Goal: Transaction & Acquisition: Purchase product/service

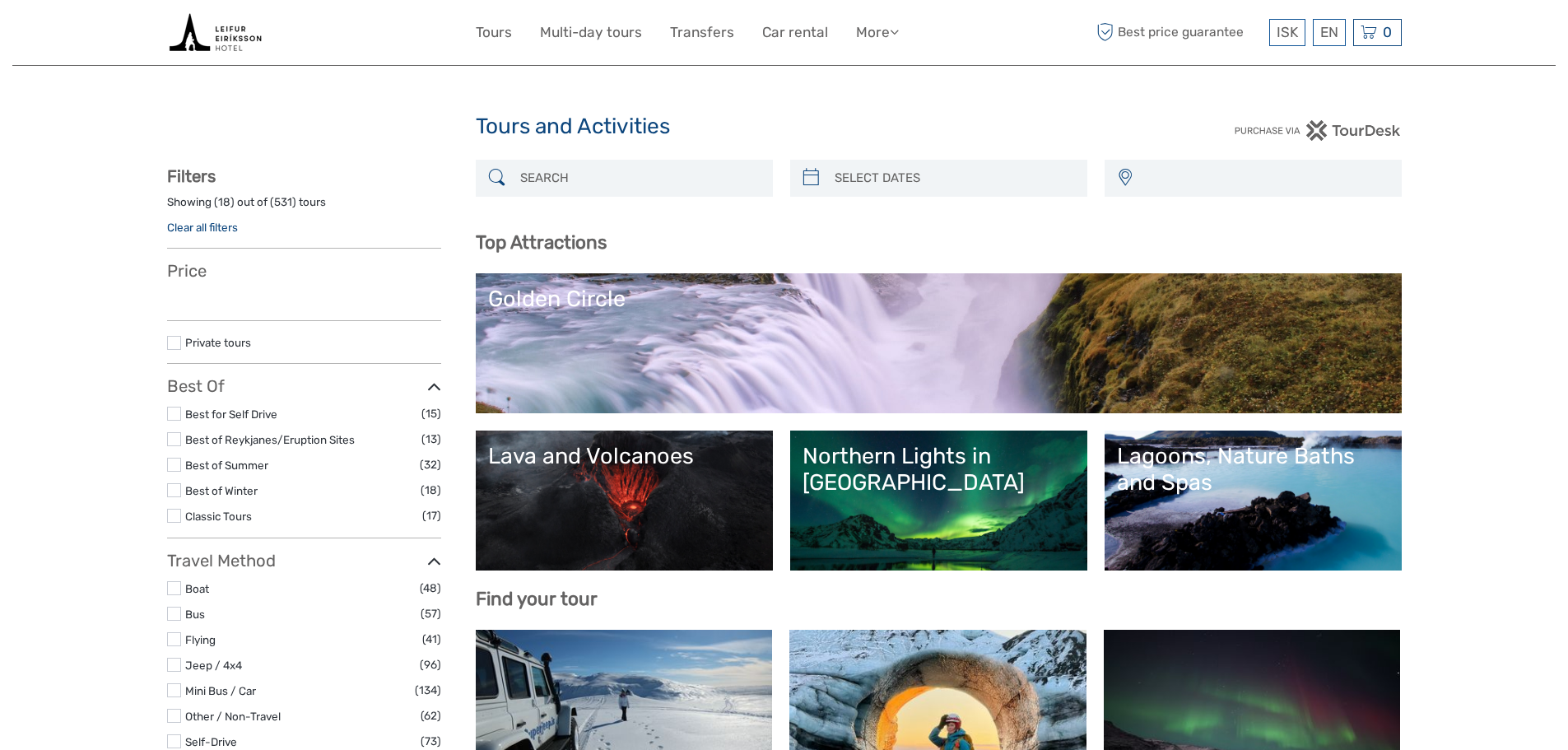
select select
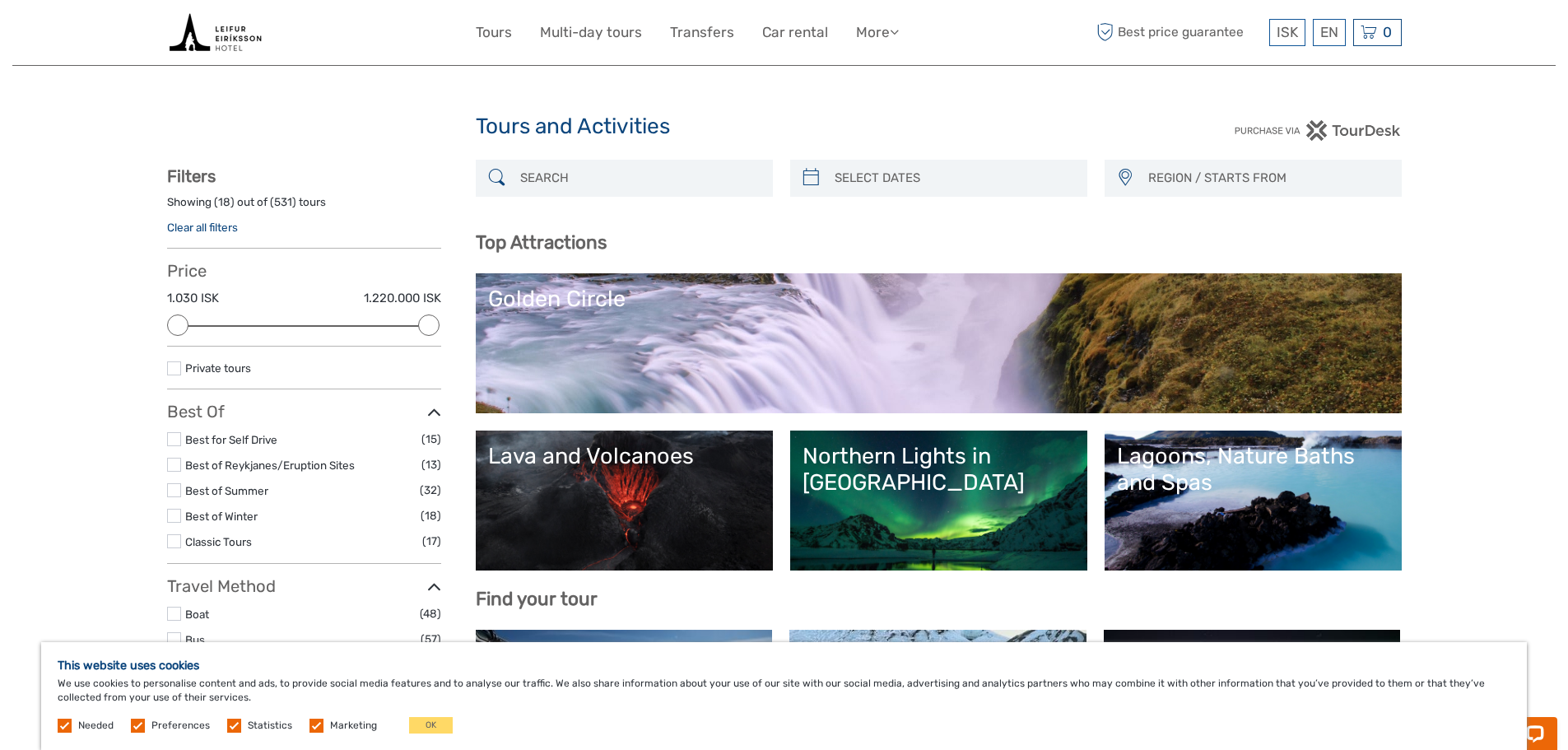
click at [1221, 479] on div "Lagoons, Nature Baths and Spas" at bounding box center [1253, 469] width 272 height 53
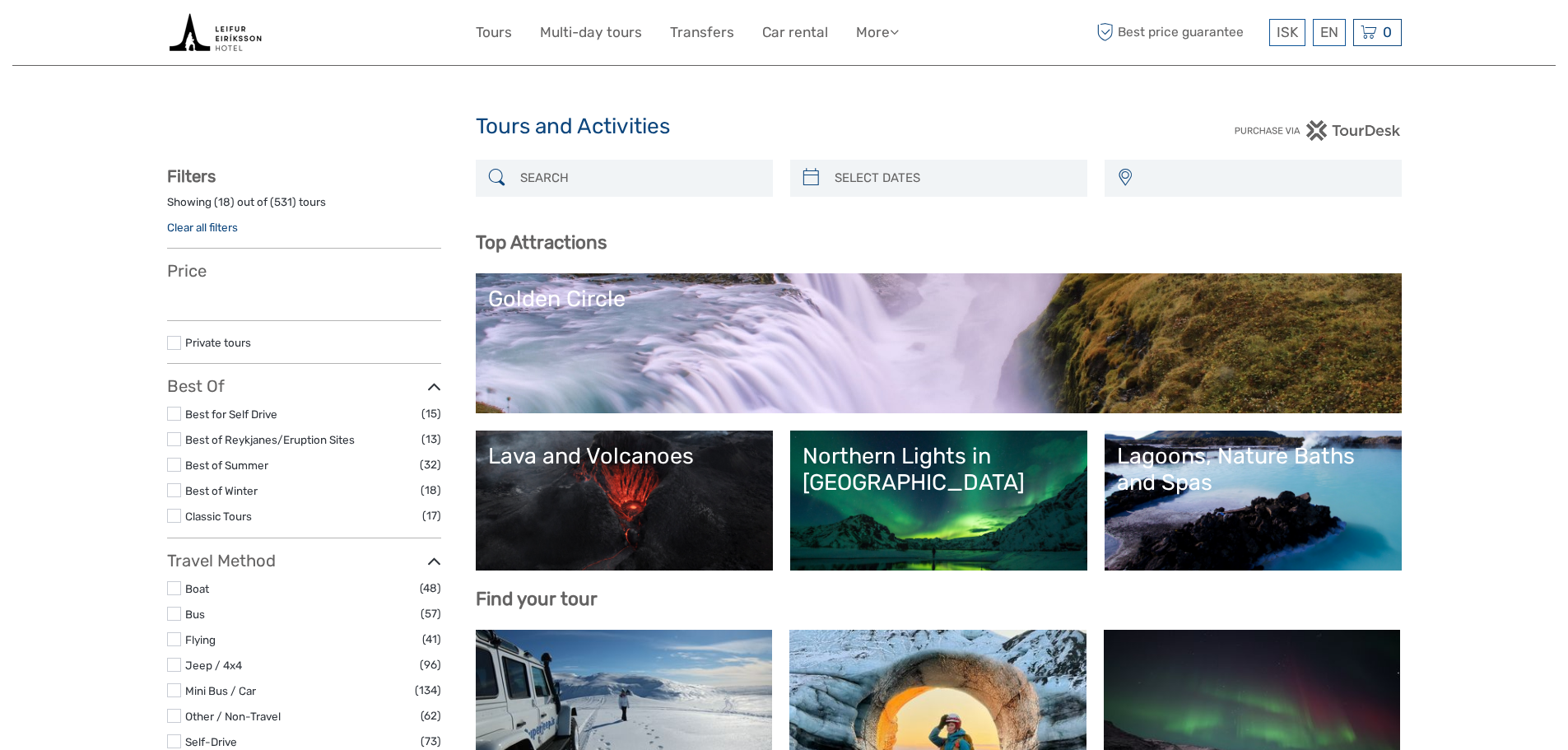
select select
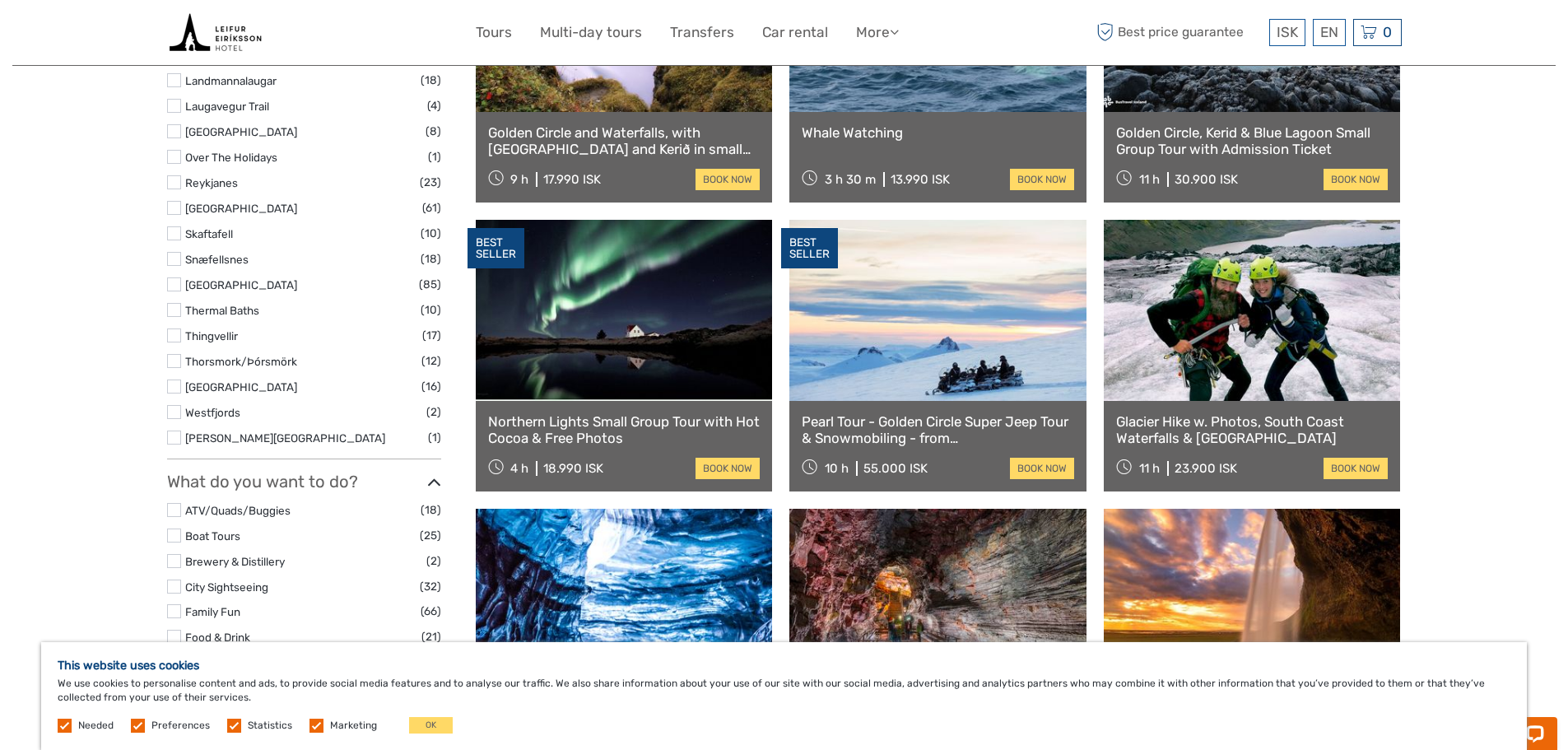
scroll to position [741, 0]
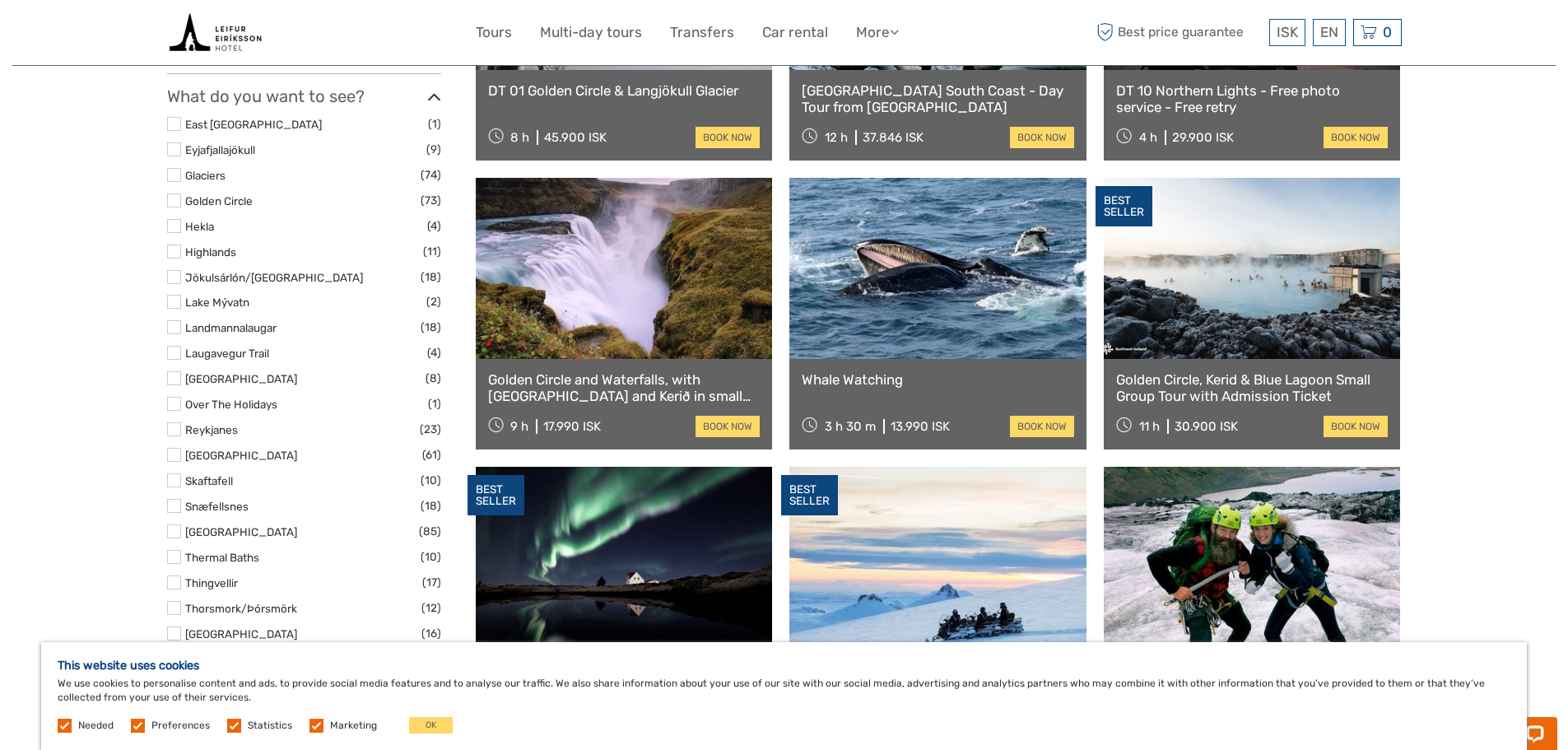
click at [930, 312] on link at bounding box center [938, 268] width 297 height 181
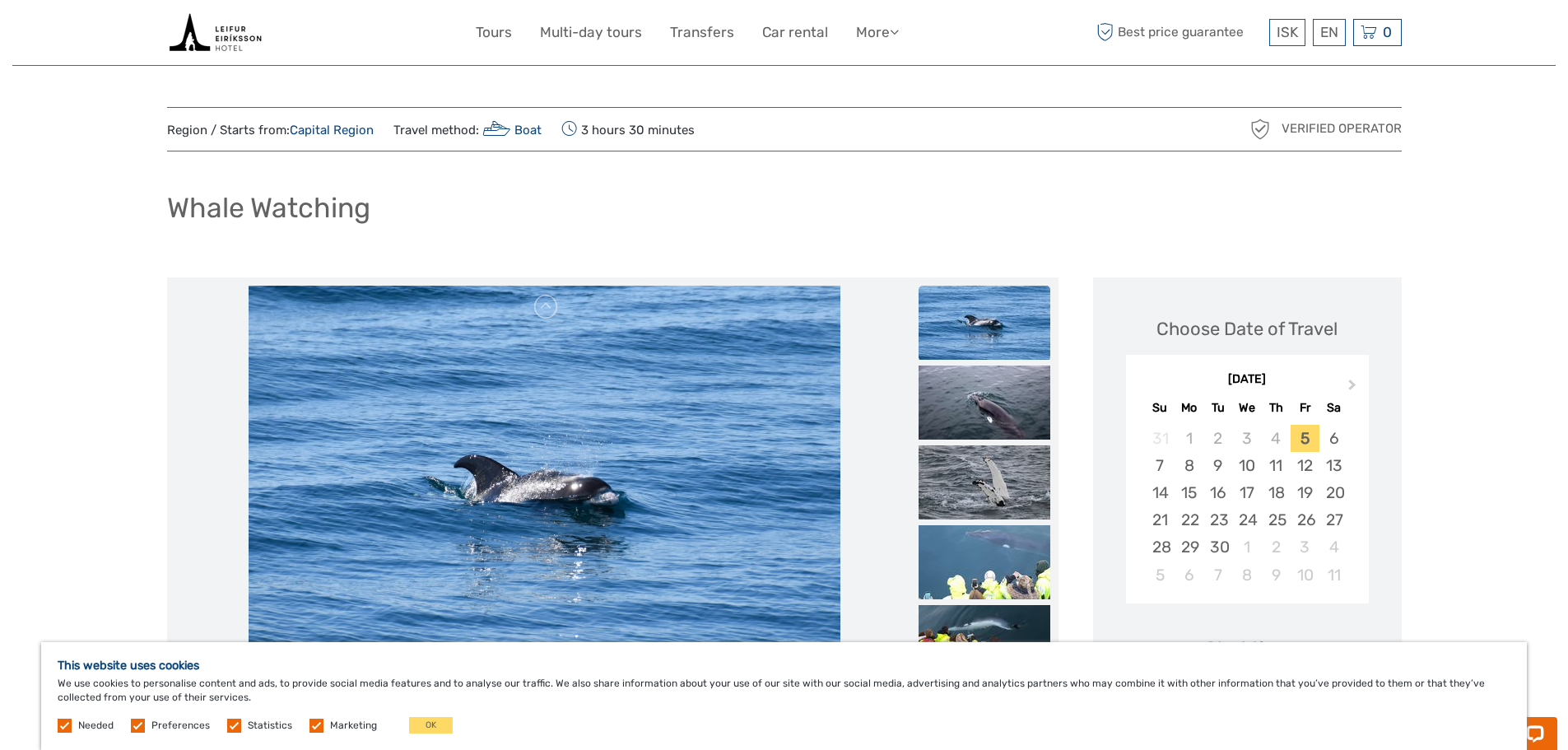
click at [989, 326] on img at bounding box center [984, 322] width 131 height 74
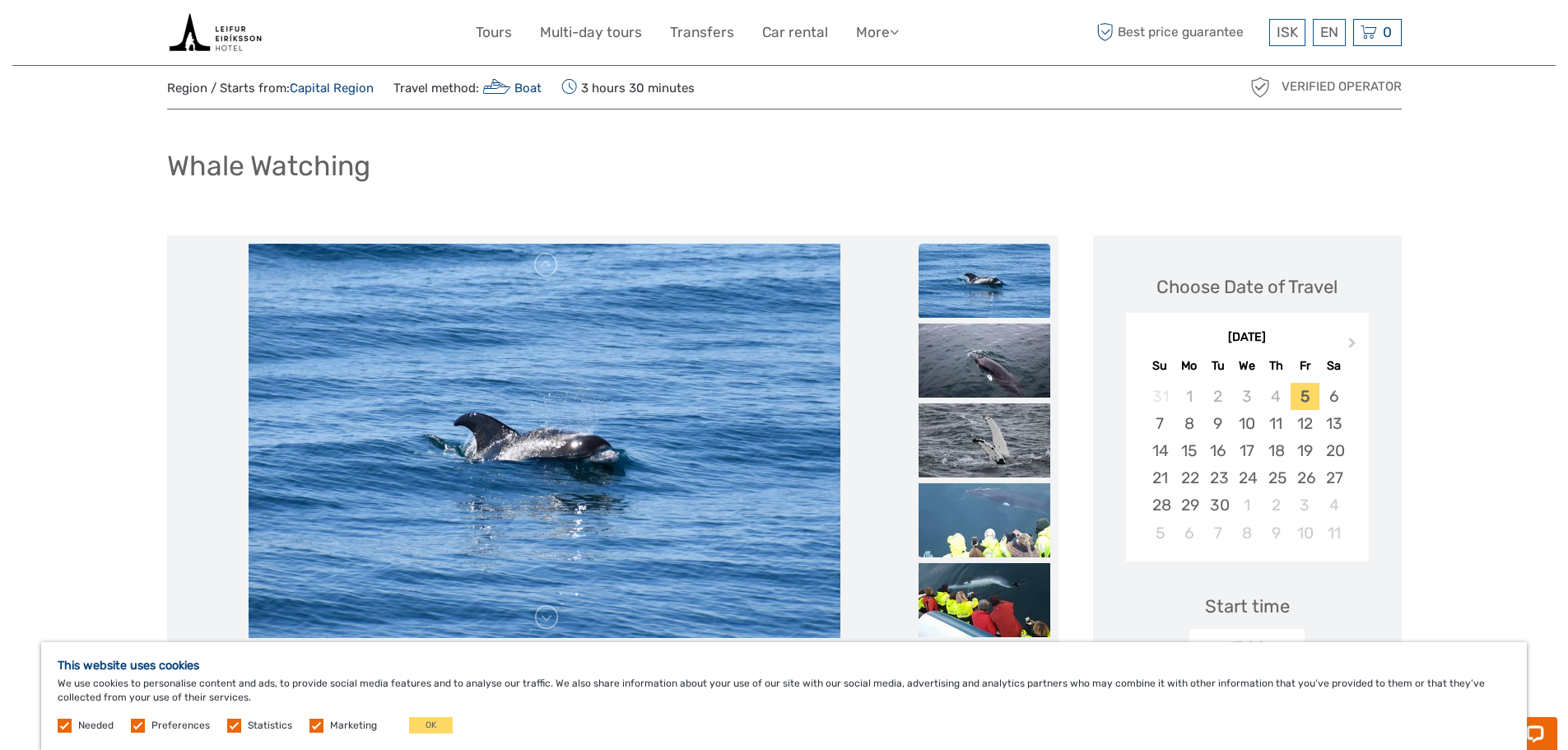
scroll to position [82, 0]
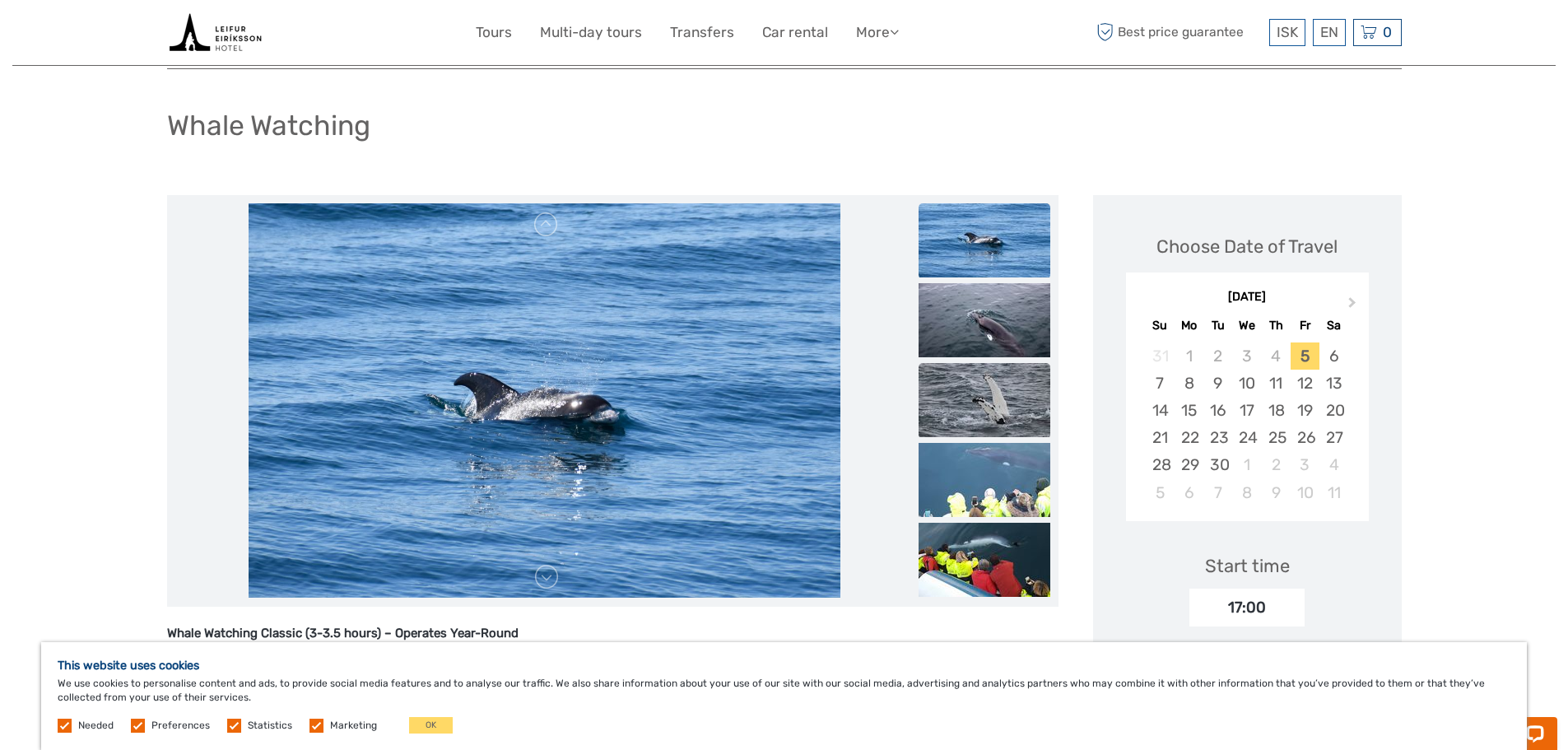
click at [999, 397] on img at bounding box center [984, 399] width 131 height 74
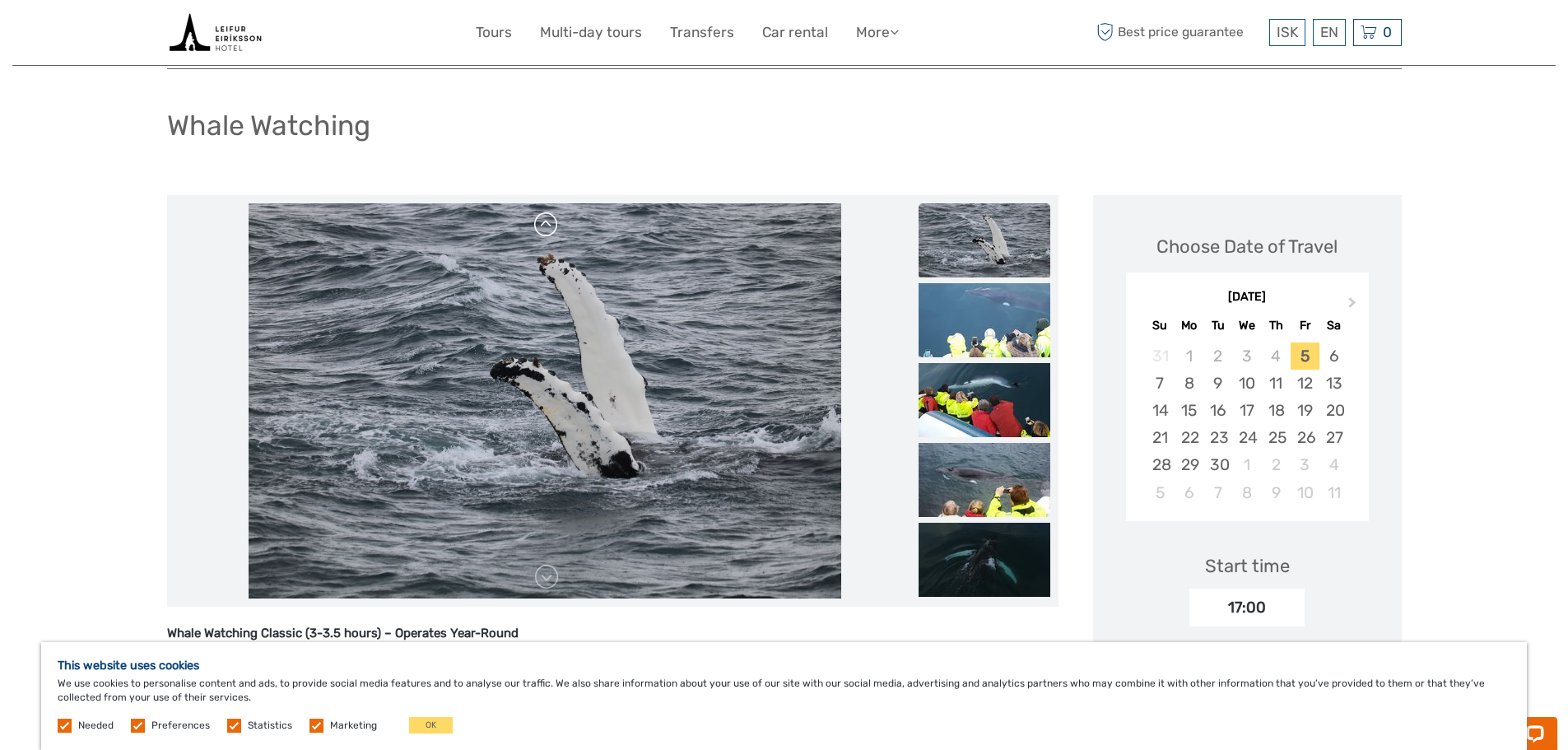
click at [546, 233] on link at bounding box center [546, 224] width 27 height 27
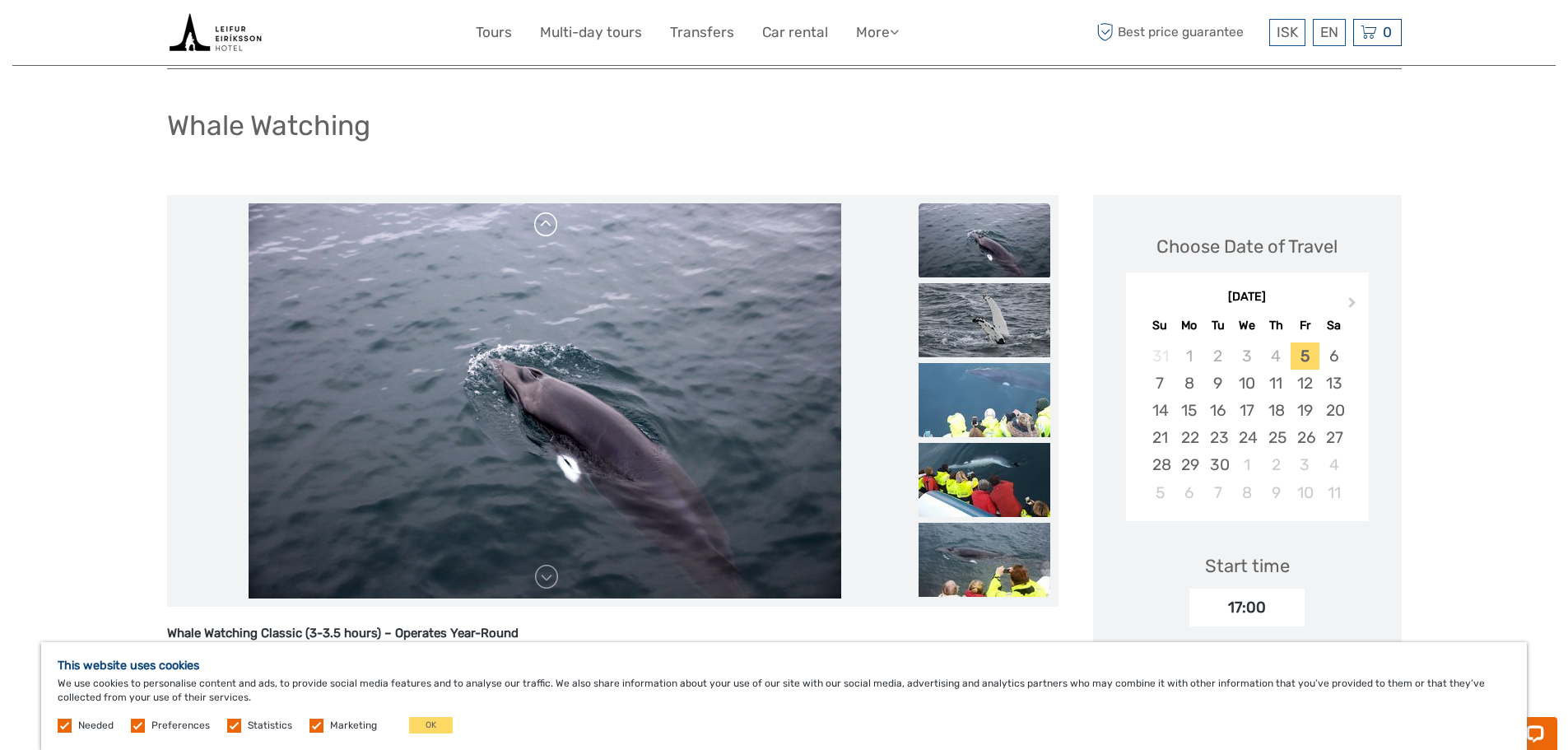
click at [545, 232] on link at bounding box center [546, 224] width 27 height 27
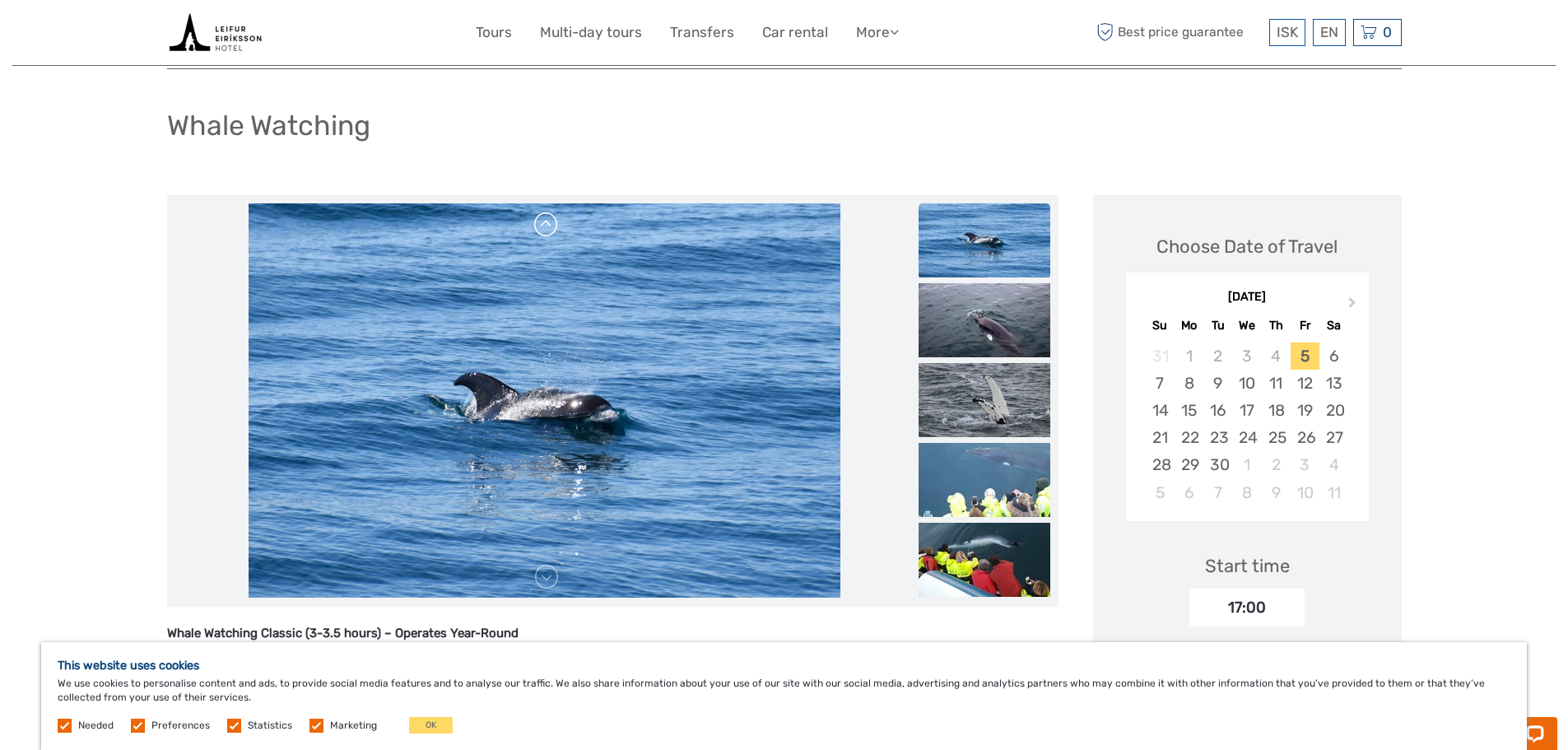
click at [545, 232] on link at bounding box center [546, 224] width 27 height 27
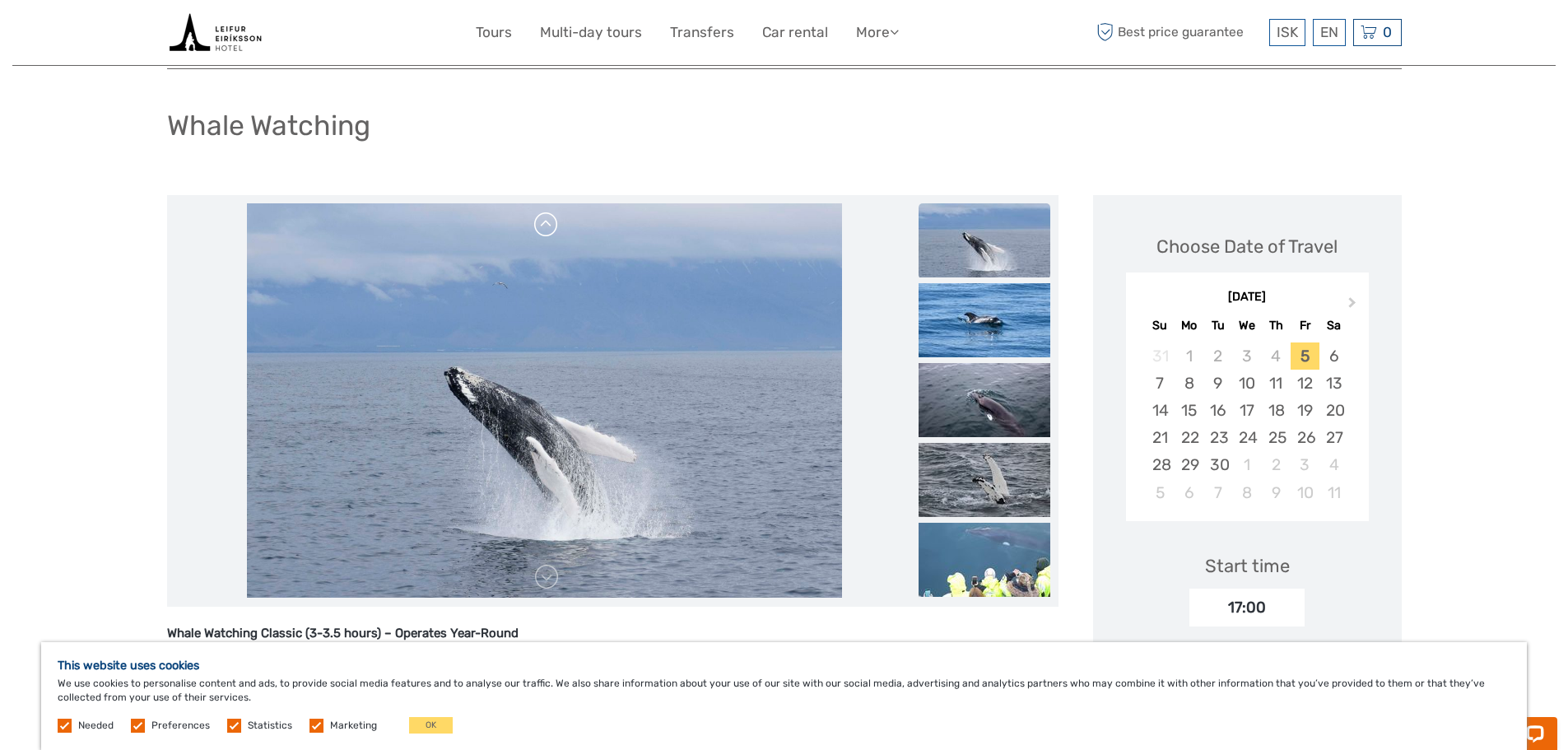
click at [545, 232] on link at bounding box center [546, 224] width 27 height 27
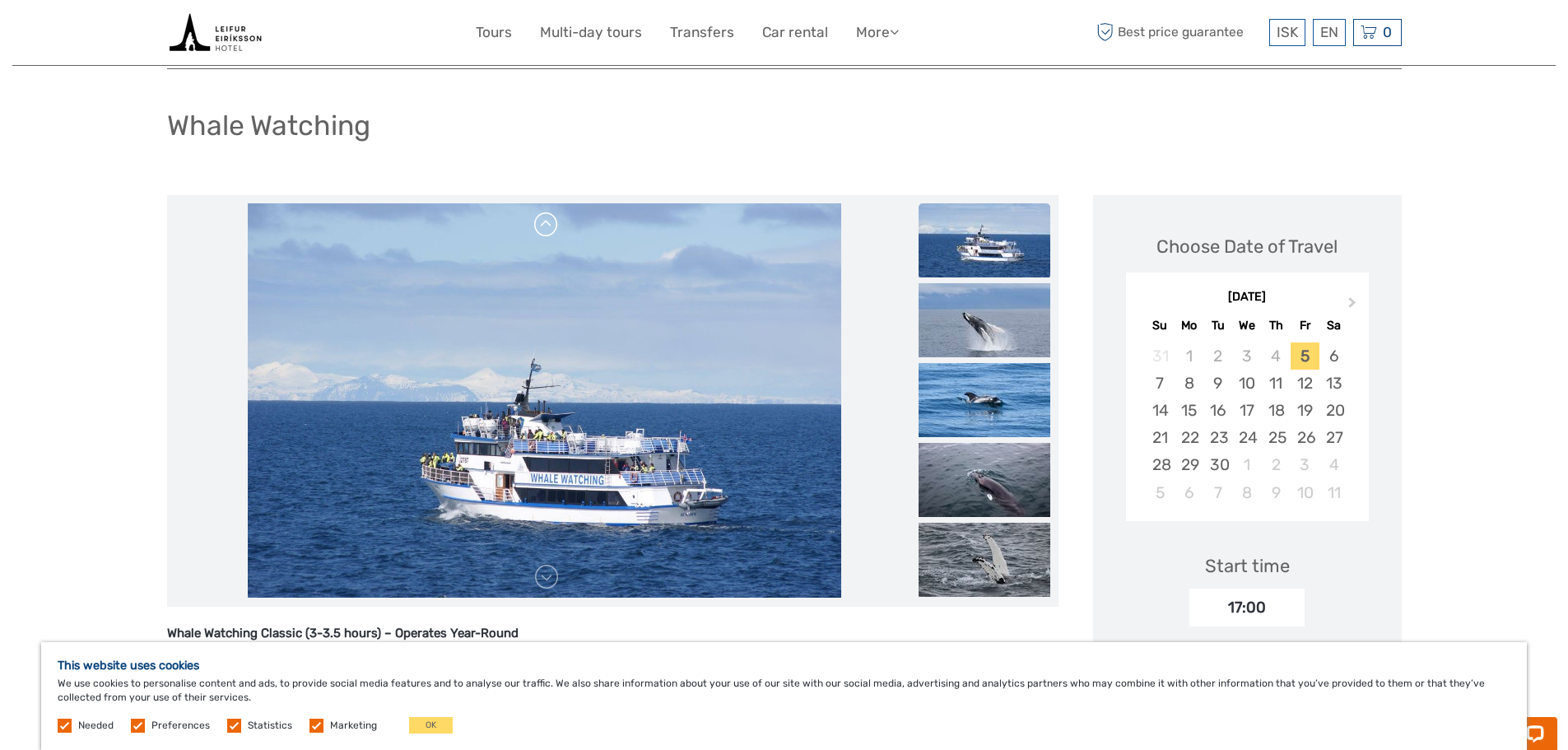
click at [545, 232] on link at bounding box center [546, 224] width 27 height 27
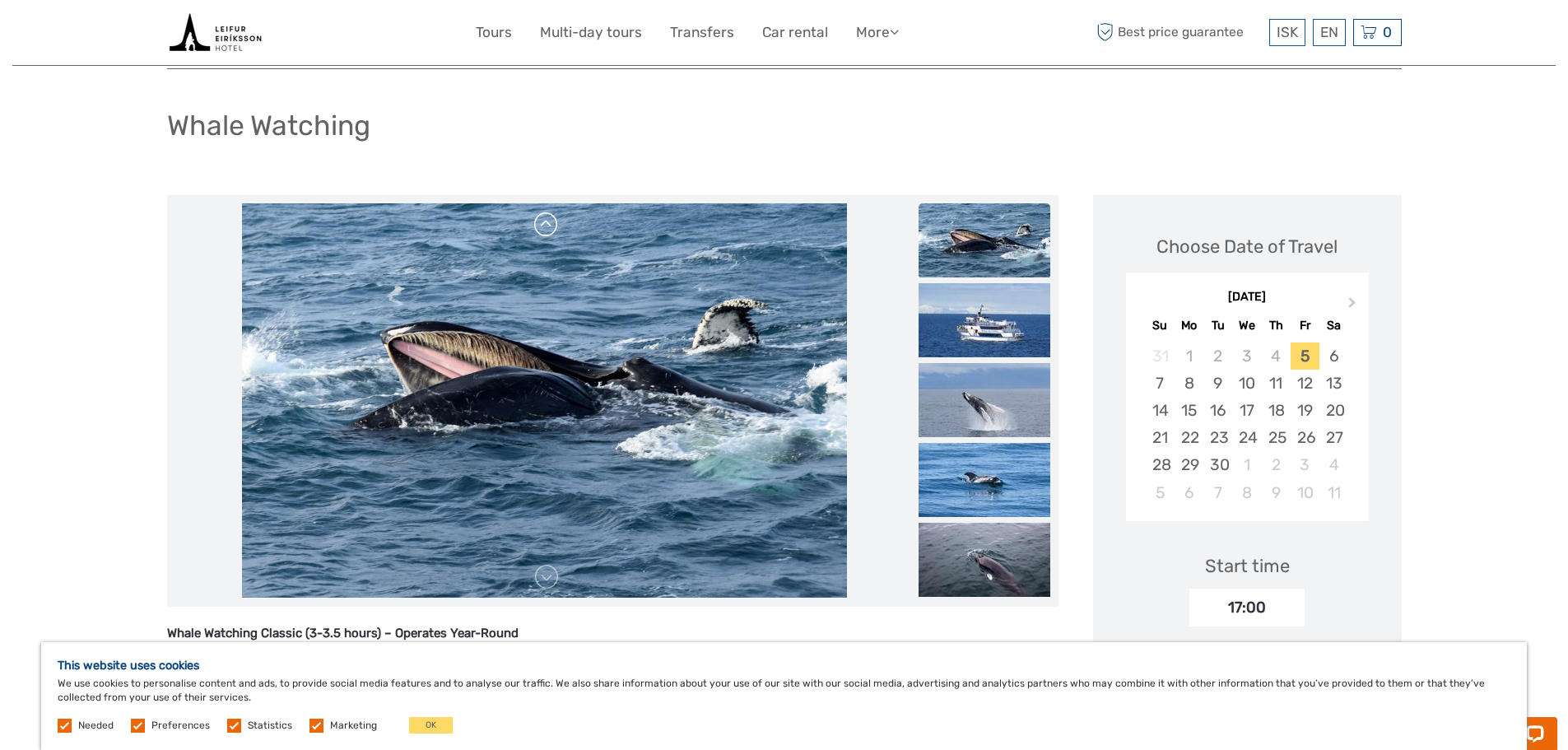
click at [545, 232] on link at bounding box center [546, 224] width 27 height 27
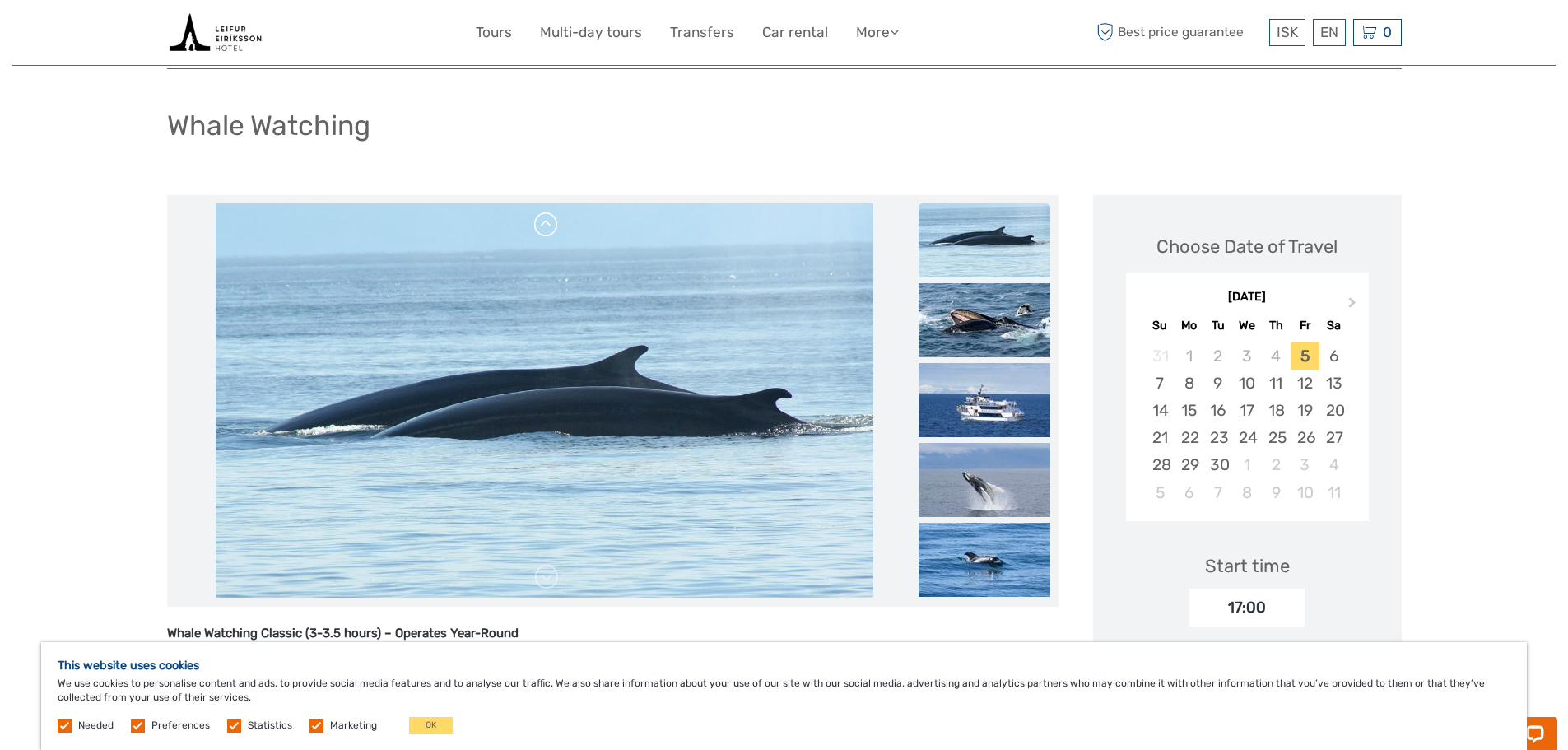
click at [545, 232] on link at bounding box center [546, 224] width 27 height 27
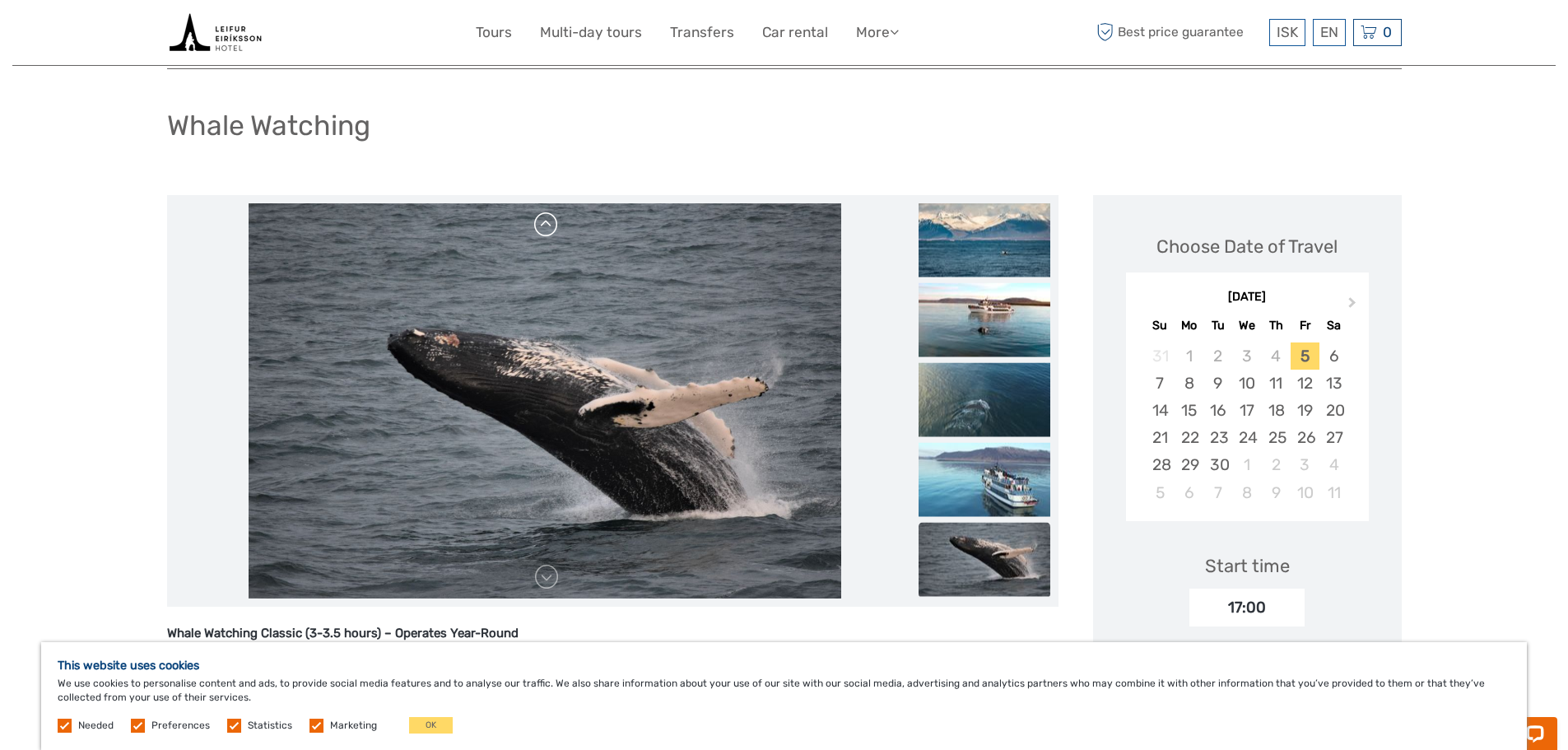
click at [545, 232] on link at bounding box center [546, 224] width 27 height 27
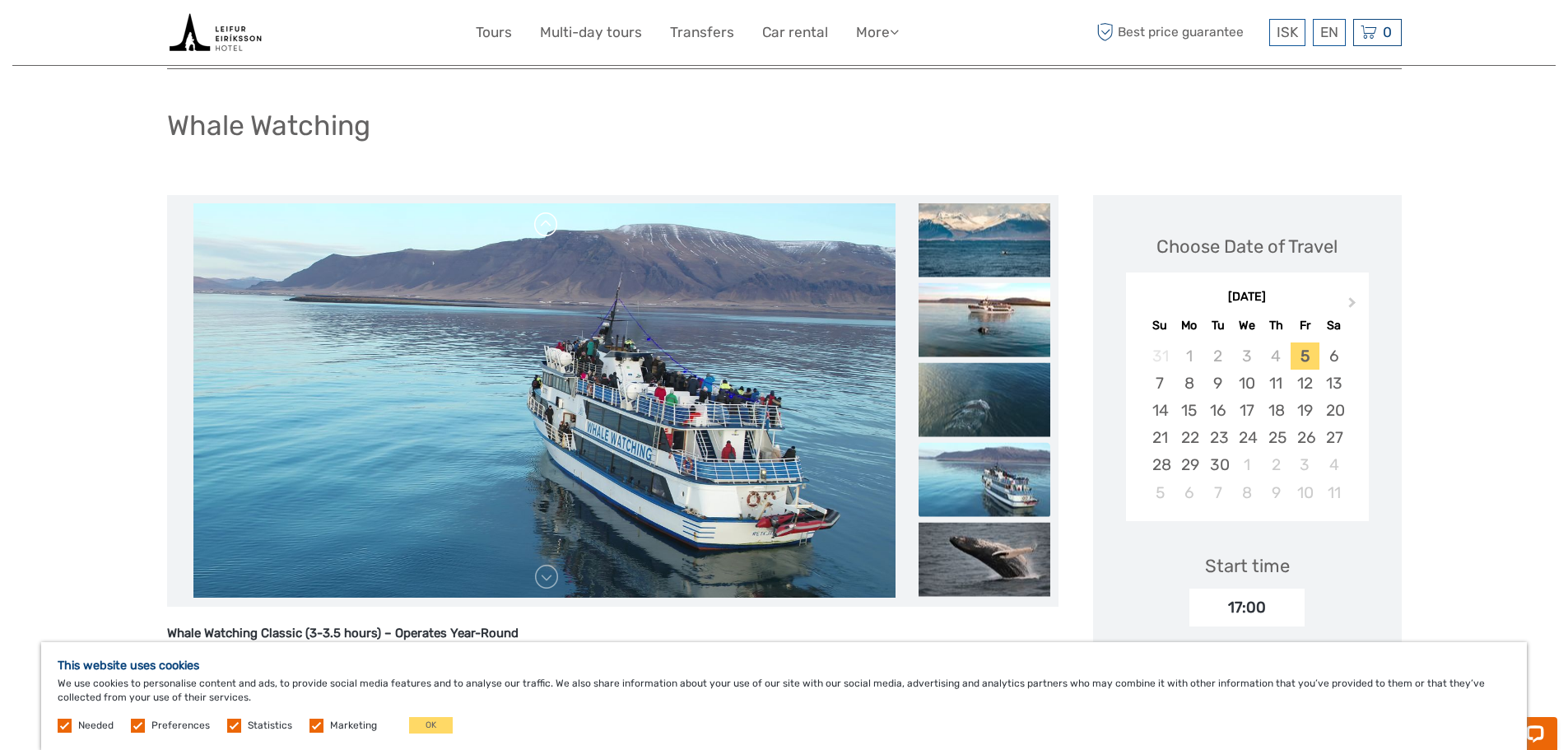
click at [545, 232] on link at bounding box center [546, 224] width 27 height 27
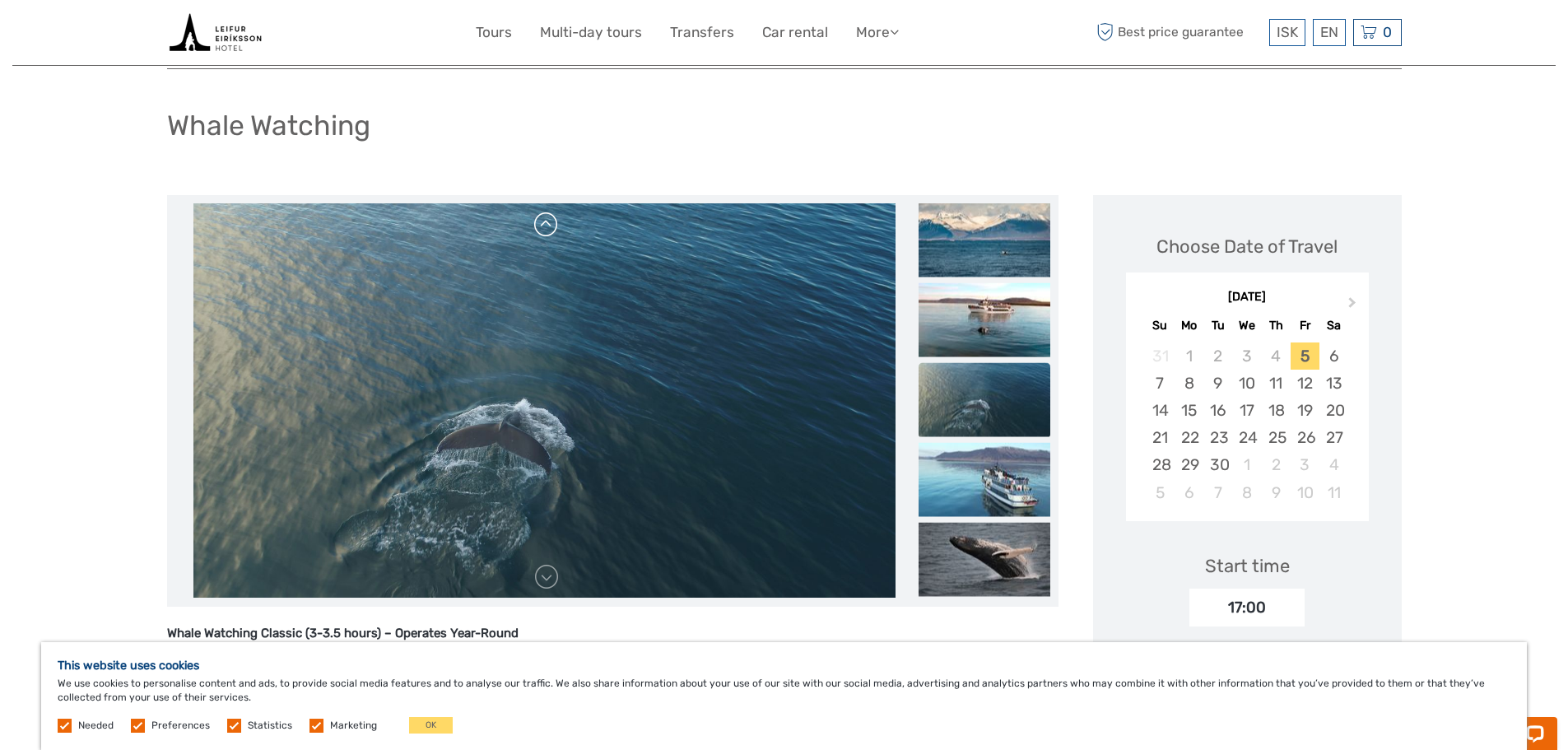
click at [545, 232] on link at bounding box center [546, 224] width 27 height 27
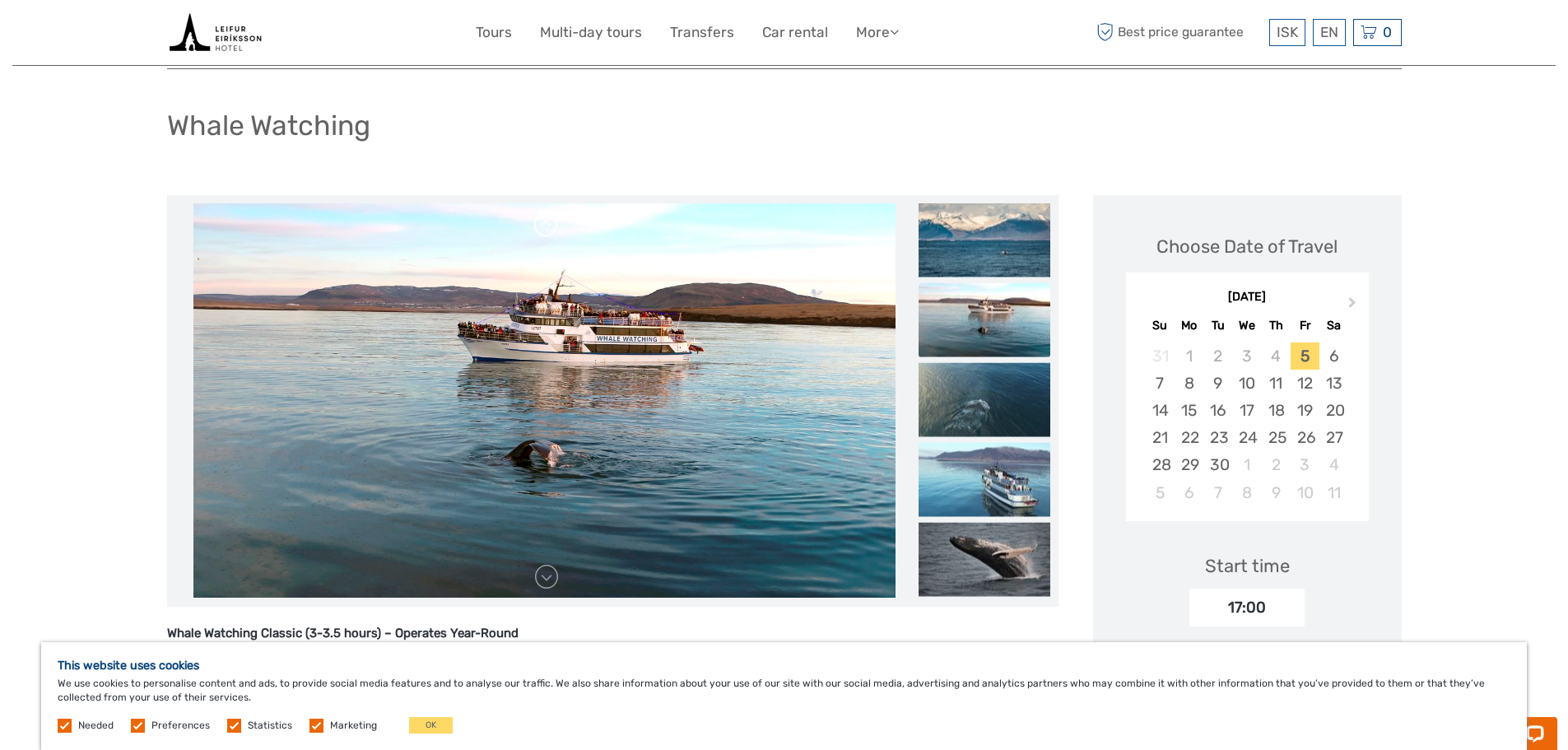
click at [545, 232] on link at bounding box center [546, 224] width 27 height 27
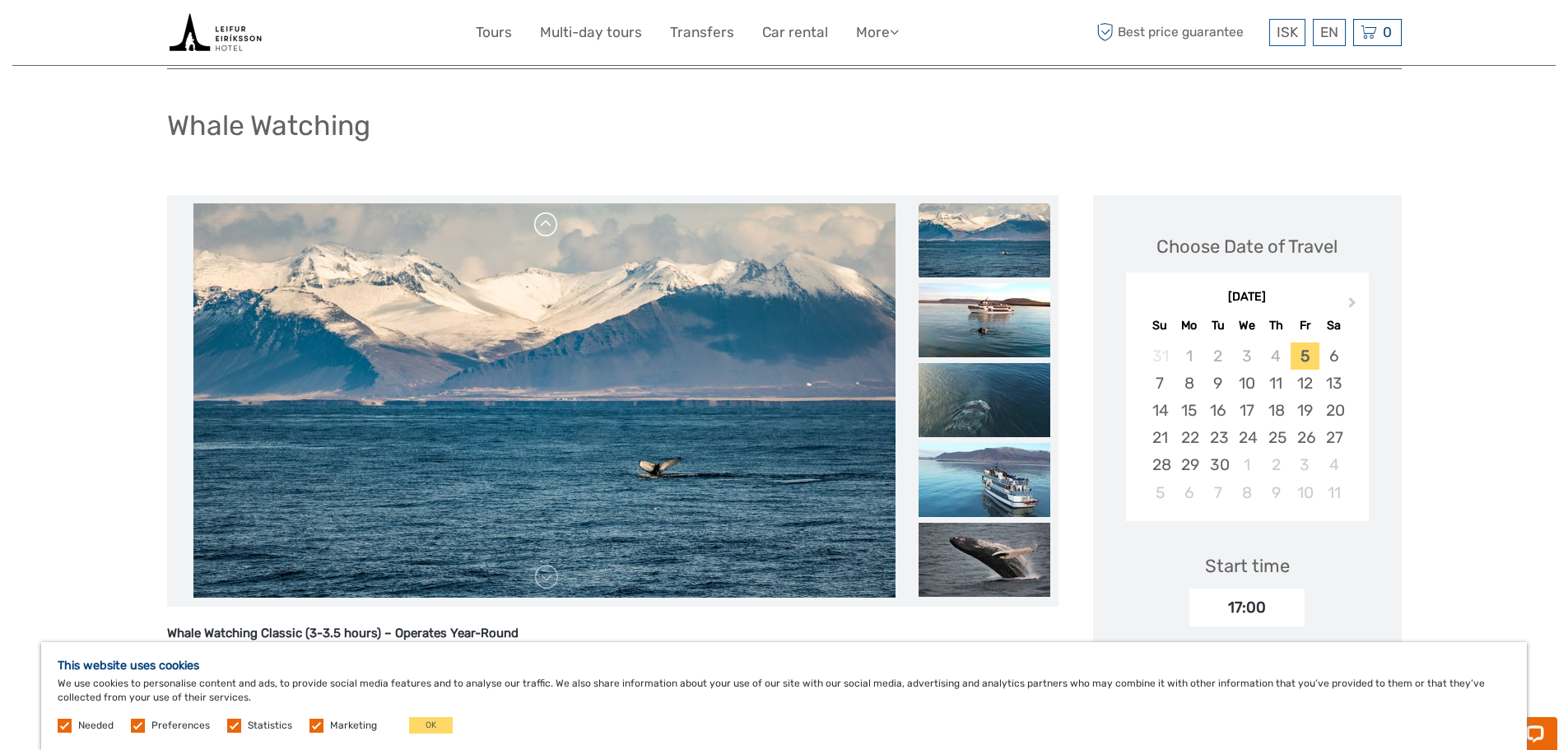
click at [545, 232] on link at bounding box center [546, 224] width 27 height 27
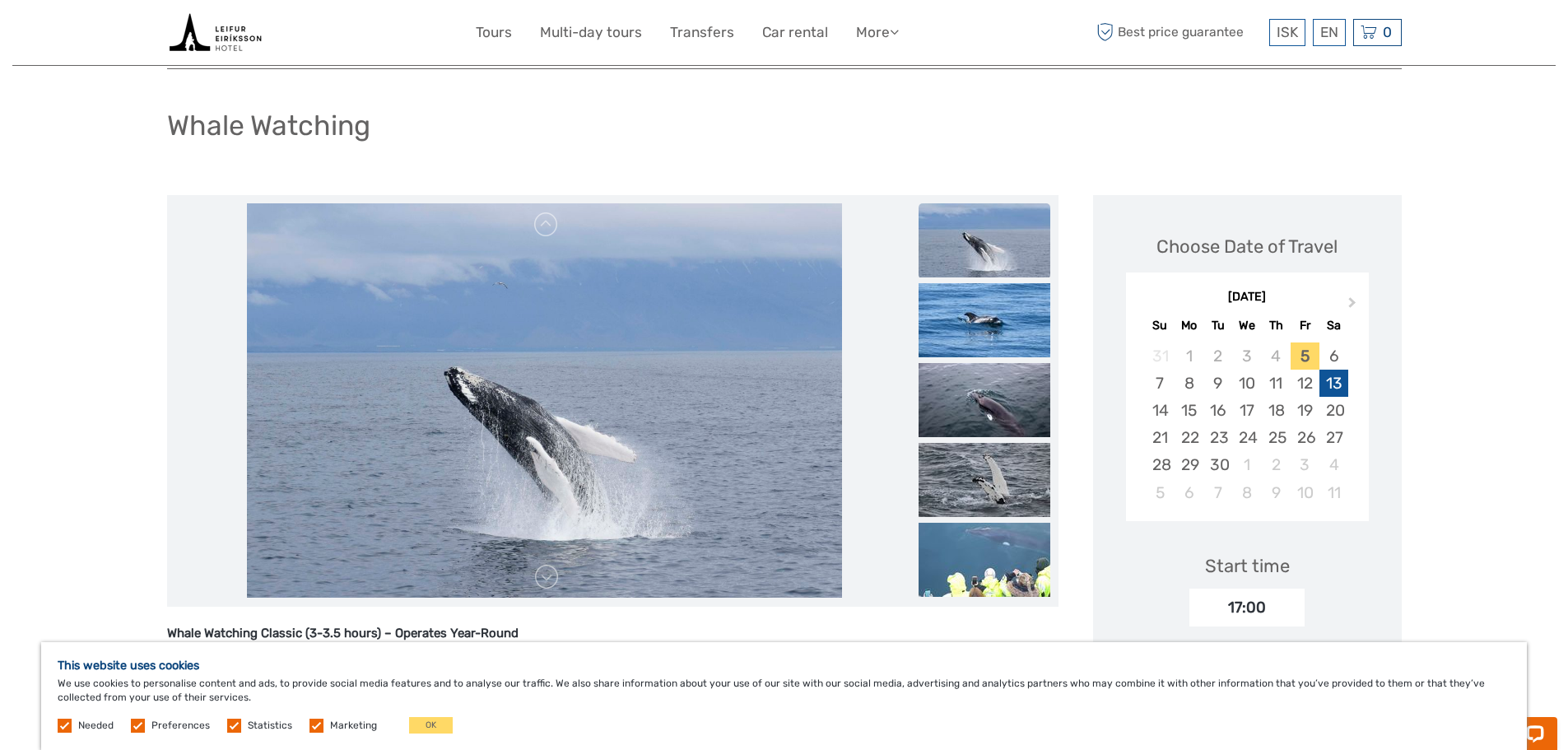
click at [1333, 387] on div "13" at bounding box center [1334, 383] width 29 height 27
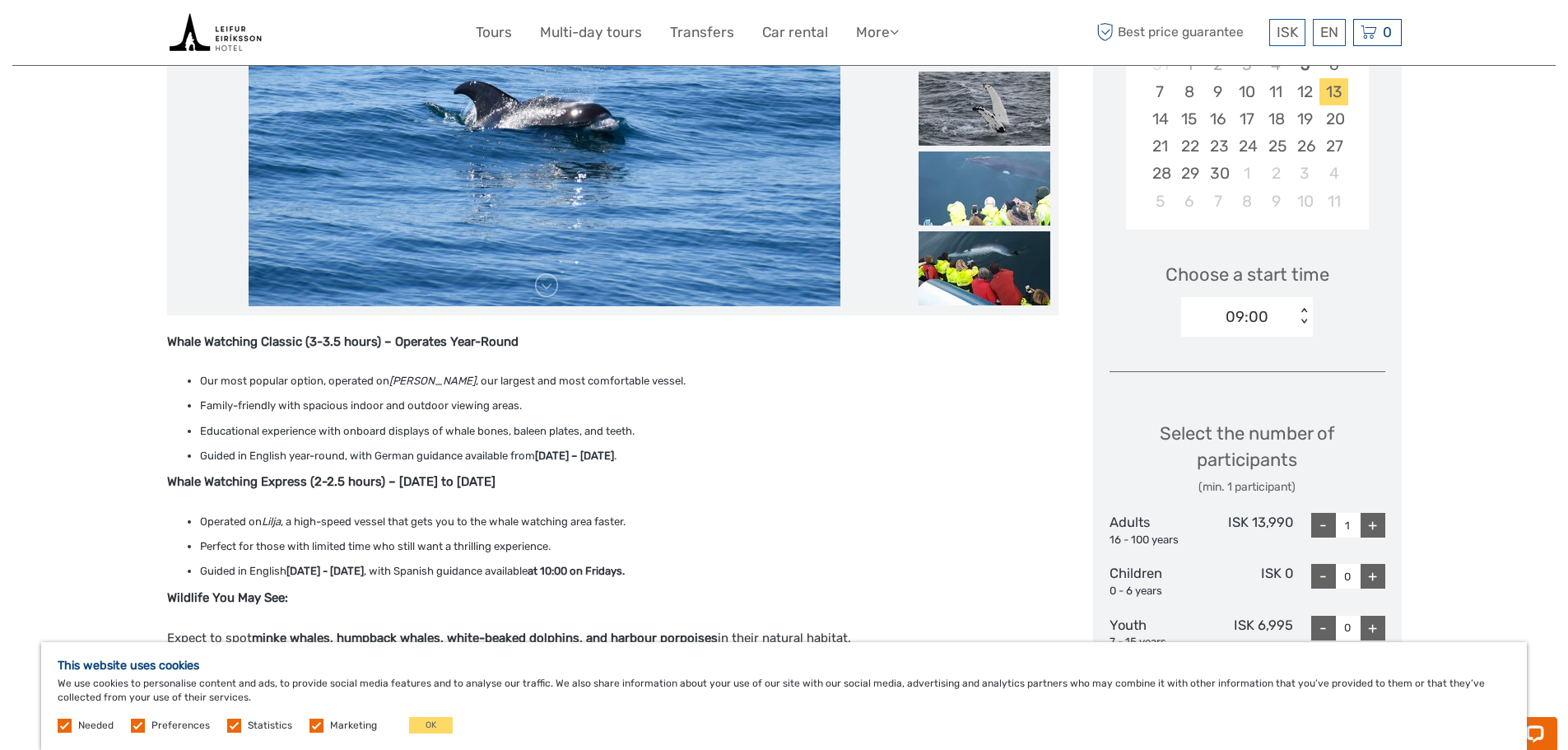
scroll to position [412, 0]
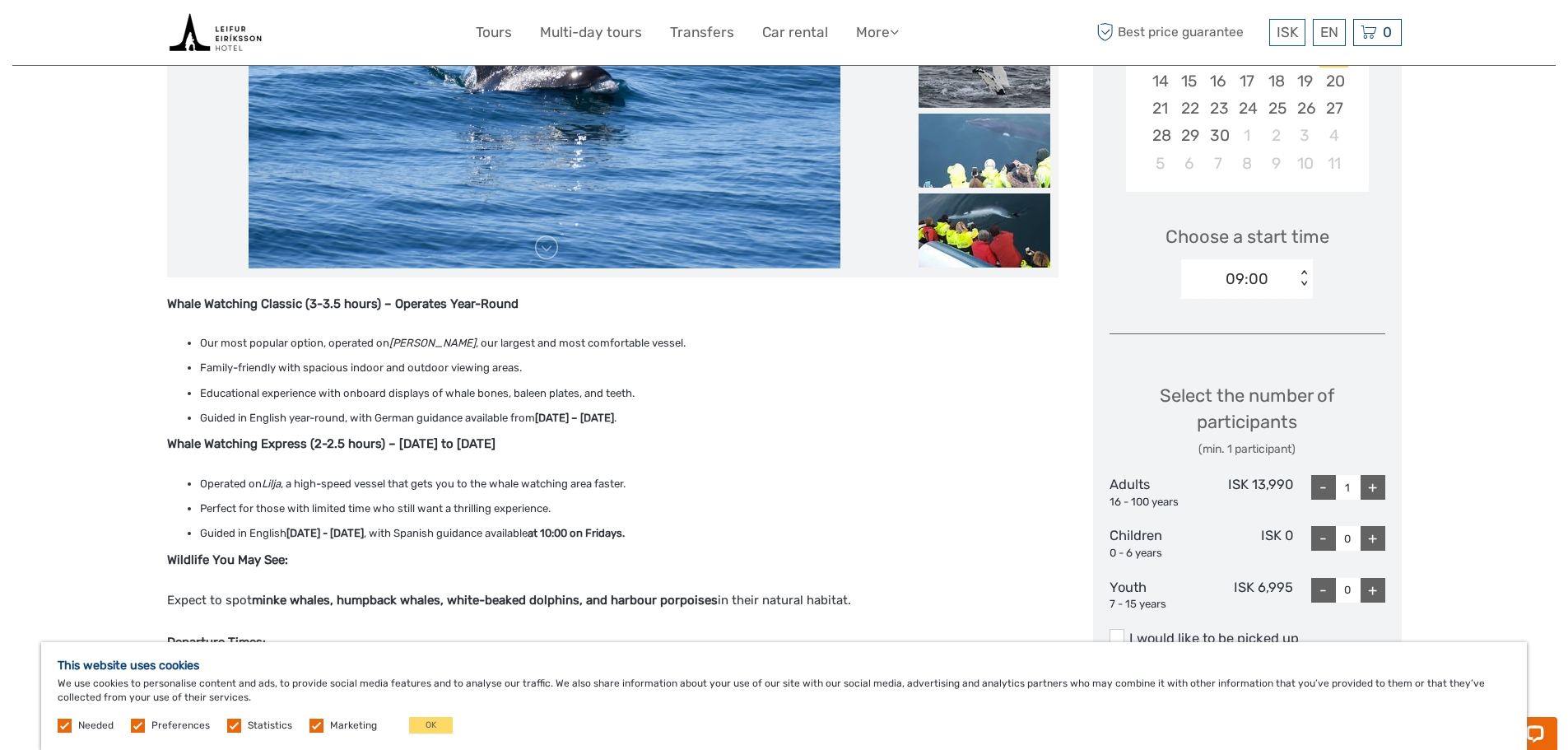
click at [1305, 288] on div "09:00 < >" at bounding box center [1247, 279] width 131 height 40
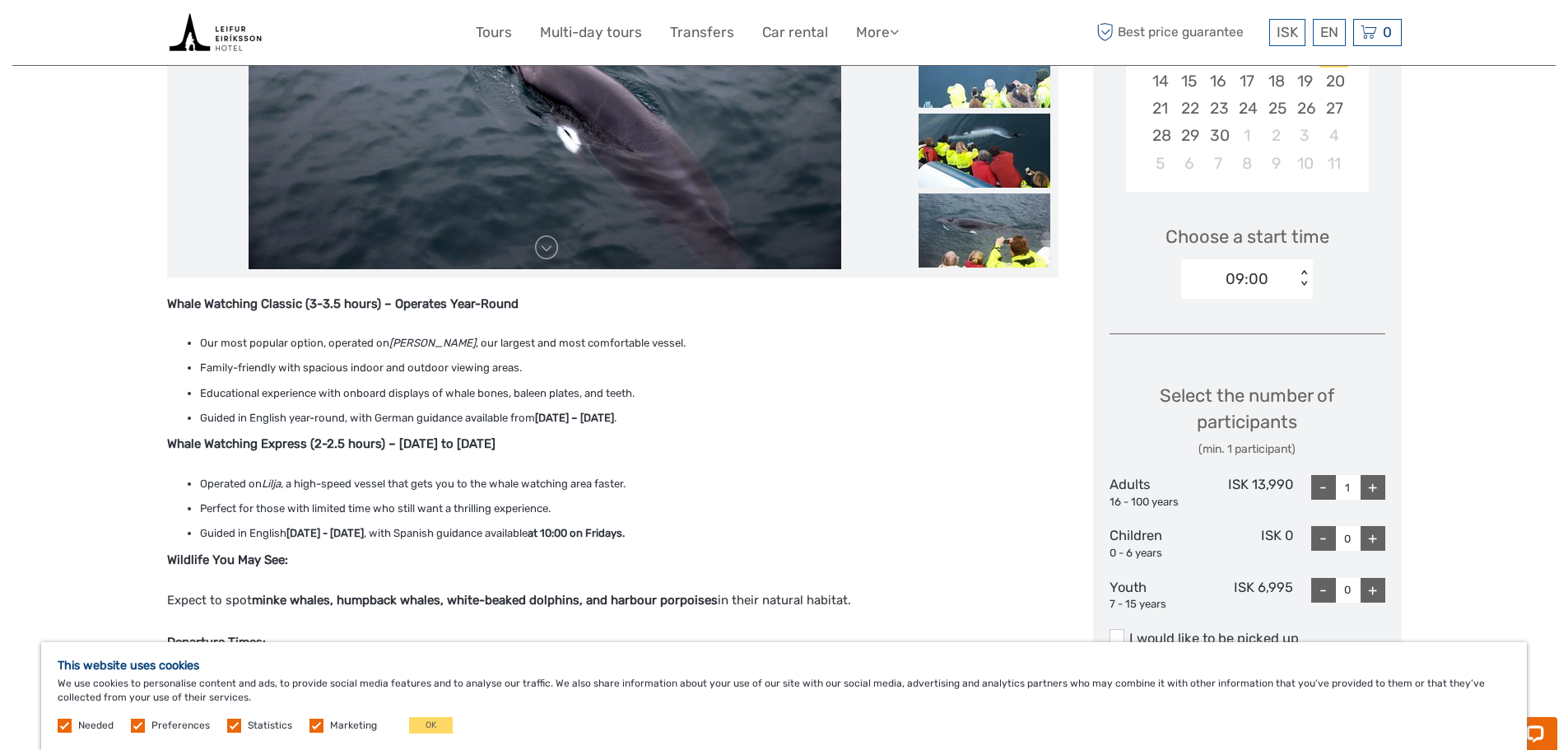
click at [1367, 252] on div "Choose a start time 09:00 < >" at bounding box center [1247, 254] width 276 height 106
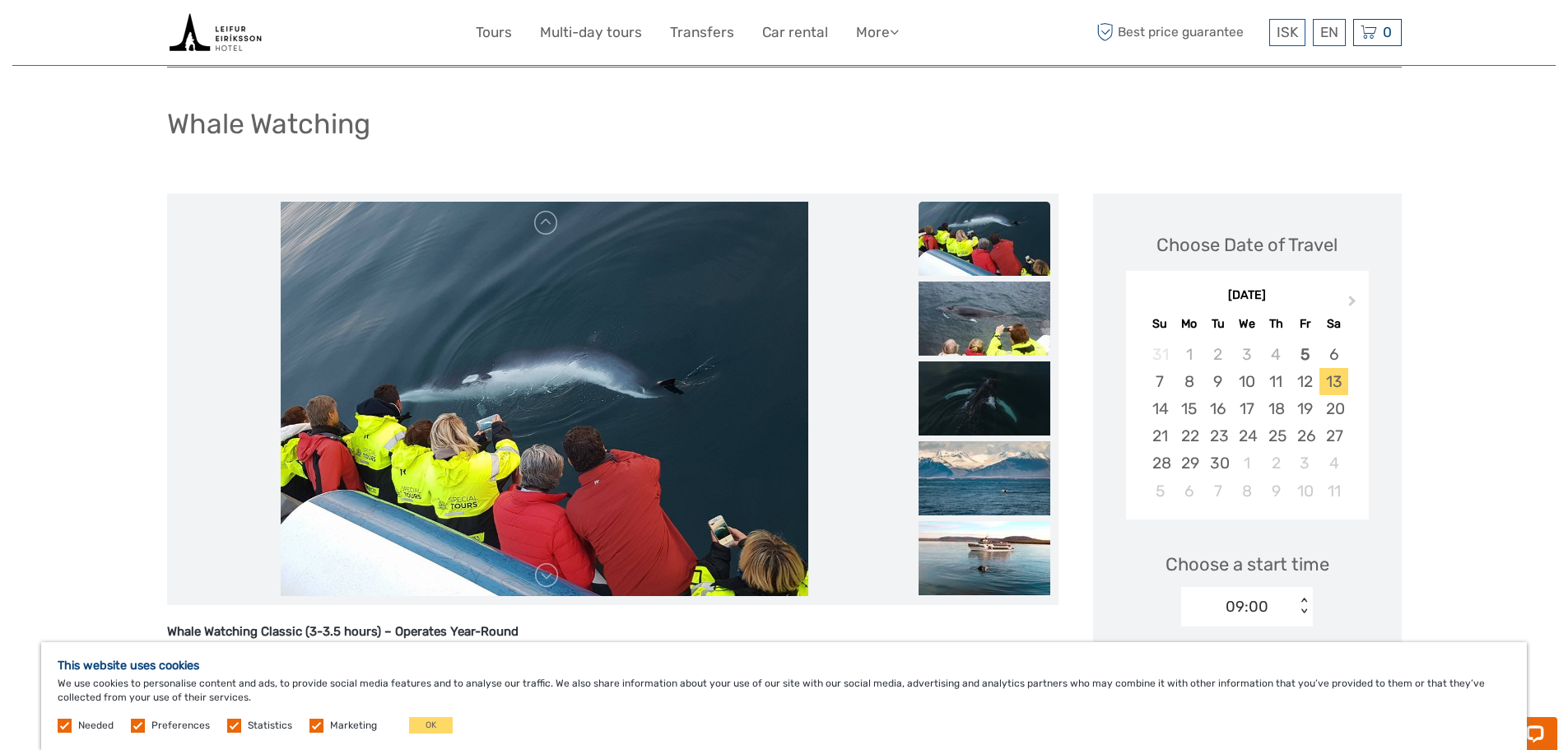
scroll to position [82, 0]
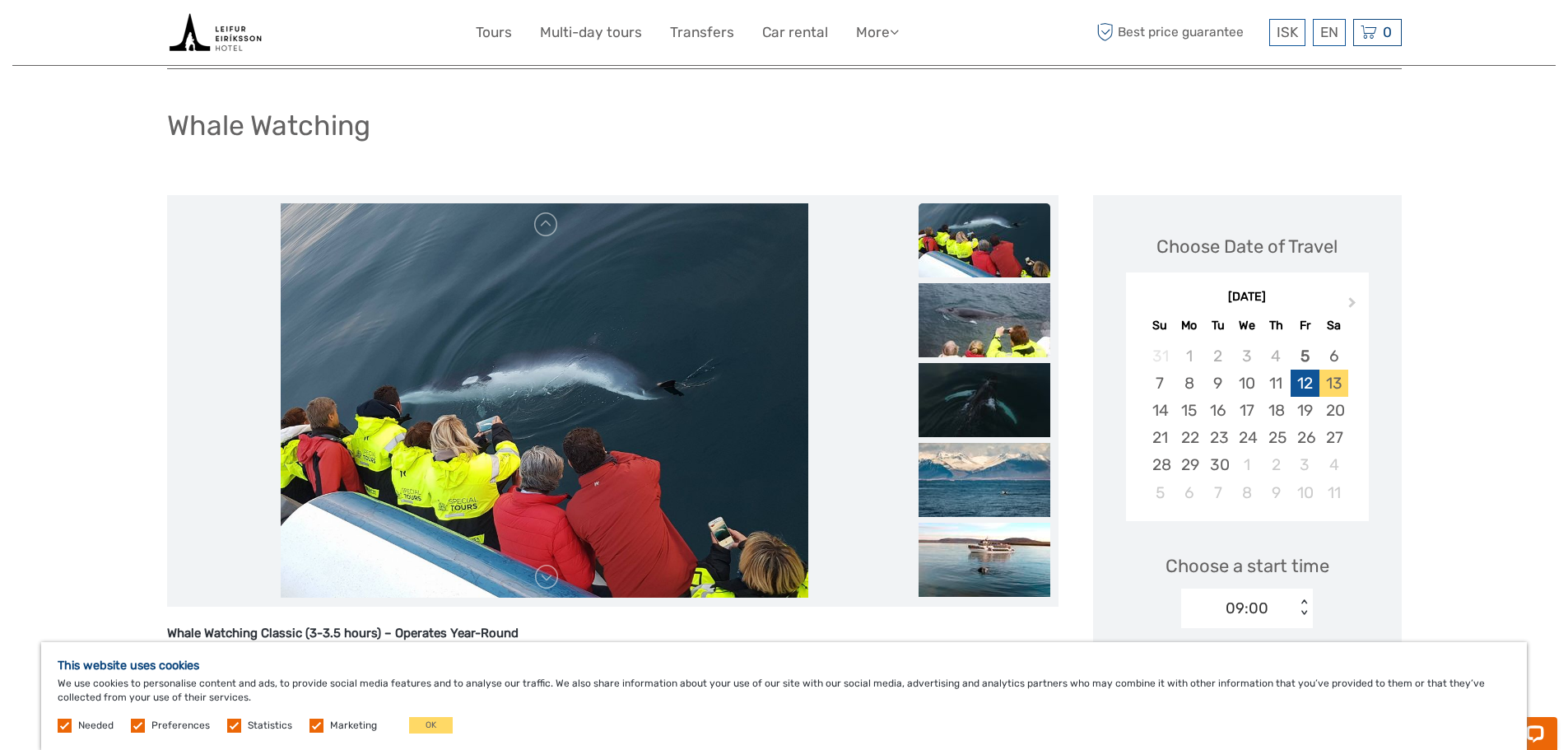
click at [1305, 387] on div "12" at bounding box center [1305, 383] width 29 height 27
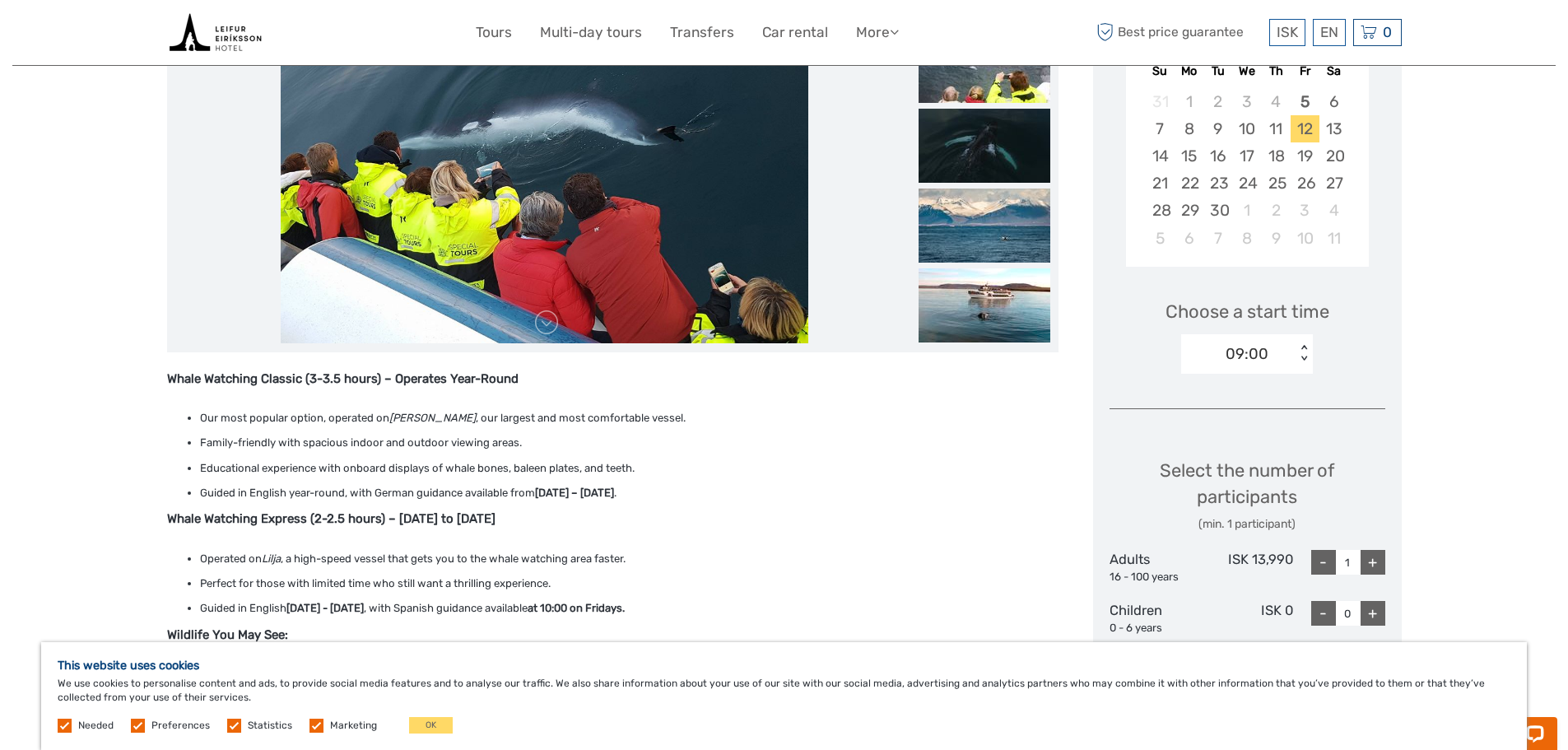
scroll to position [412, 0]
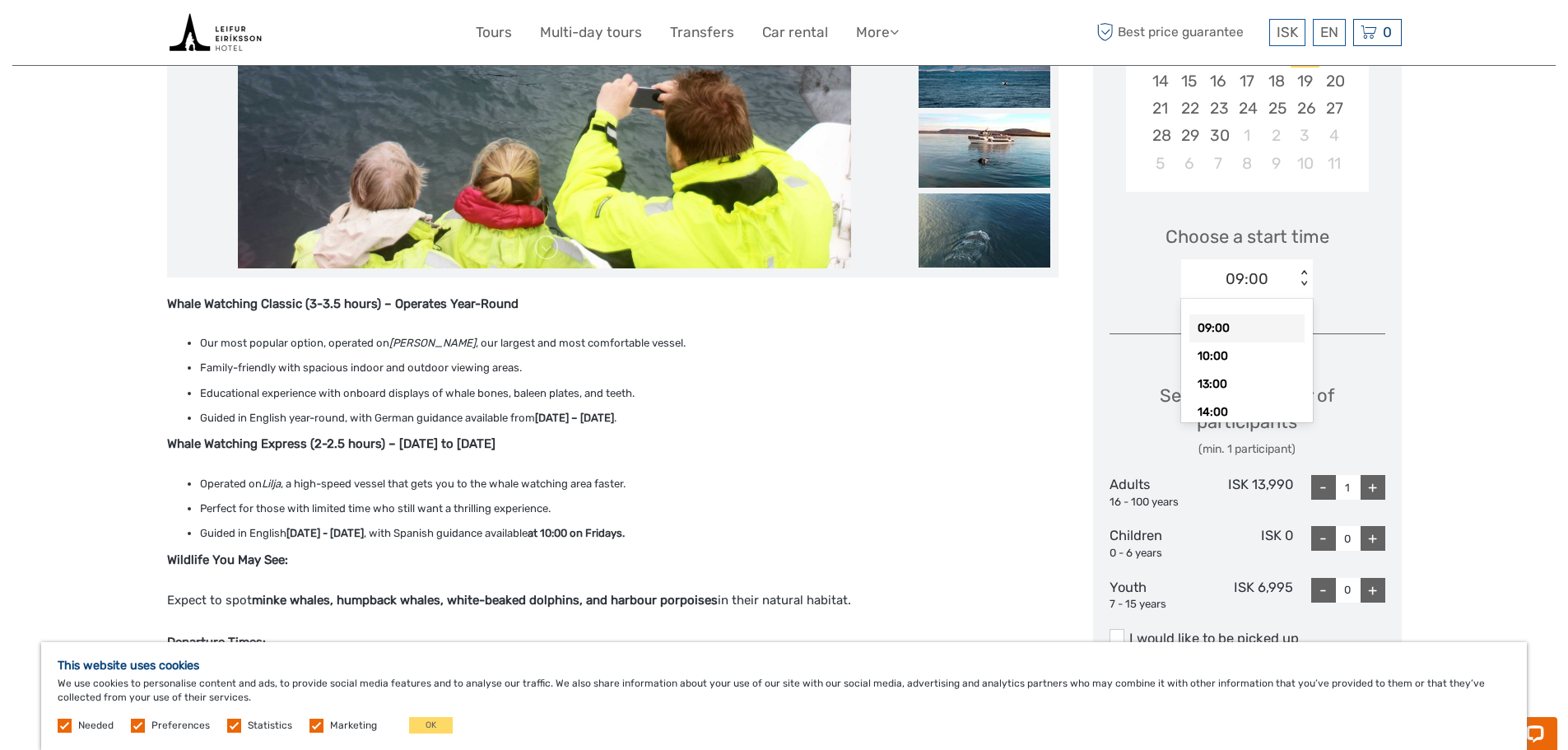
click at [1303, 269] on div "09:00 < >" at bounding box center [1247, 279] width 131 height 40
click at [1234, 413] on div "14:00" at bounding box center [1247, 412] width 115 height 28
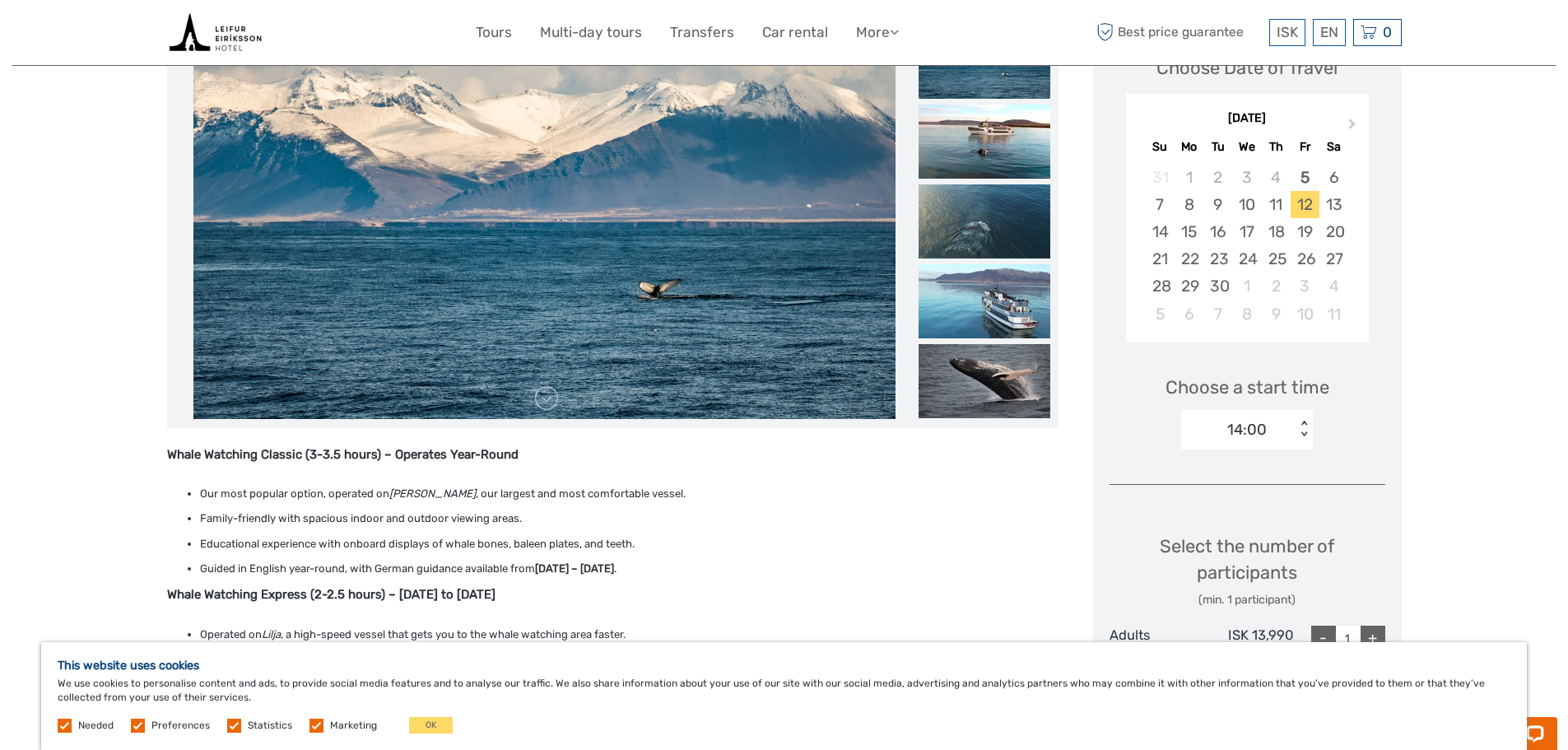
scroll to position [247, 0]
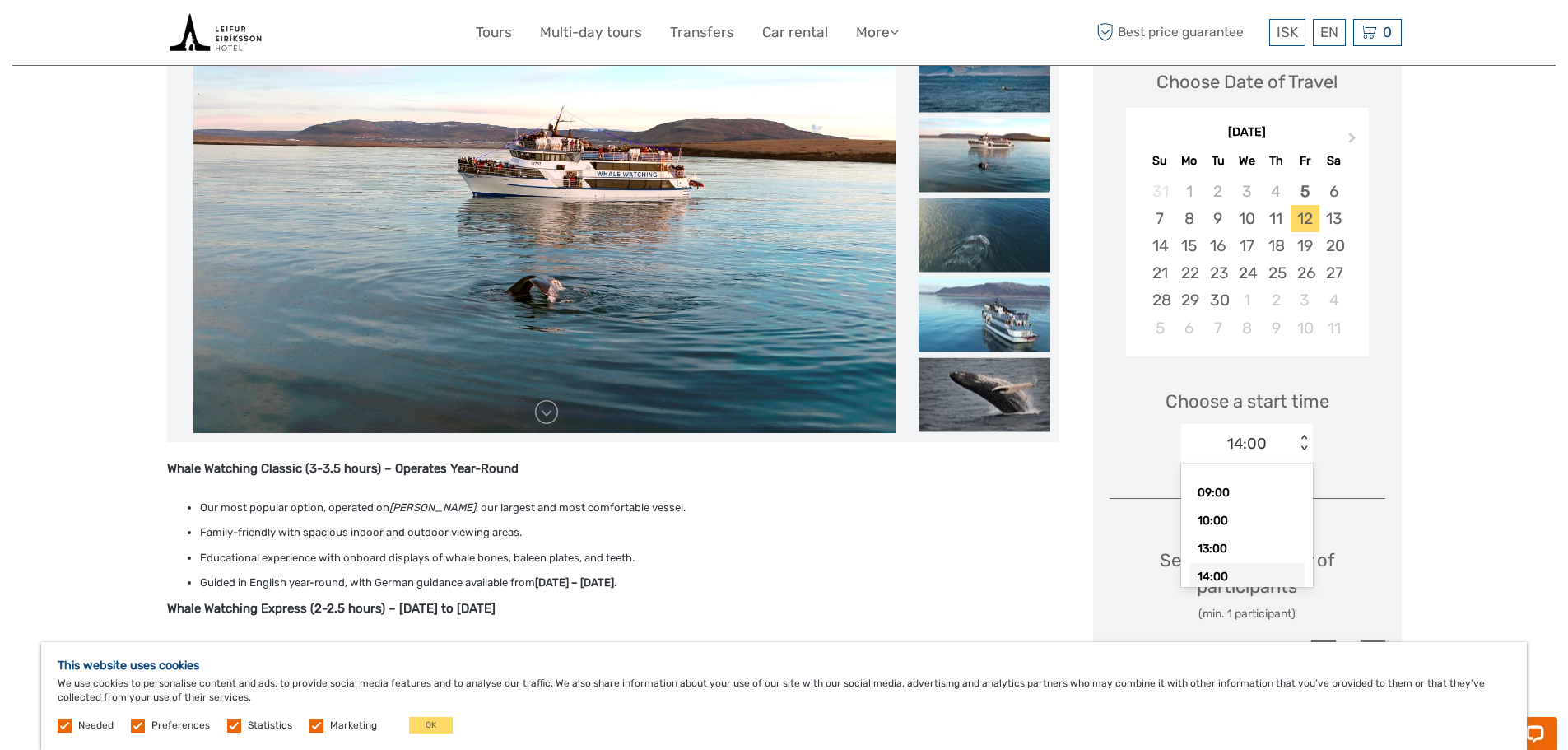
click at [1302, 434] on div "14:00 < >" at bounding box center [1247, 443] width 131 height 40
click at [1256, 548] on div "13:00" at bounding box center [1247, 549] width 115 height 28
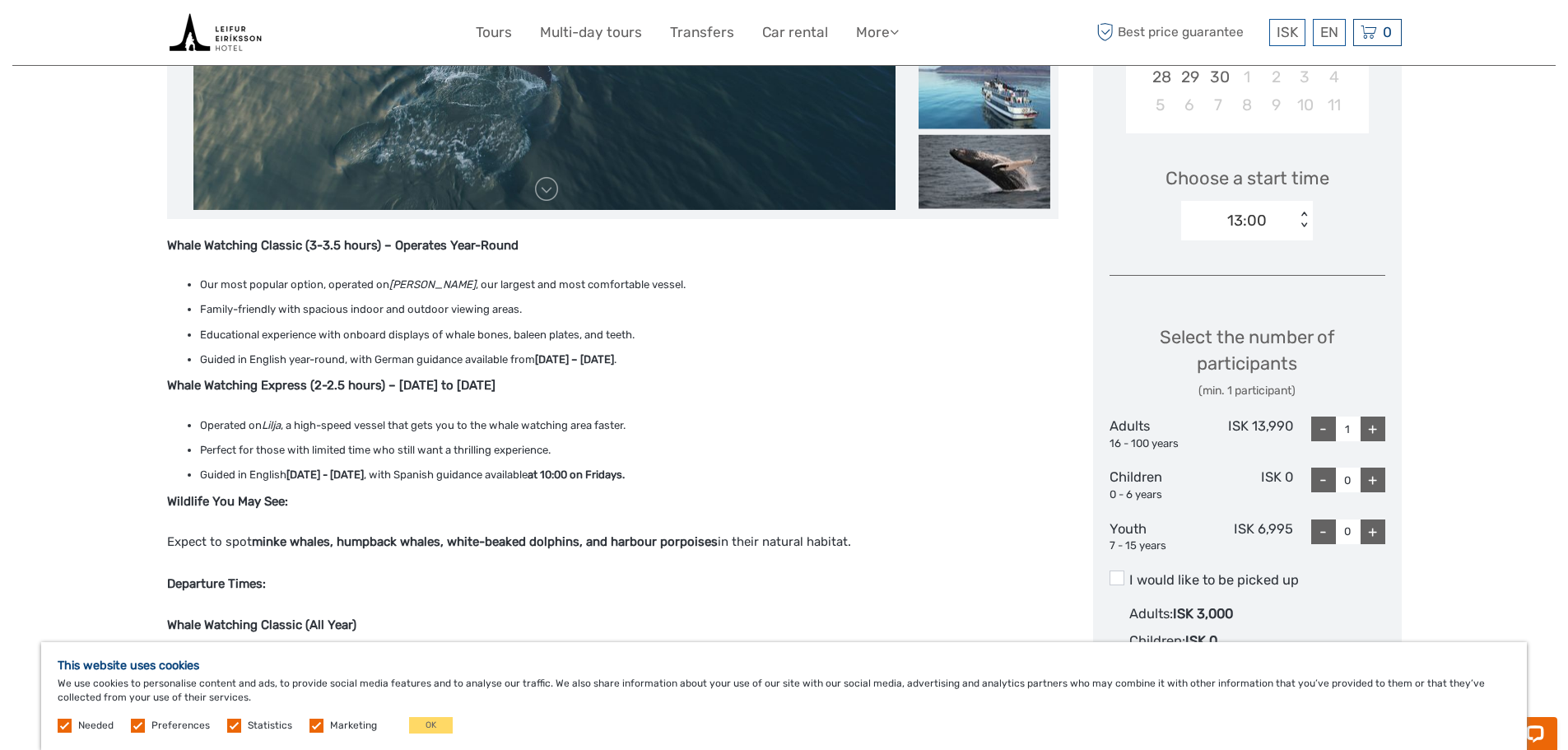
scroll to position [494, 0]
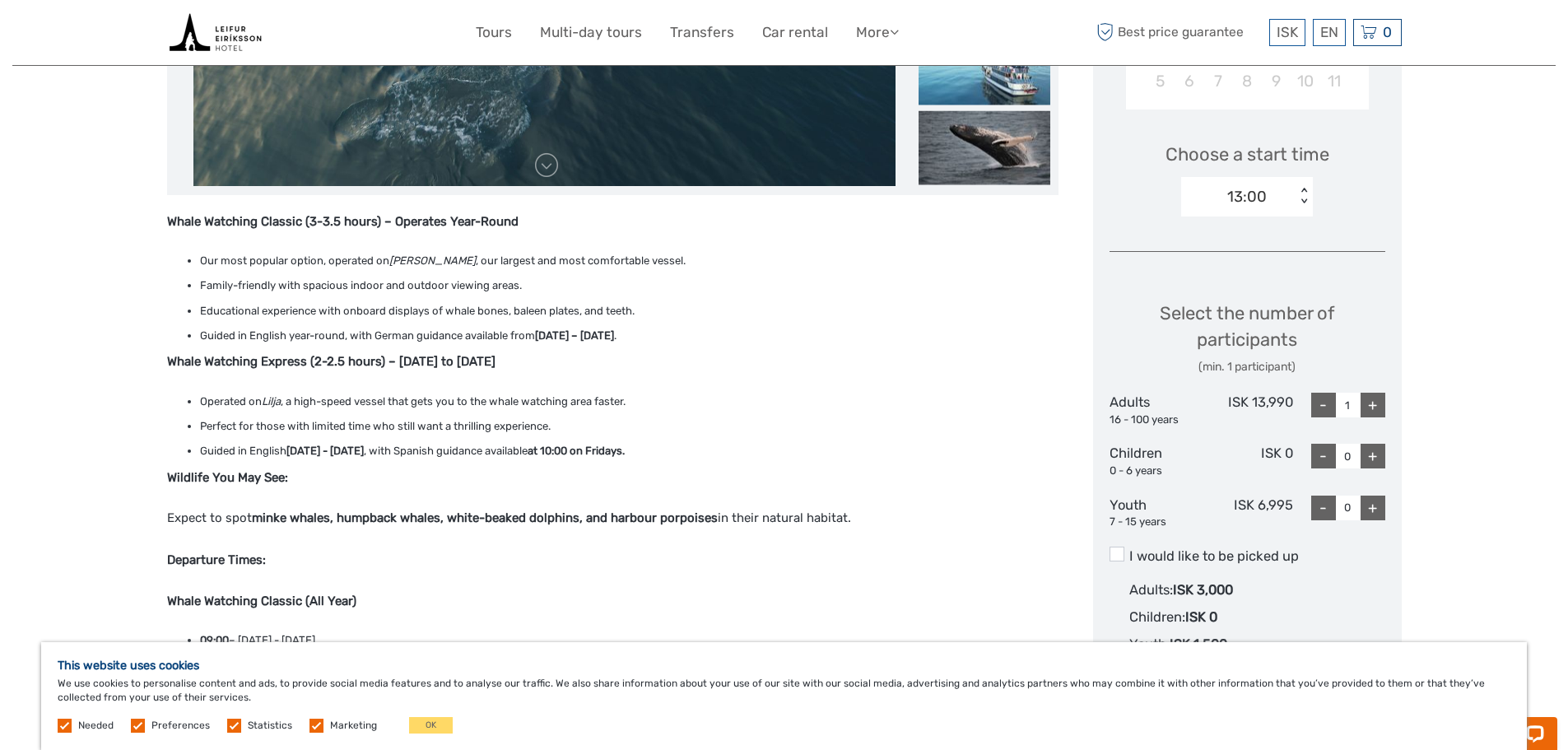
click at [1373, 403] on div "+" at bounding box center [1373, 405] width 25 height 25
type input "2"
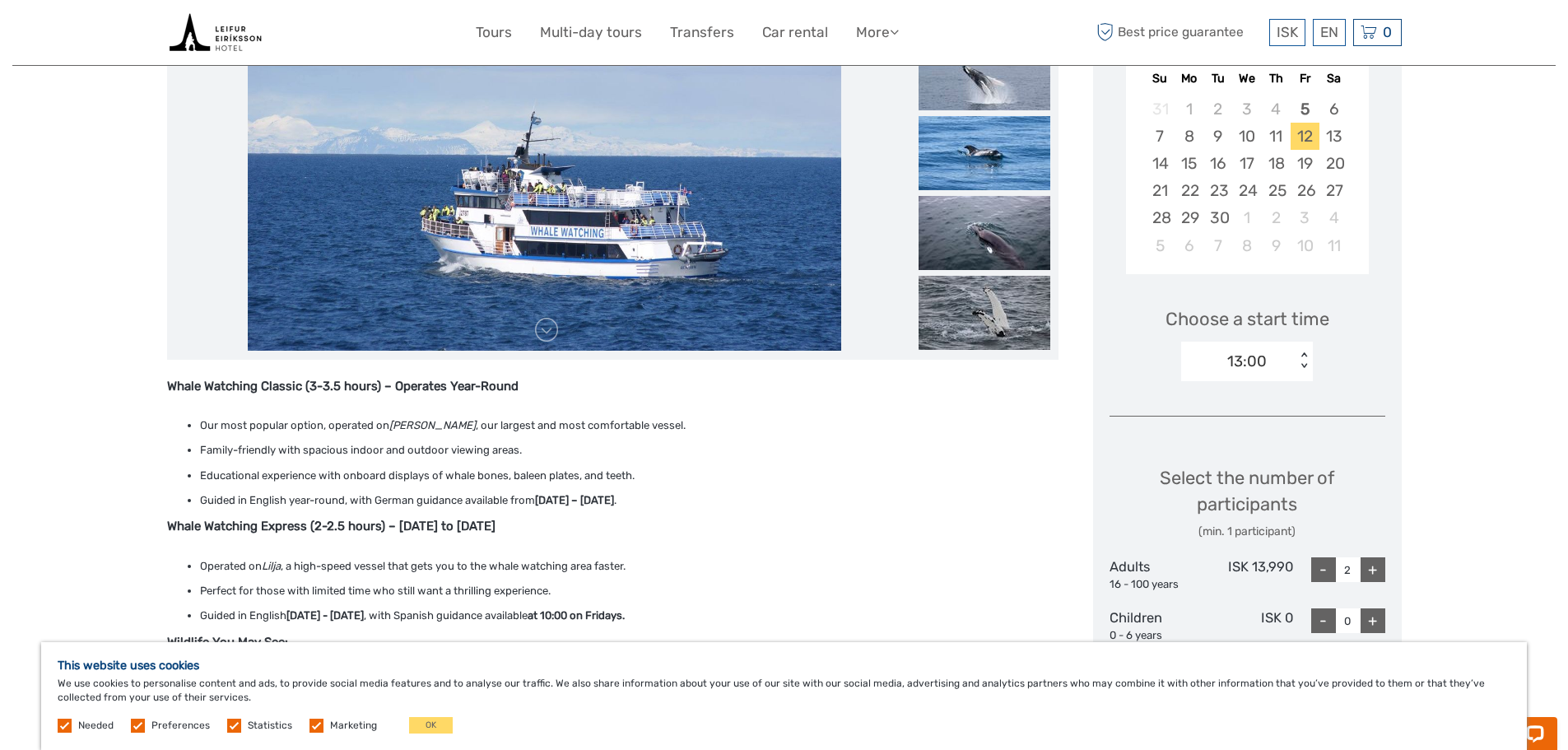
scroll to position [412, 0]
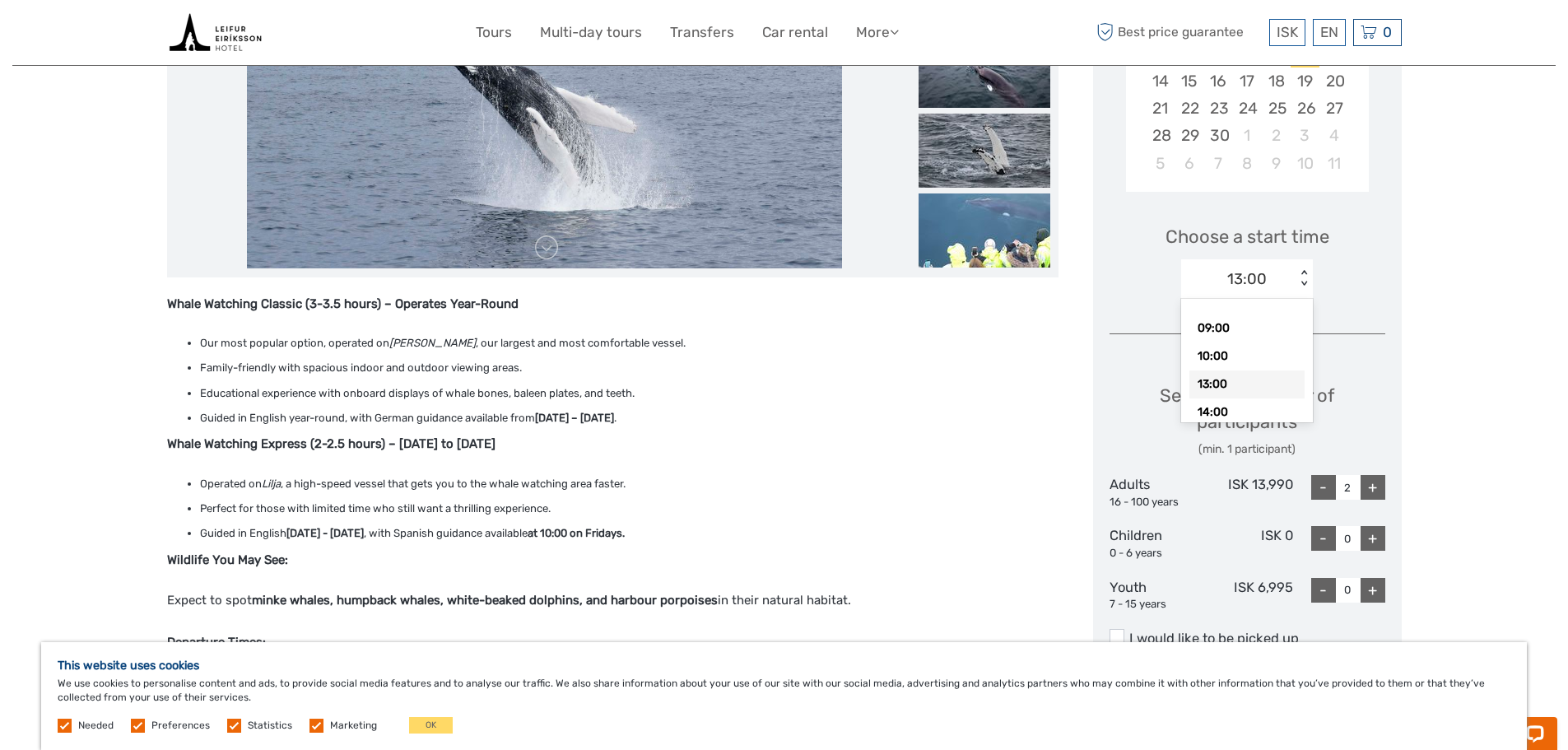
click at [1303, 285] on div "< >" at bounding box center [1304, 278] width 14 height 17
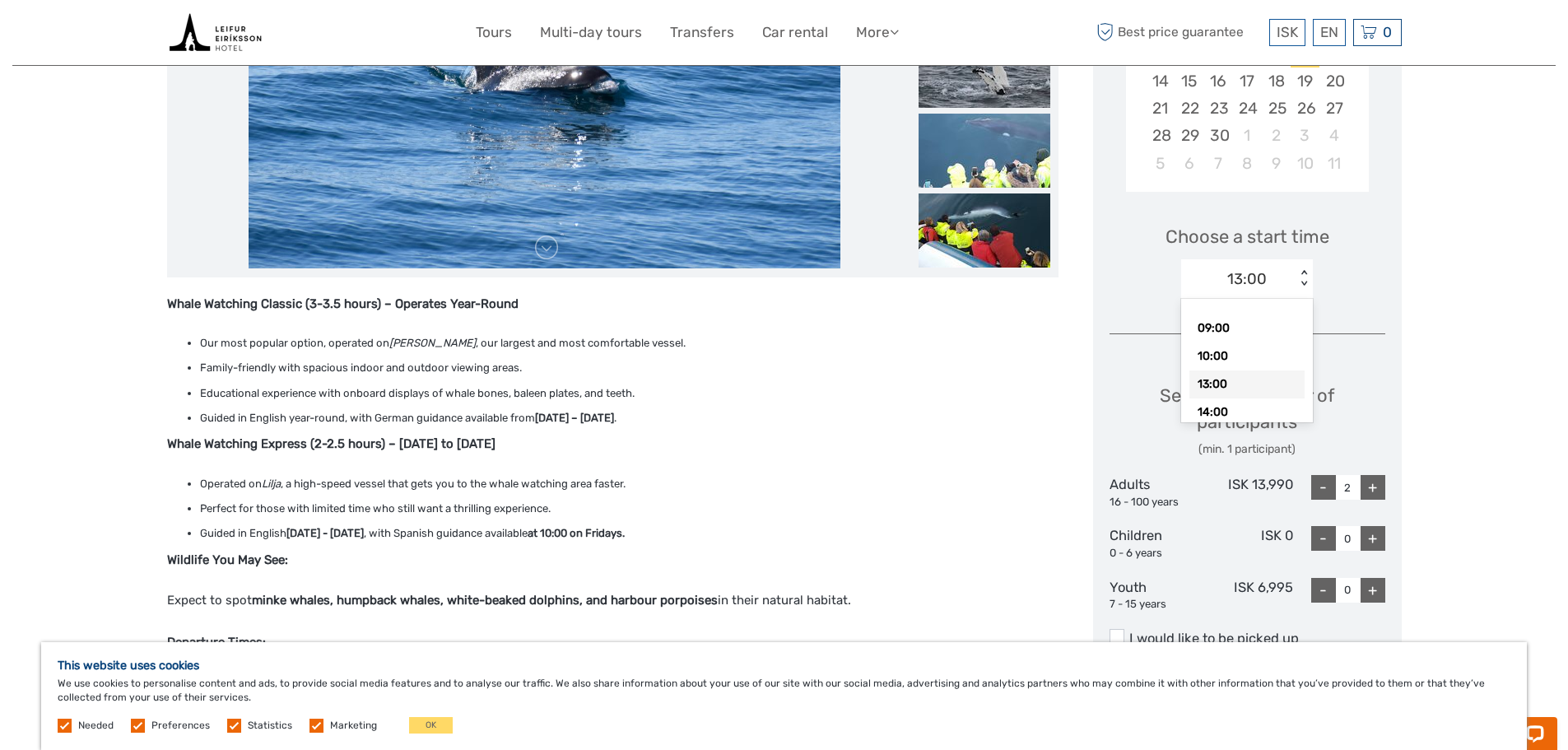
click at [1211, 381] on div "13:00" at bounding box center [1247, 384] width 115 height 28
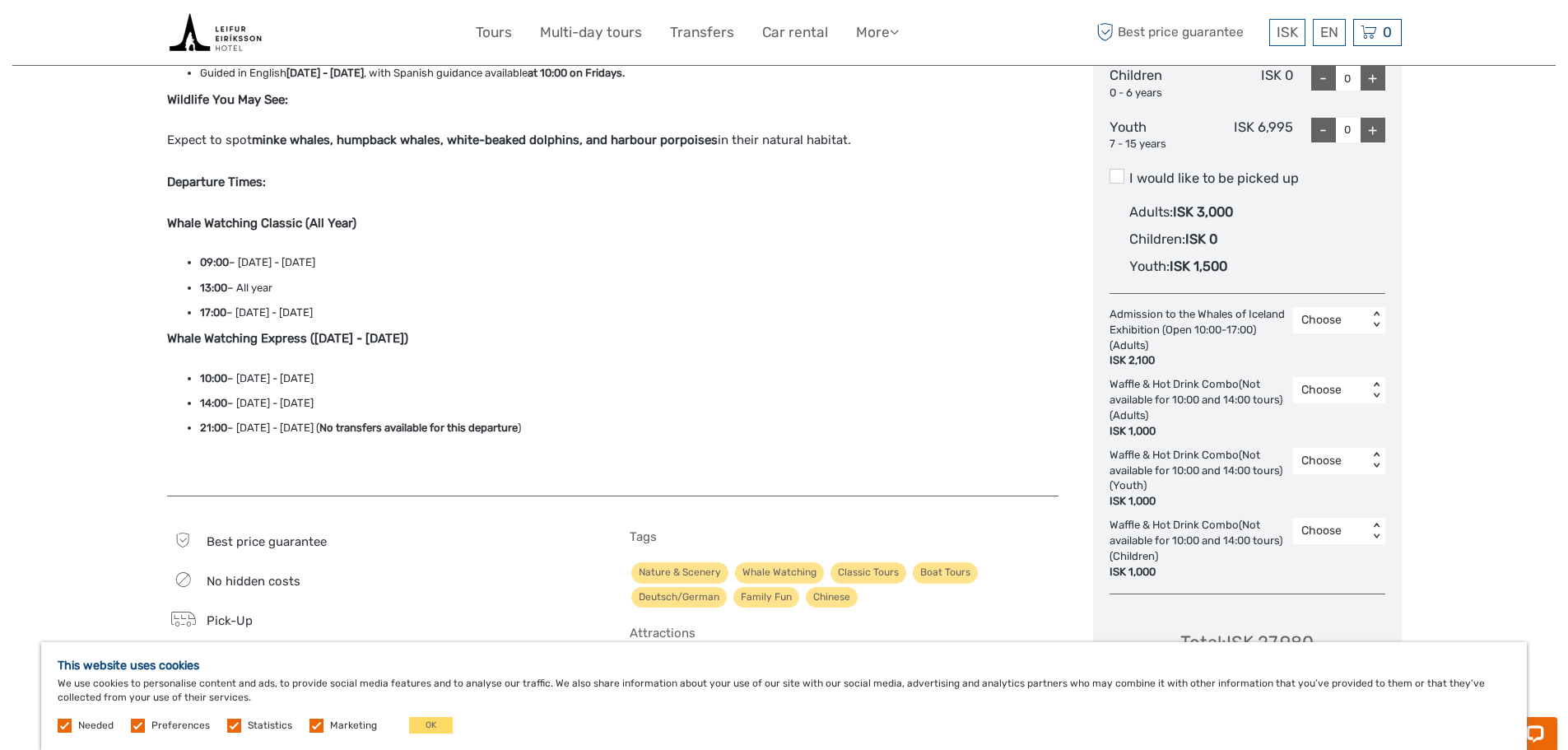
scroll to position [905, 0]
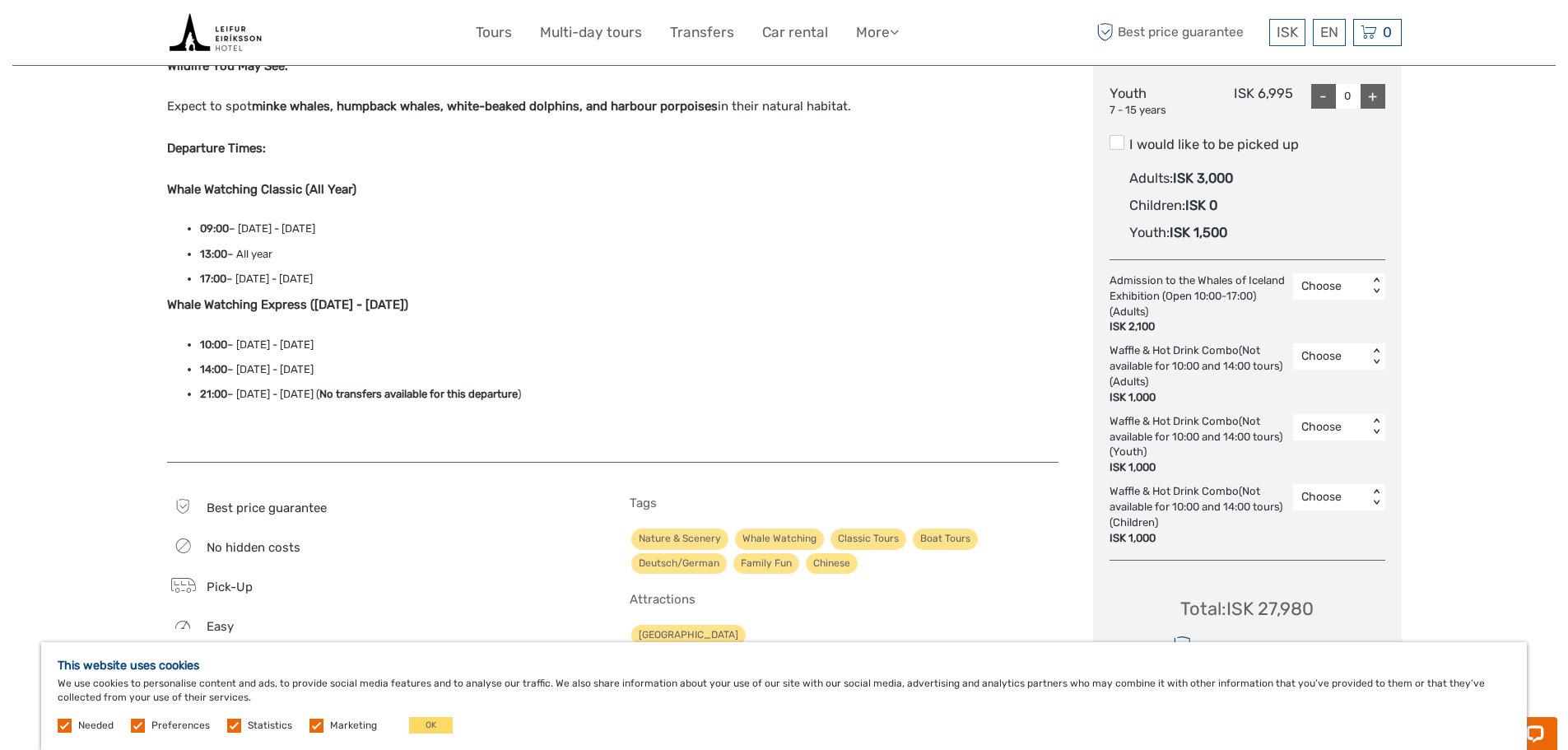
click at [1376, 347] on div "Choose < >" at bounding box center [1339, 356] width 92 height 27
click at [1314, 462] on div "2" at bounding box center [1339, 454] width 76 height 28
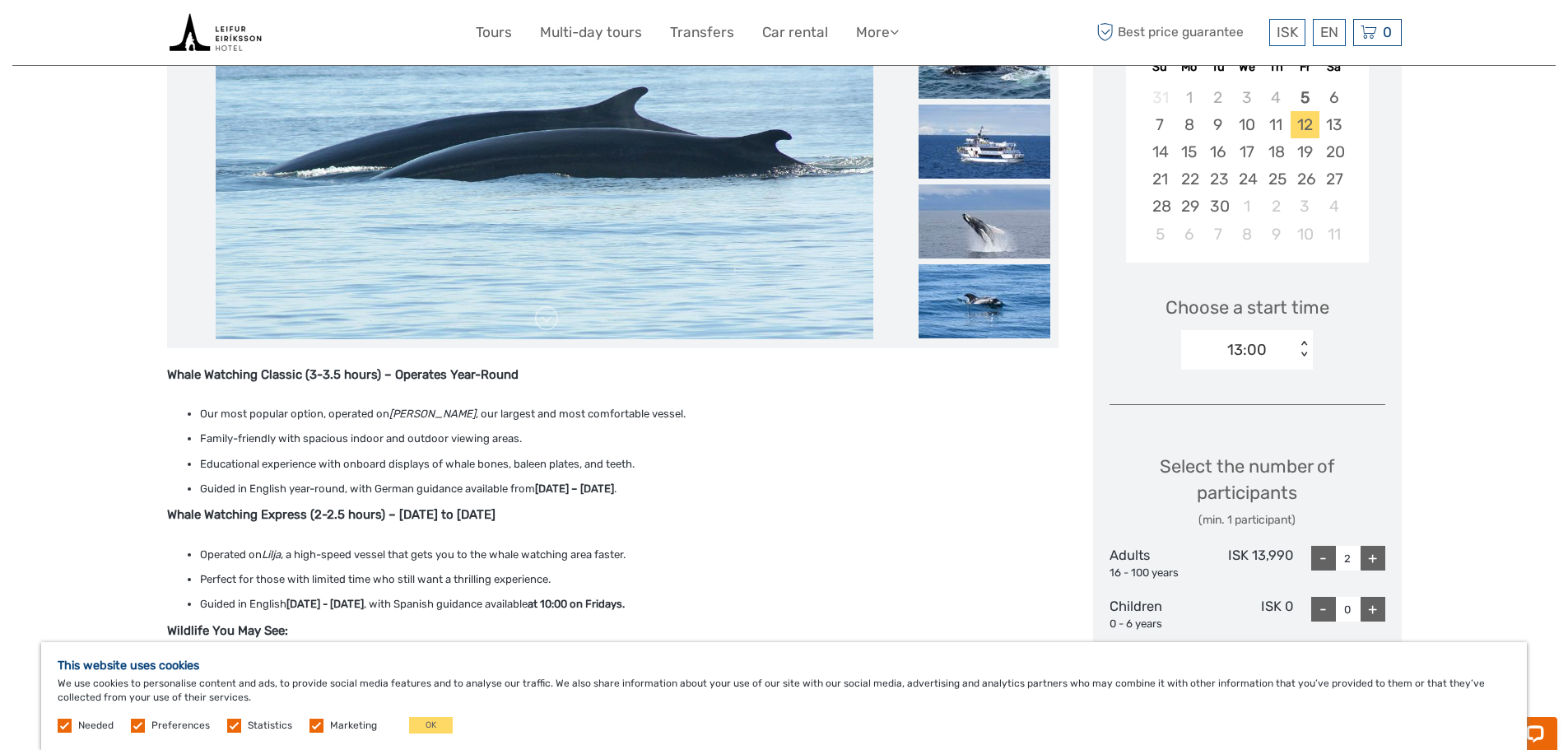
scroll to position [82, 0]
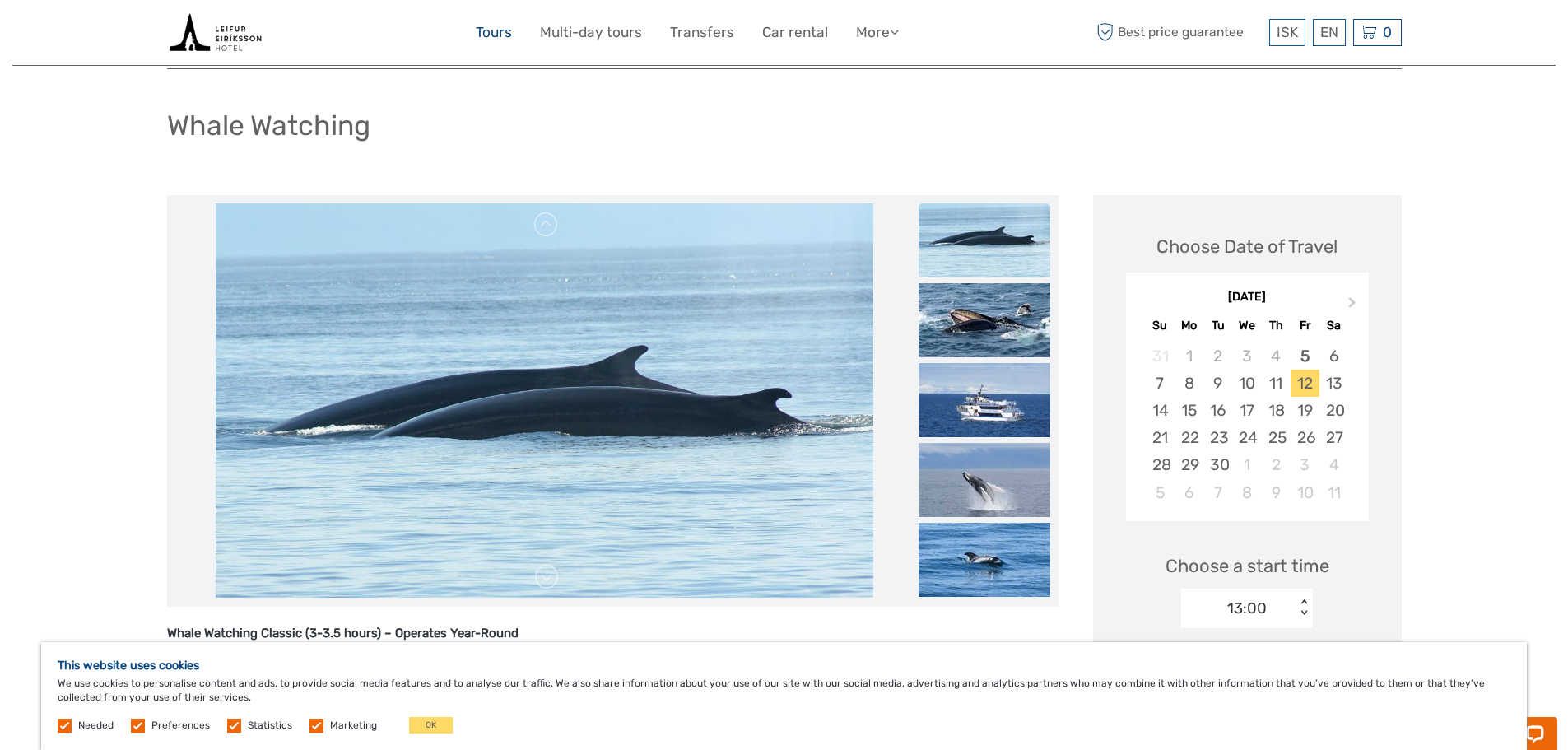
click at [492, 35] on link "Tours" at bounding box center [494, 33] width 36 height 24
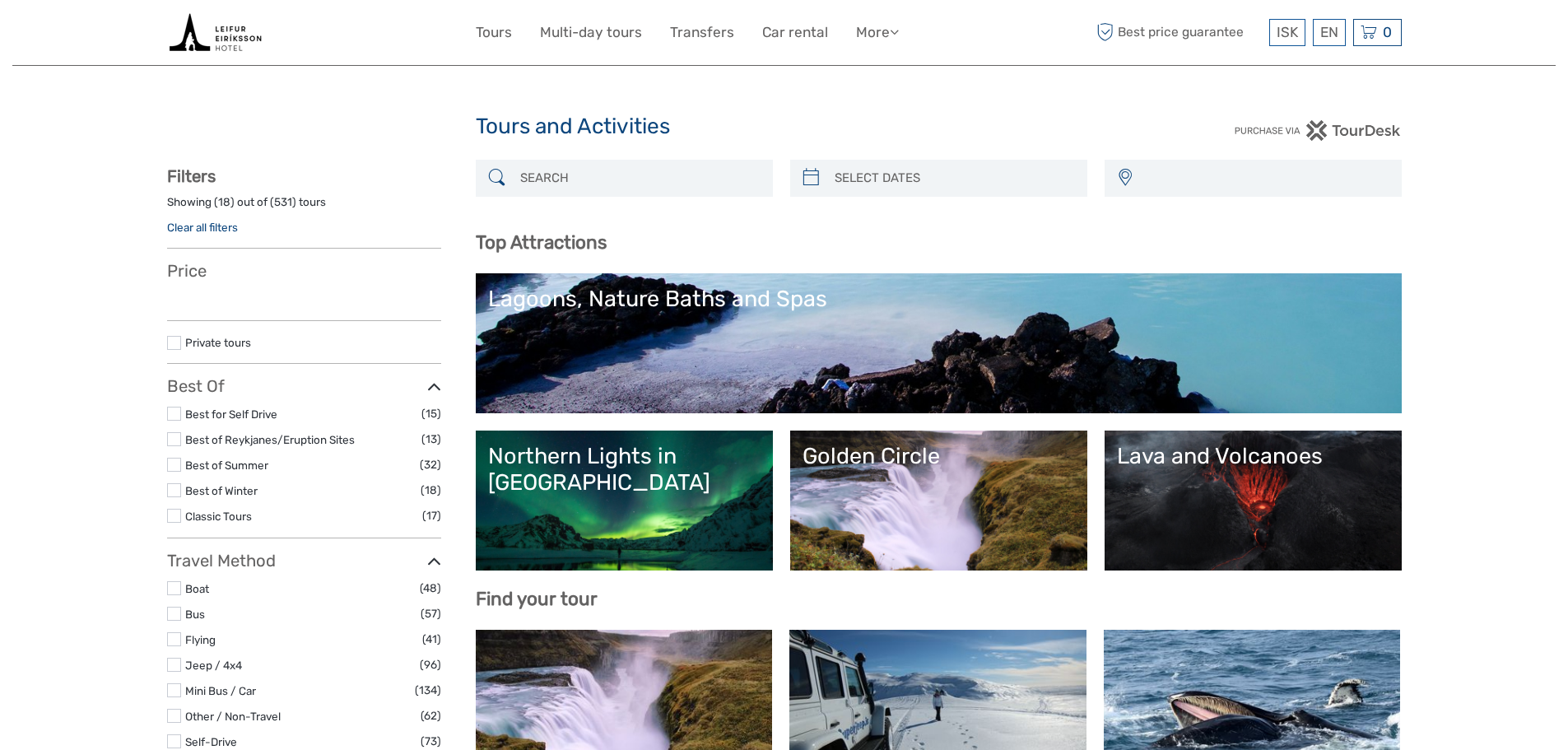
select select
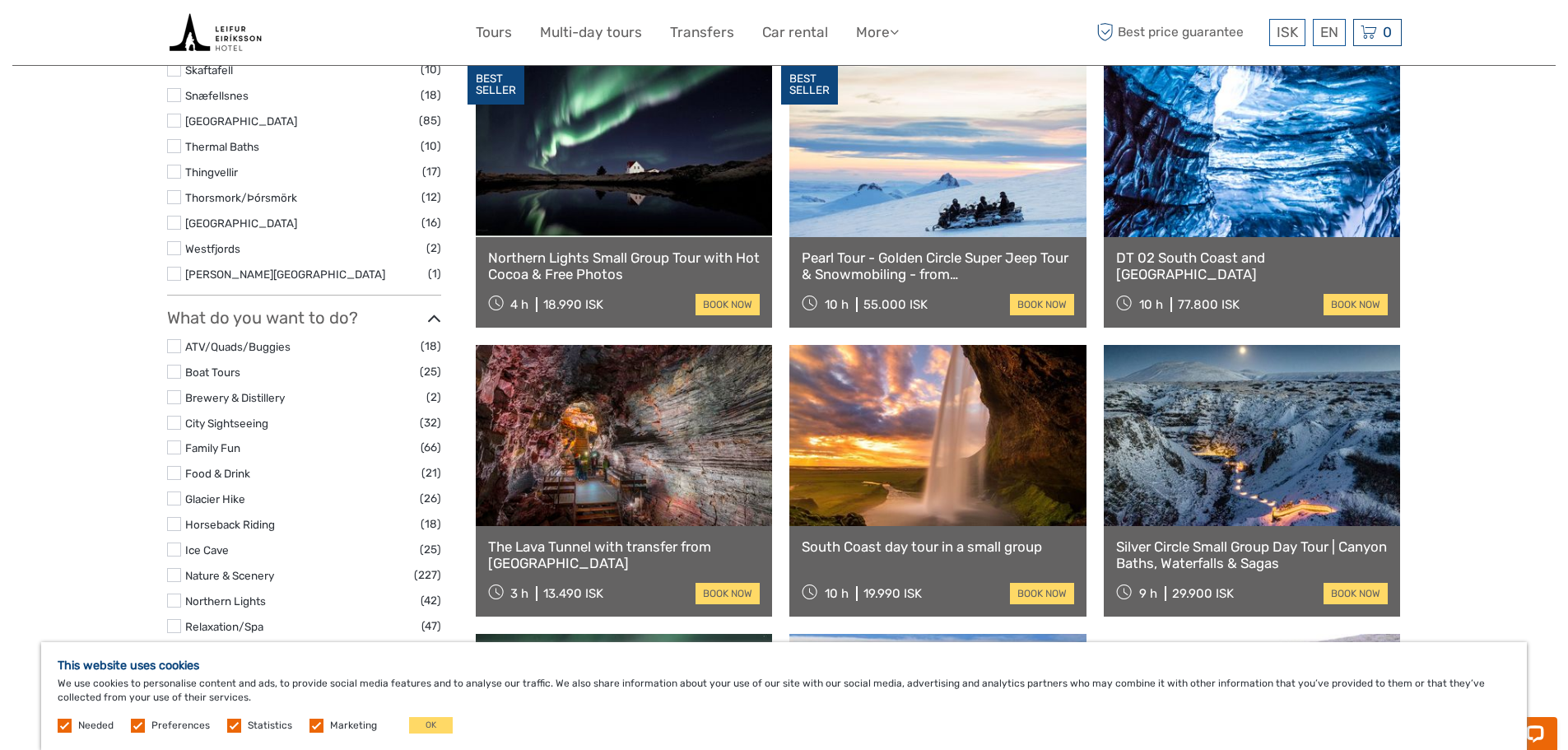
scroll to position [1152, 0]
click at [172, 471] on label at bounding box center [174, 472] width 14 height 14
click at [0, 0] on input "checkbox" at bounding box center [0, 0] width 0 height 0
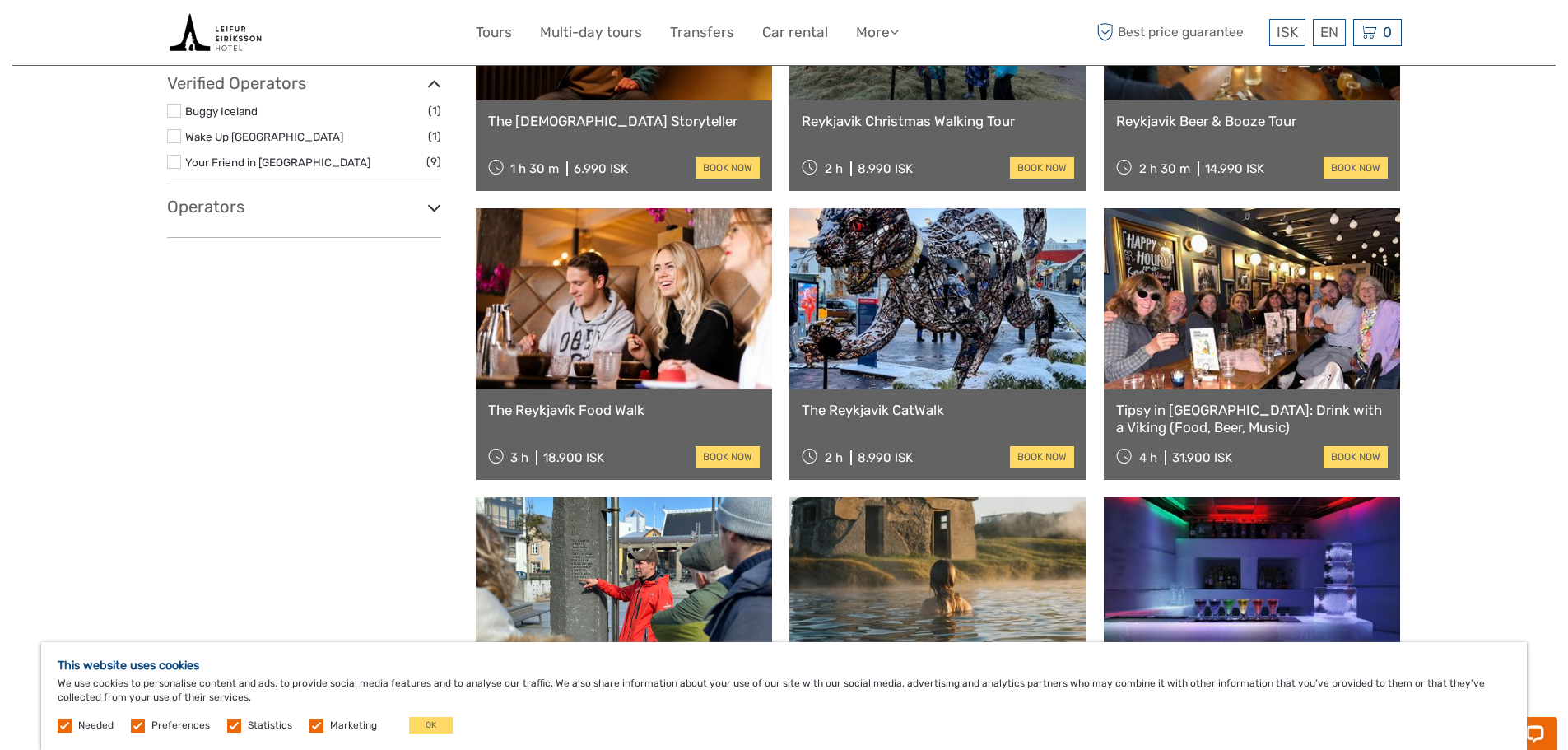
scroll to position [917, 0]
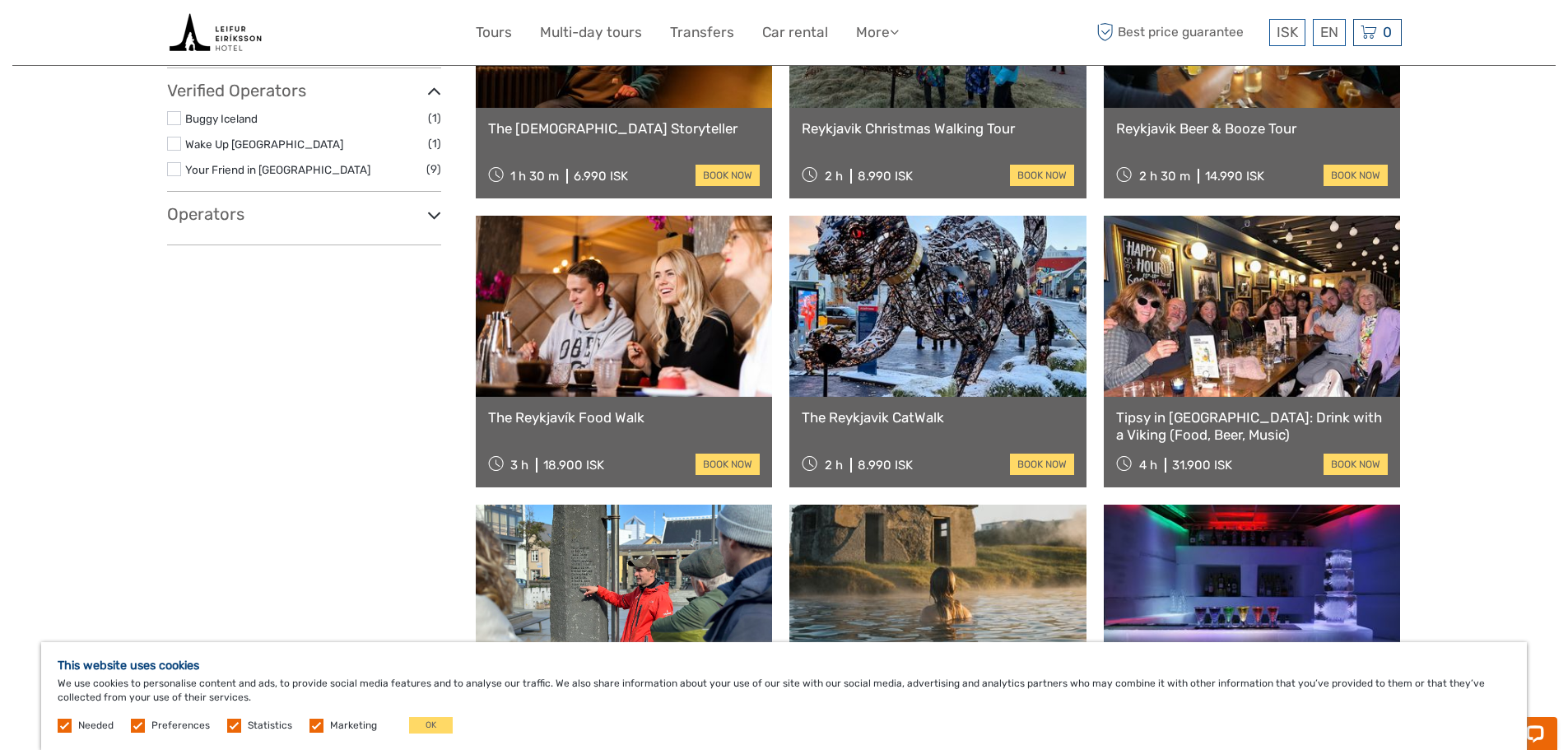
click at [601, 357] on link at bounding box center [625, 306] width 297 height 181
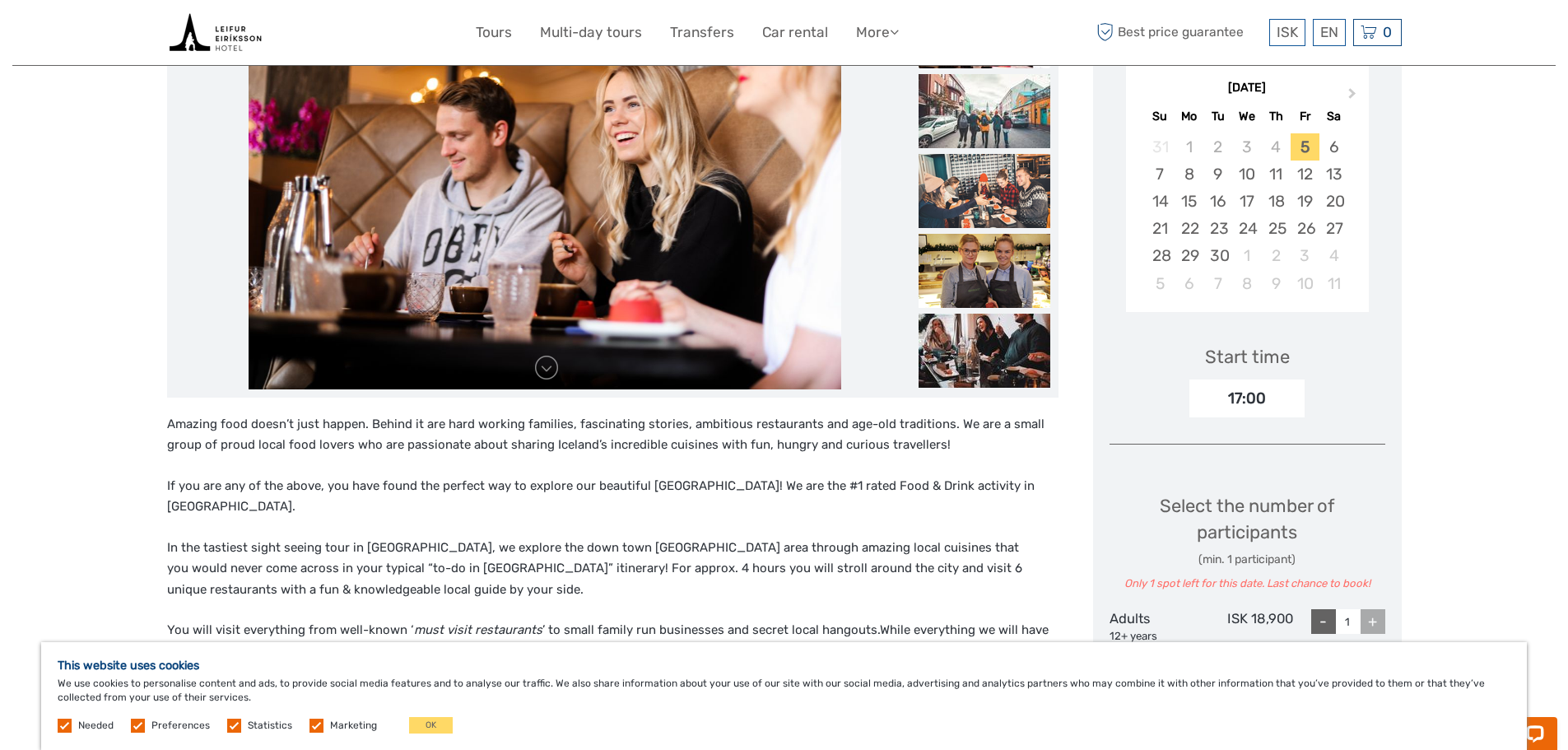
scroll to position [247, 0]
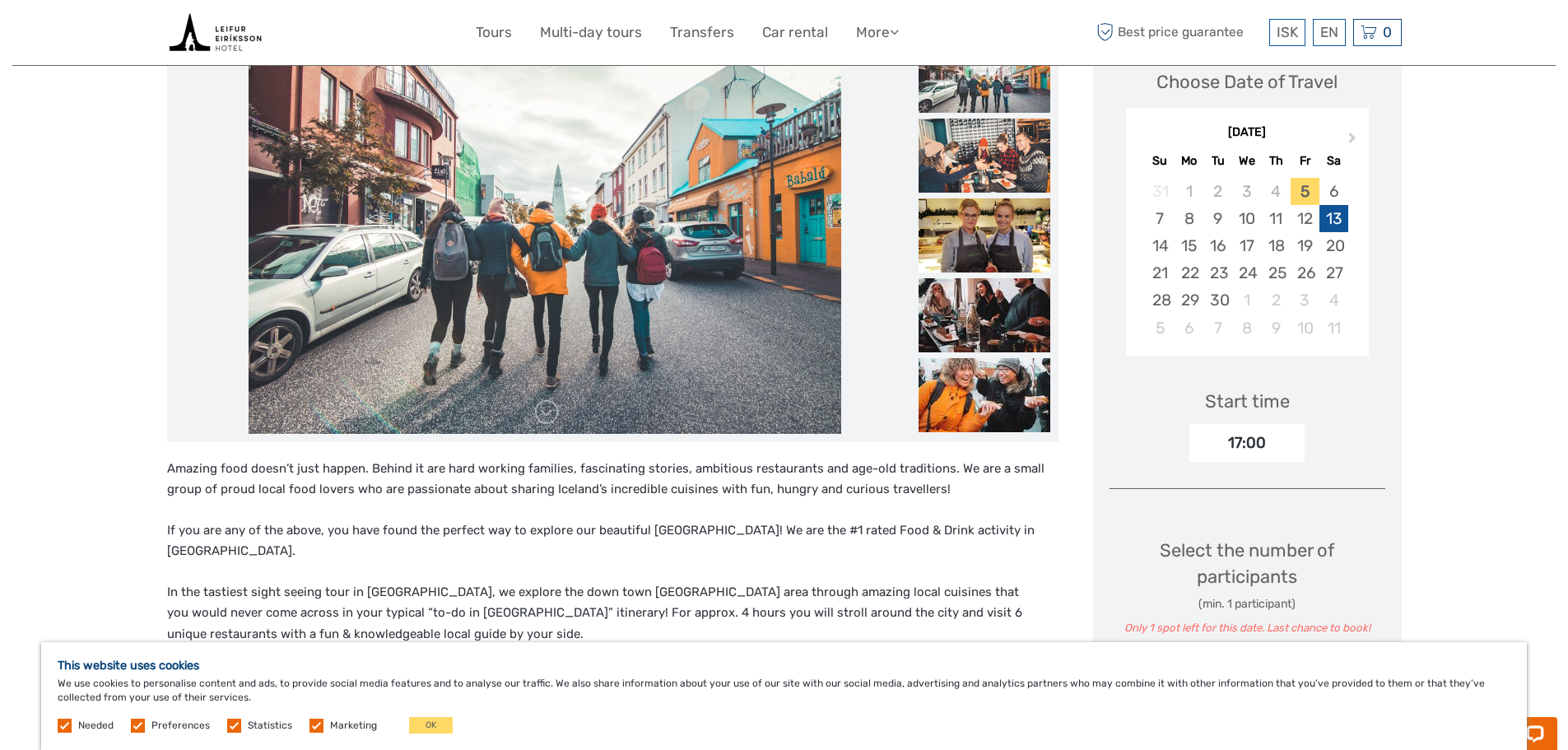
click at [1340, 224] on div "13" at bounding box center [1334, 219] width 29 height 27
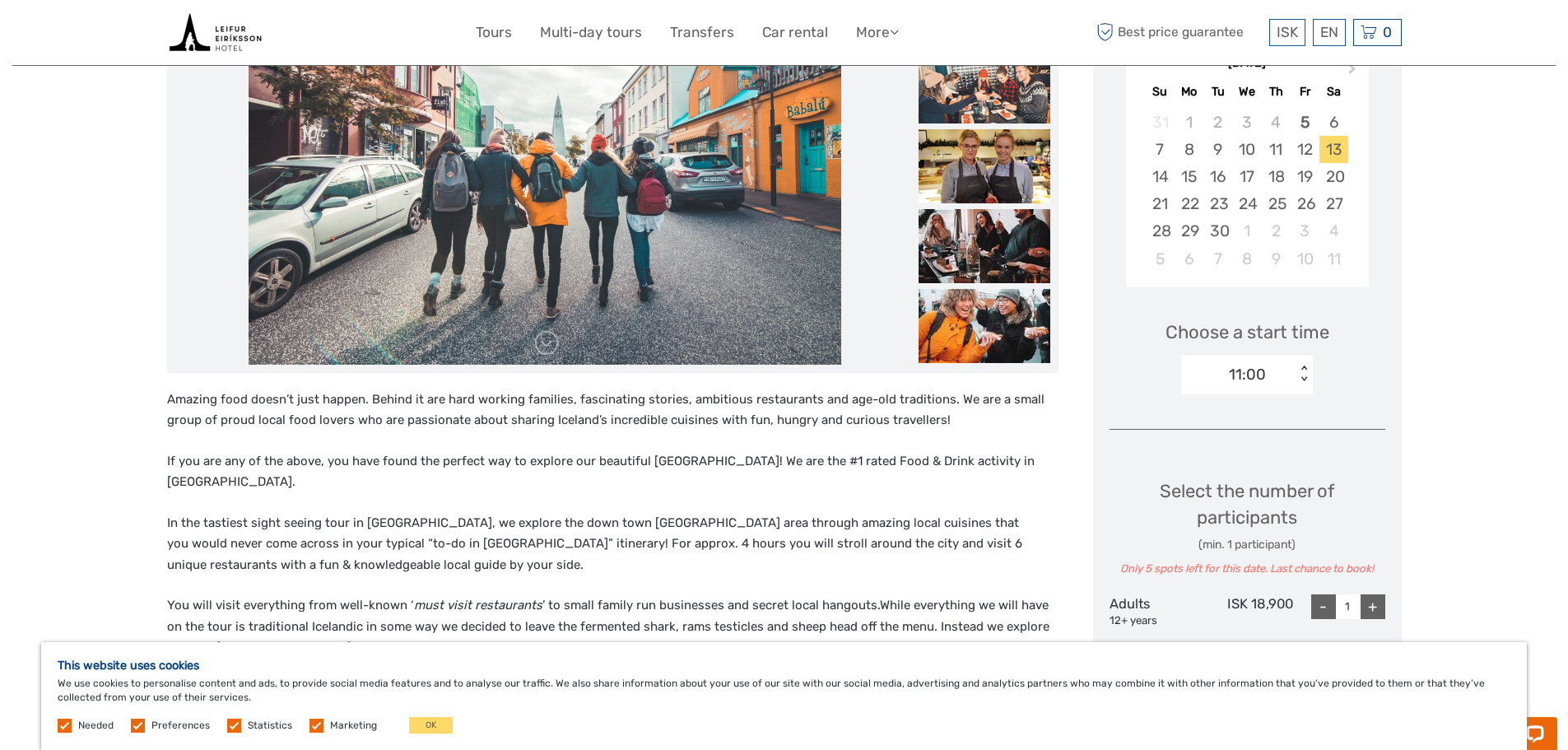
scroll to position [412, 0]
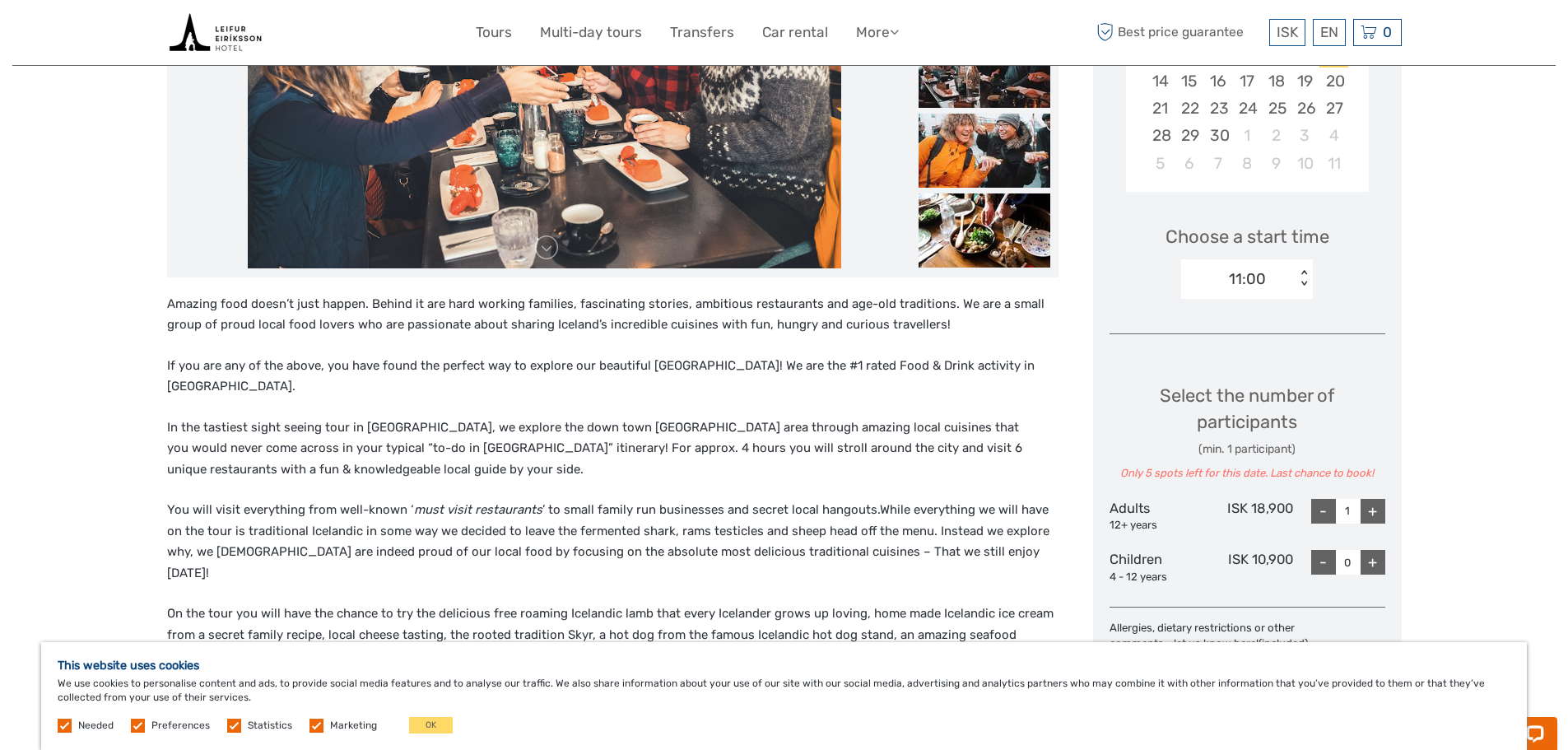
click at [1304, 286] on div "< >" at bounding box center [1304, 278] width 14 height 17
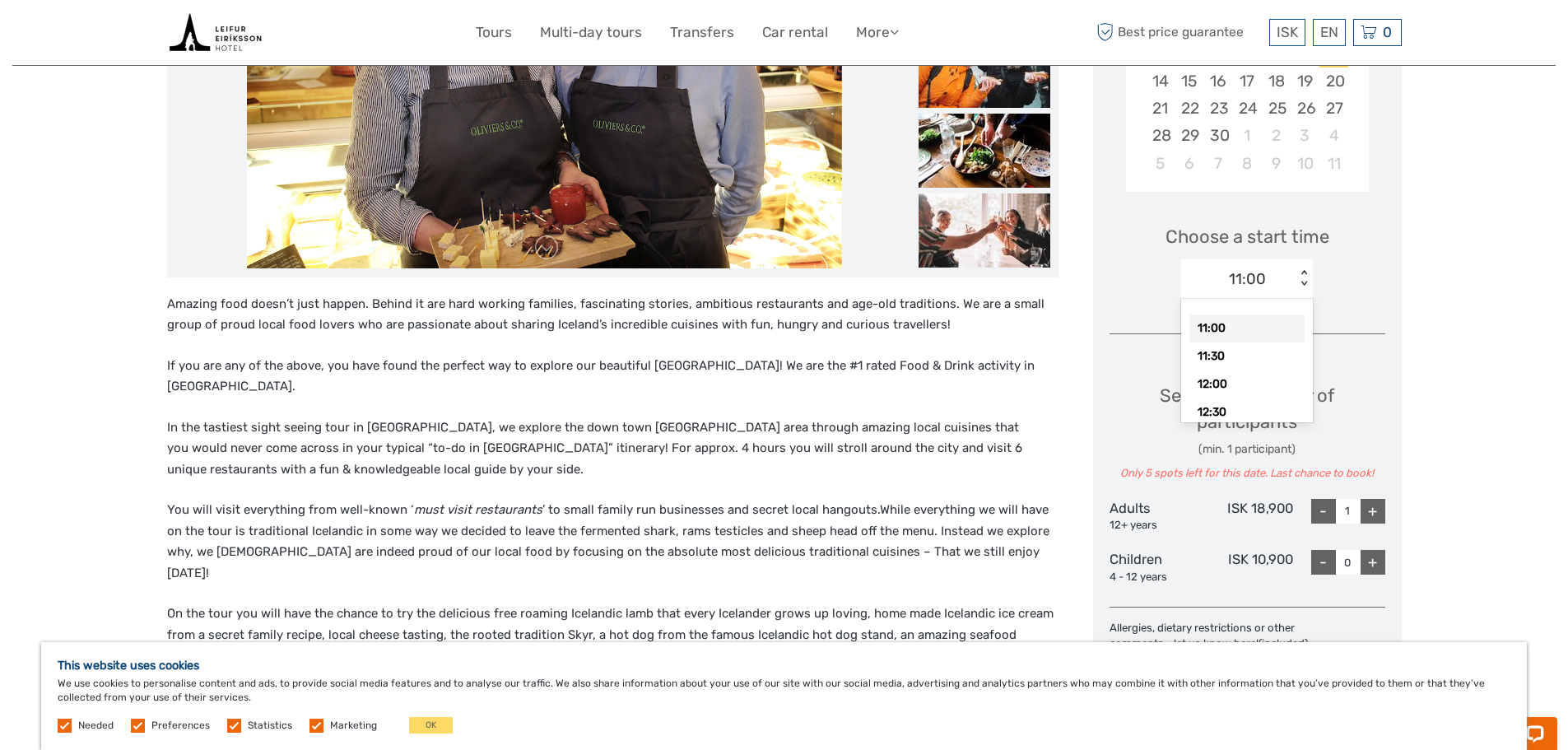
click at [1305, 272] on div "< >" at bounding box center [1304, 278] width 14 height 17
click at [1221, 332] on div "11:00" at bounding box center [1247, 328] width 115 height 28
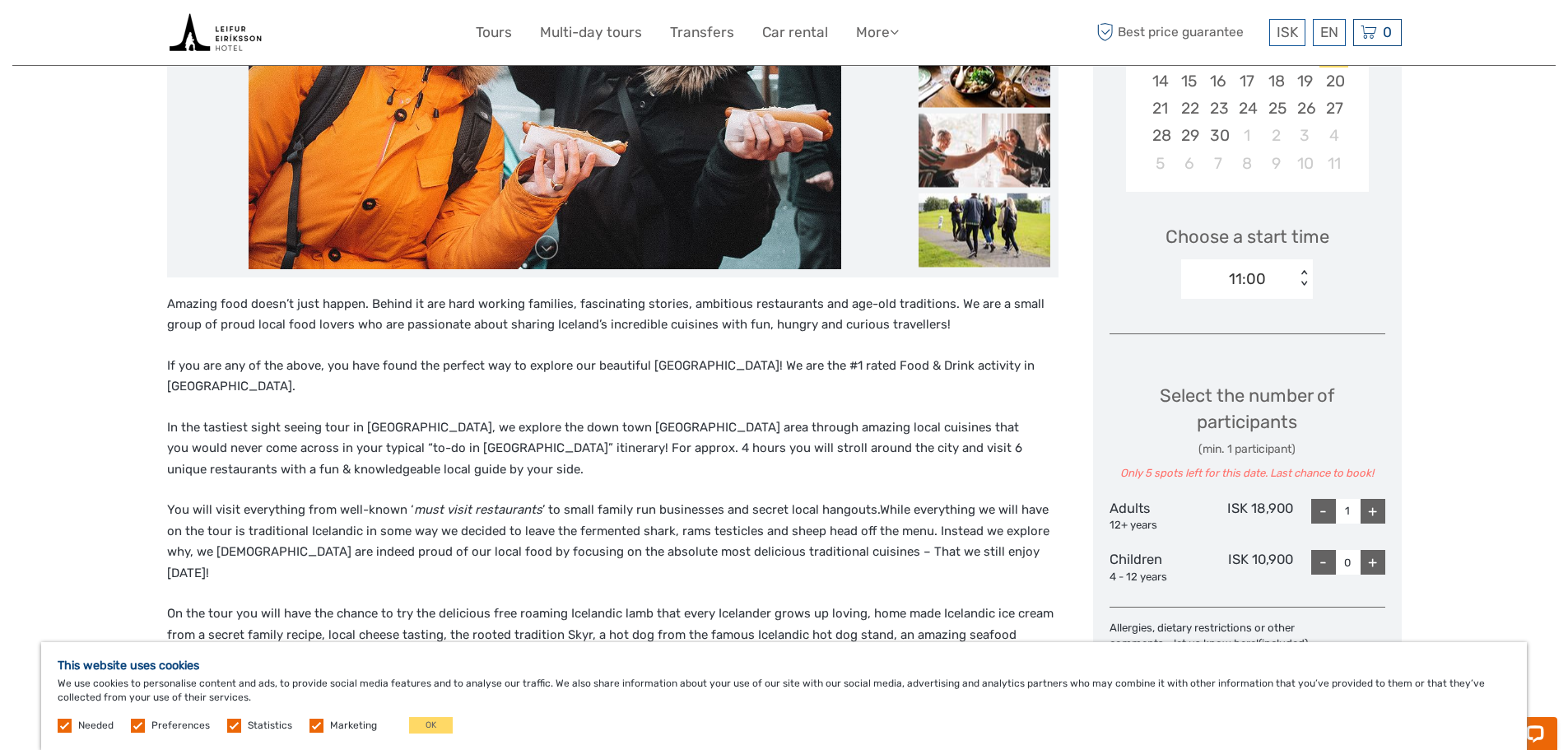
click at [1374, 509] on div "+" at bounding box center [1373, 511] width 25 height 25
type input "2"
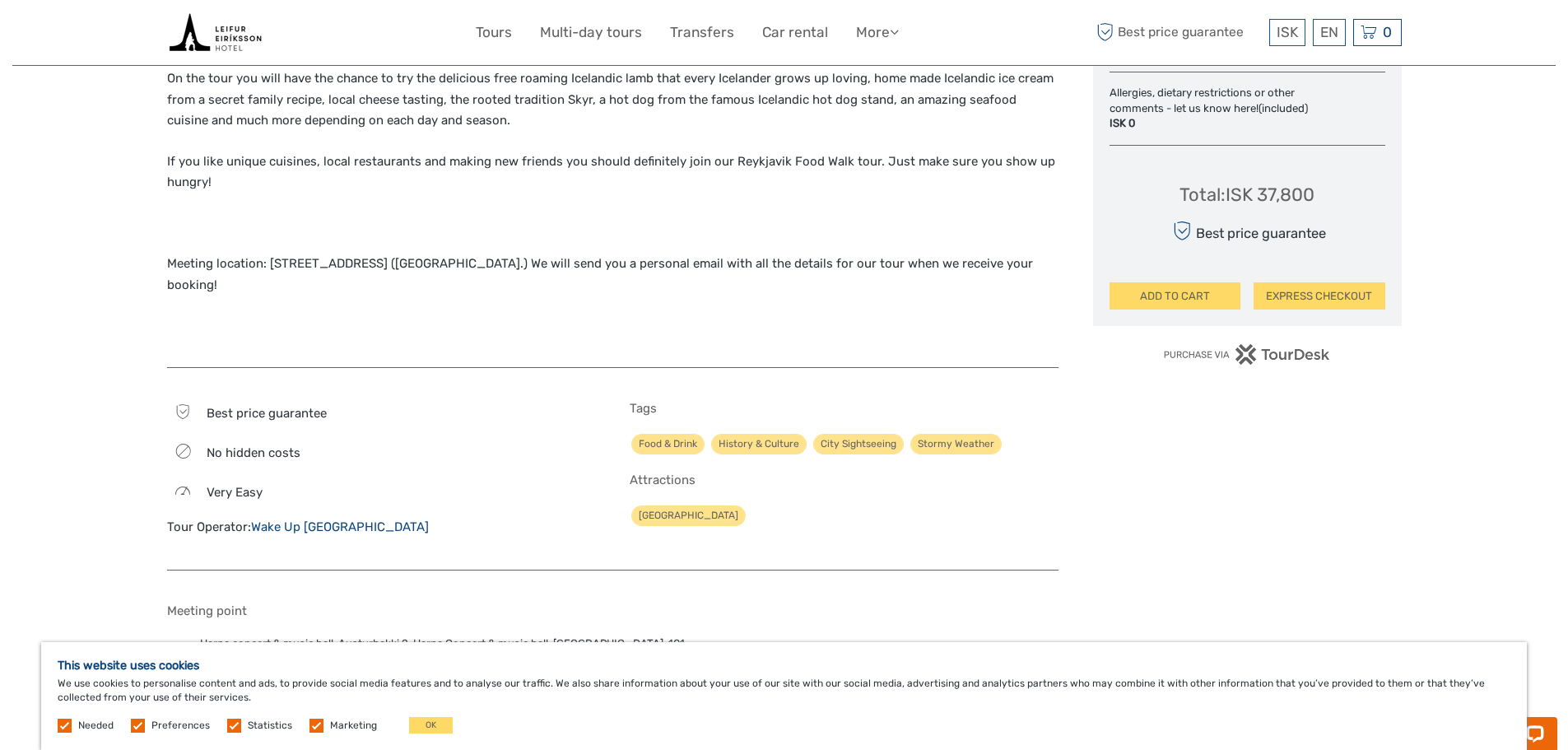
scroll to position [905, 0]
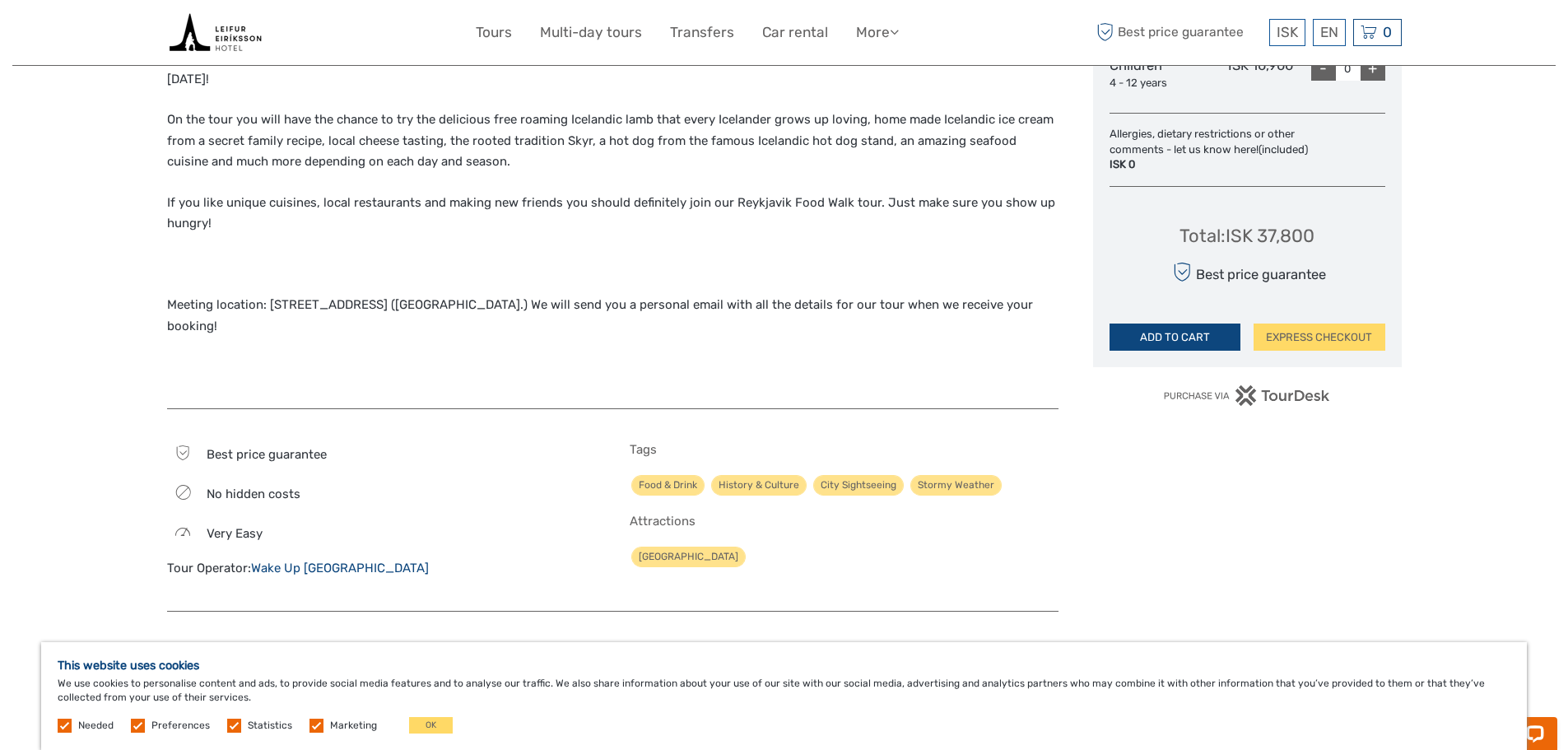
click at [1174, 349] on button "ADD TO CART" at bounding box center [1174, 337] width 131 height 28
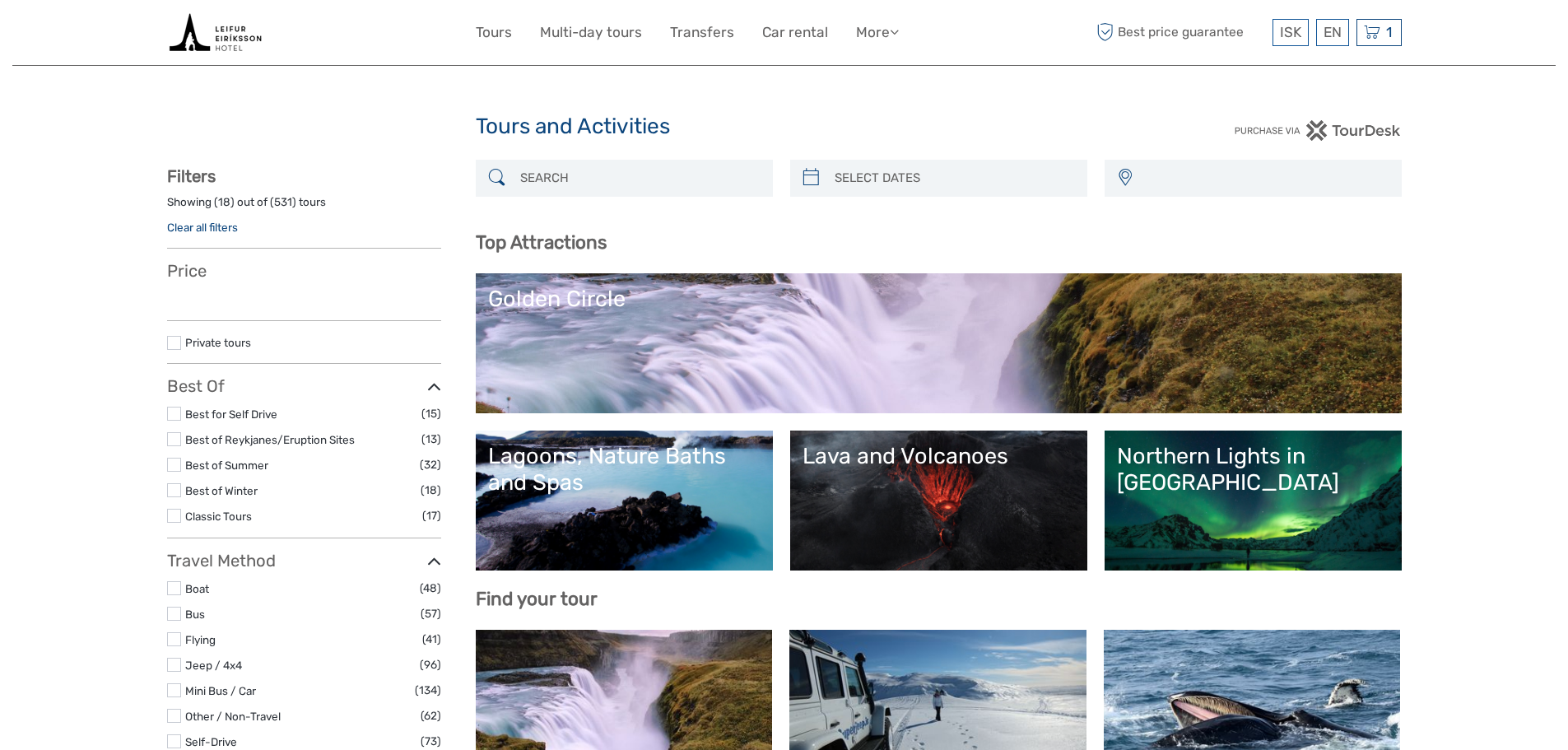
select select
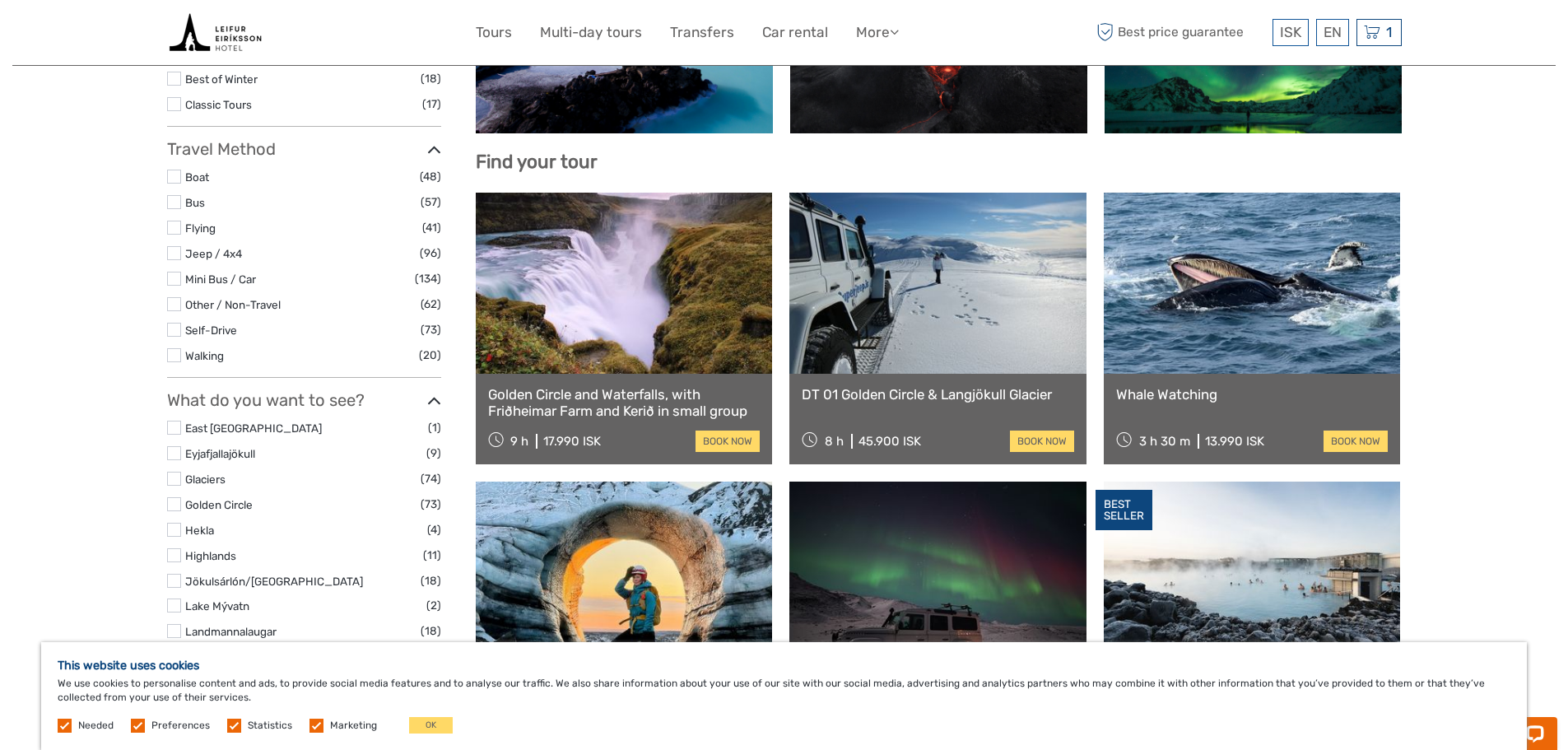
scroll to position [494, 0]
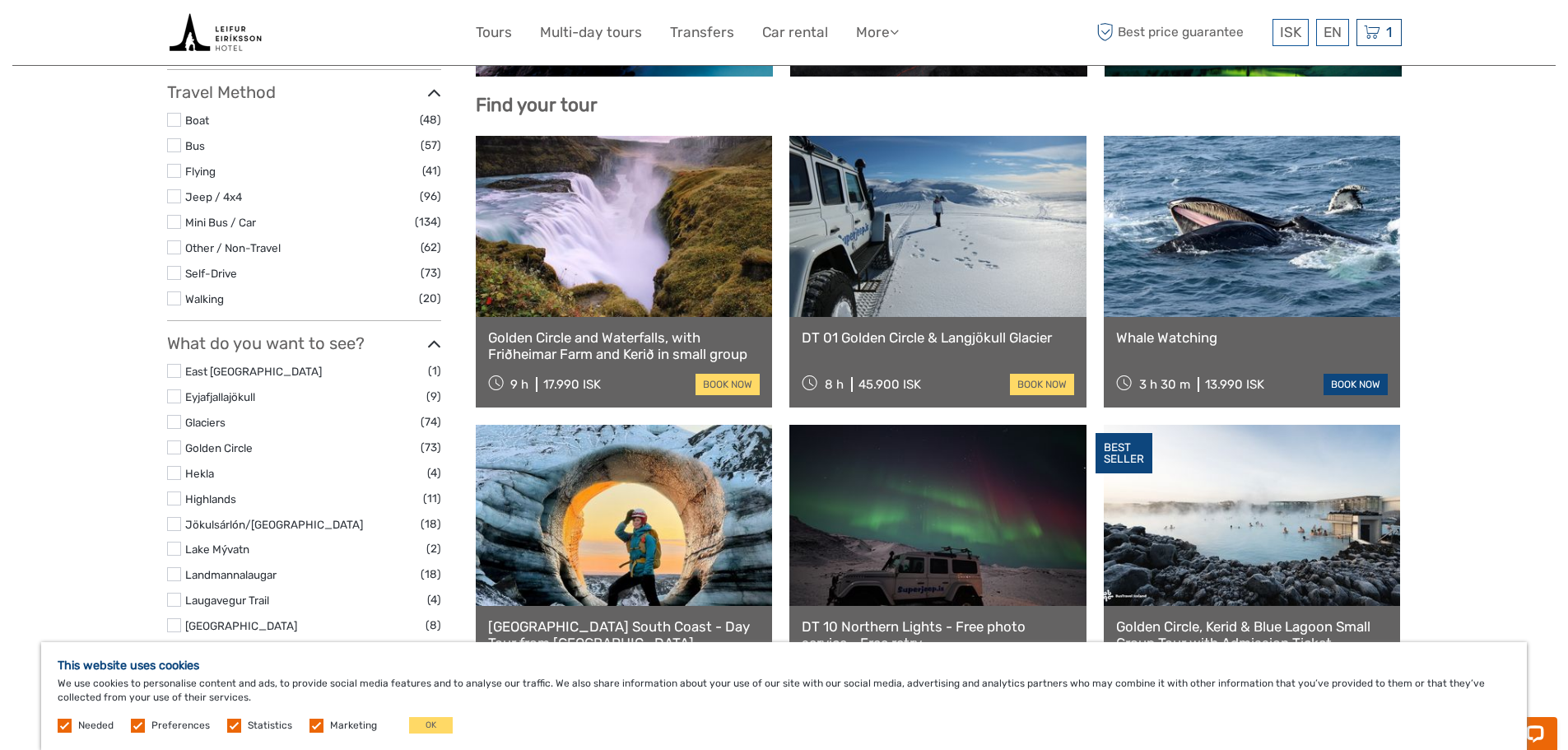
click at [1346, 385] on link "book now" at bounding box center [1355, 384] width 64 height 21
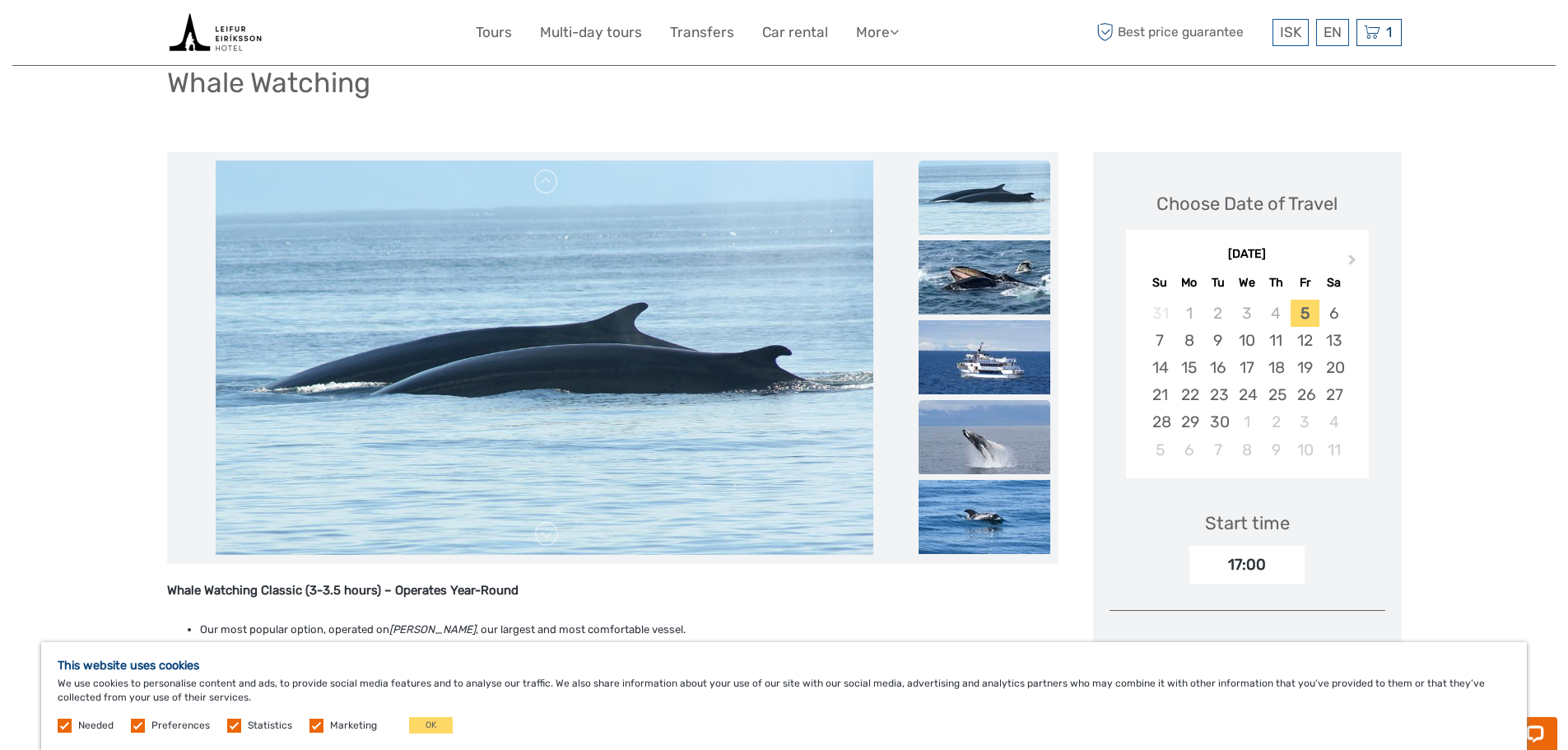
scroll to position [82, 0]
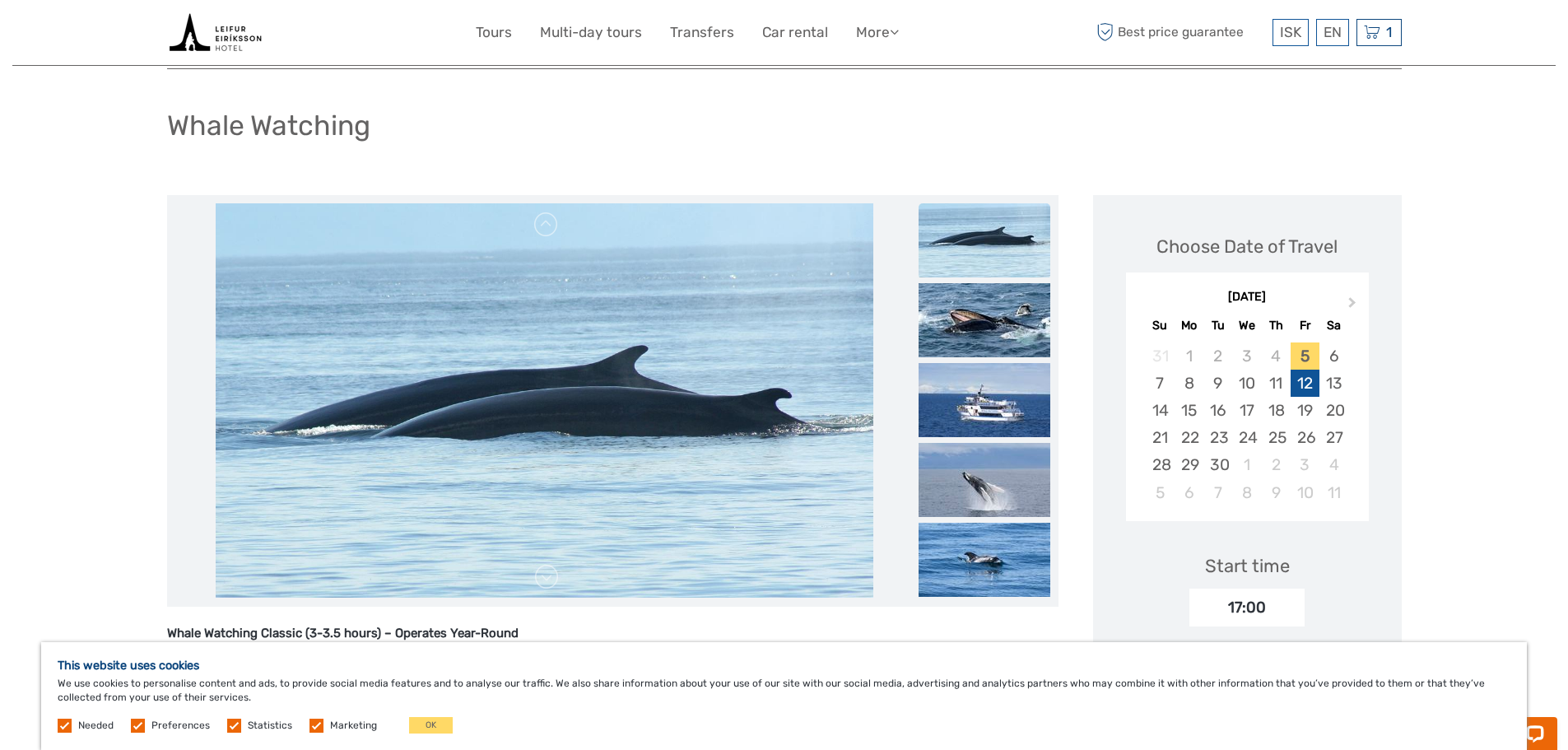
click at [1307, 384] on div "12" at bounding box center [1305, 383] width 29 height 27
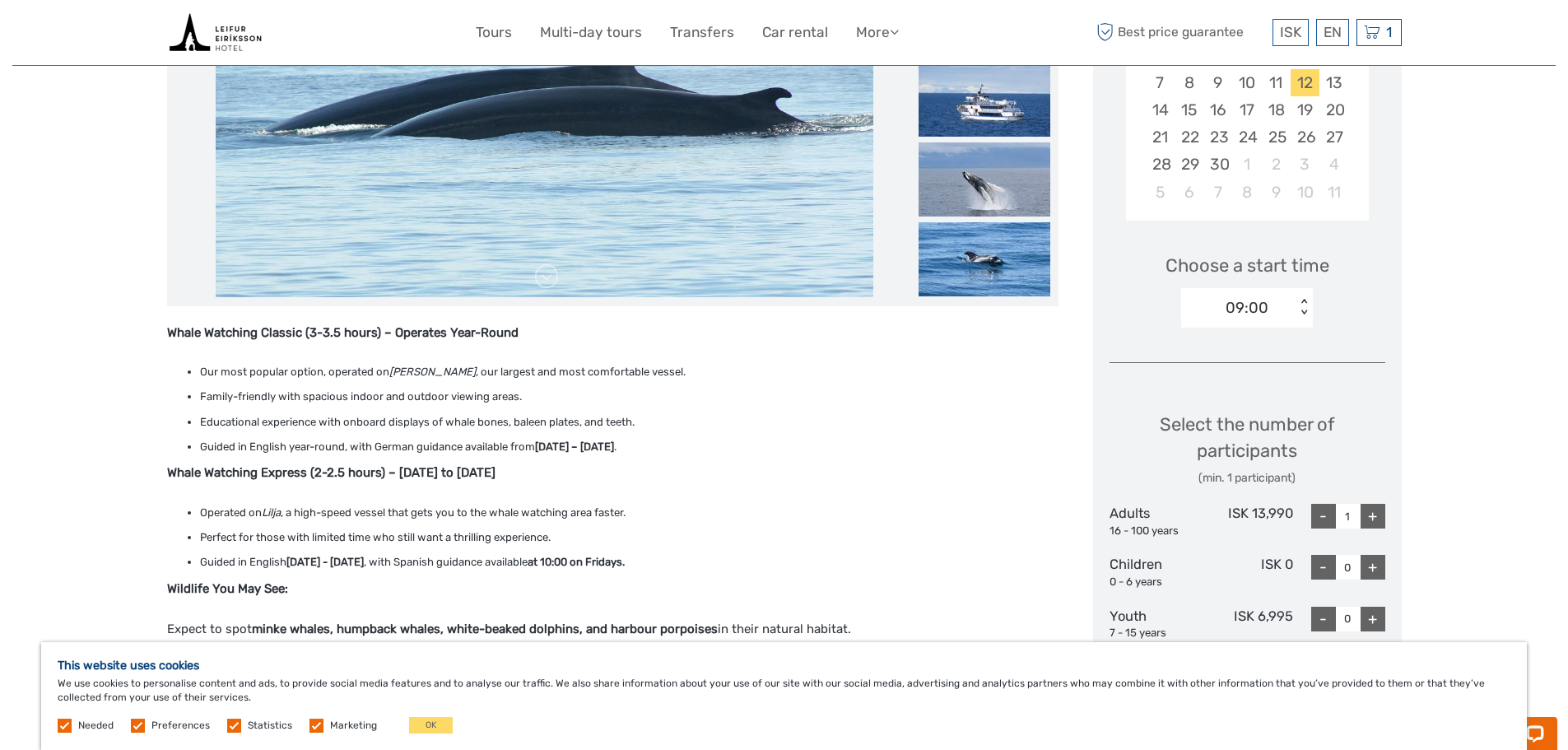
scroll to position [412, 0]
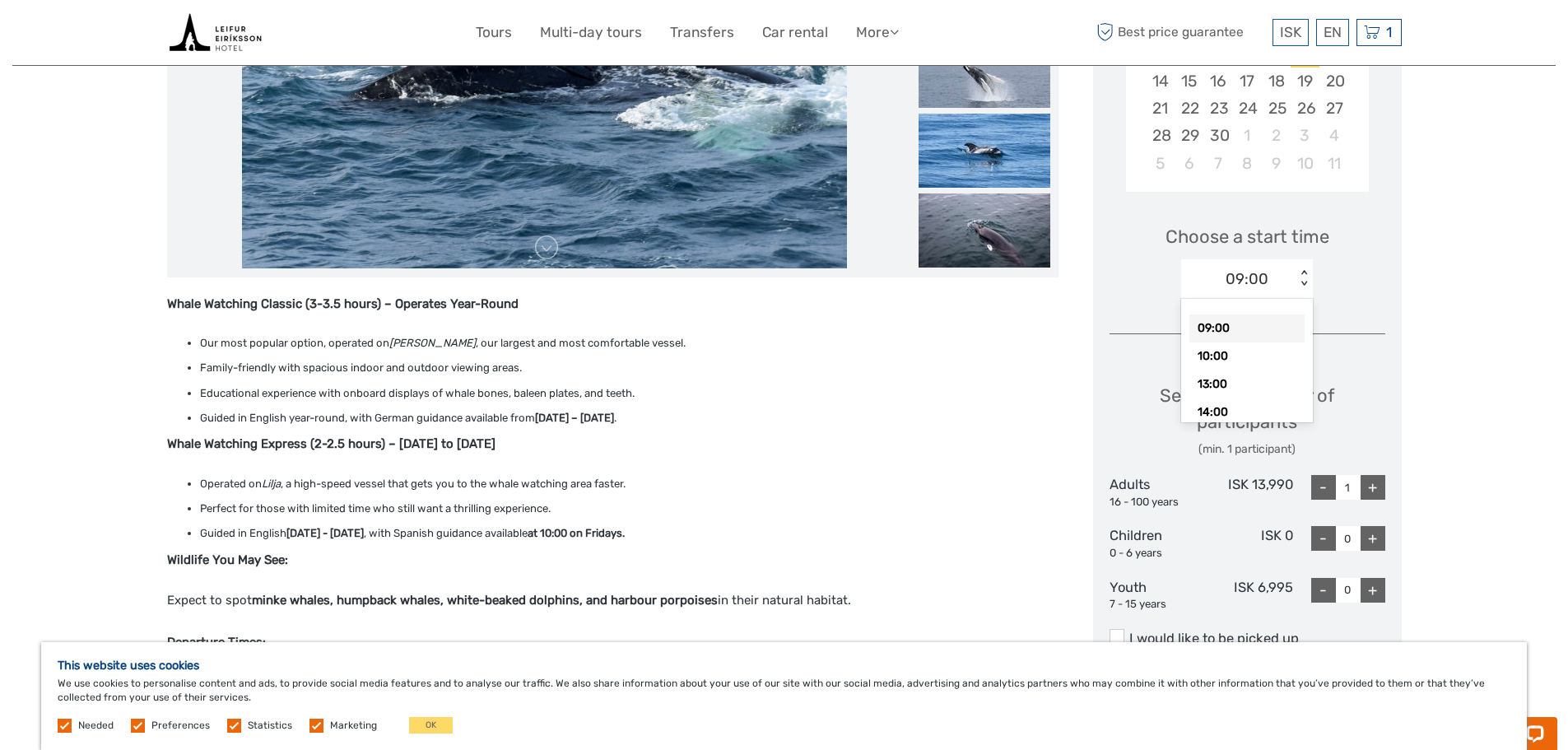
click at [1303, 272] on div "< >" at bounding box center [1304, 278] width 14 height 17
click at [1227, 378] on div "13:00" at bounding box center [1247, 384] width 115 height 28
click at [1376, 491] on div "+" at bounding box center [1373, 487] width 25 height 25
type input "2"
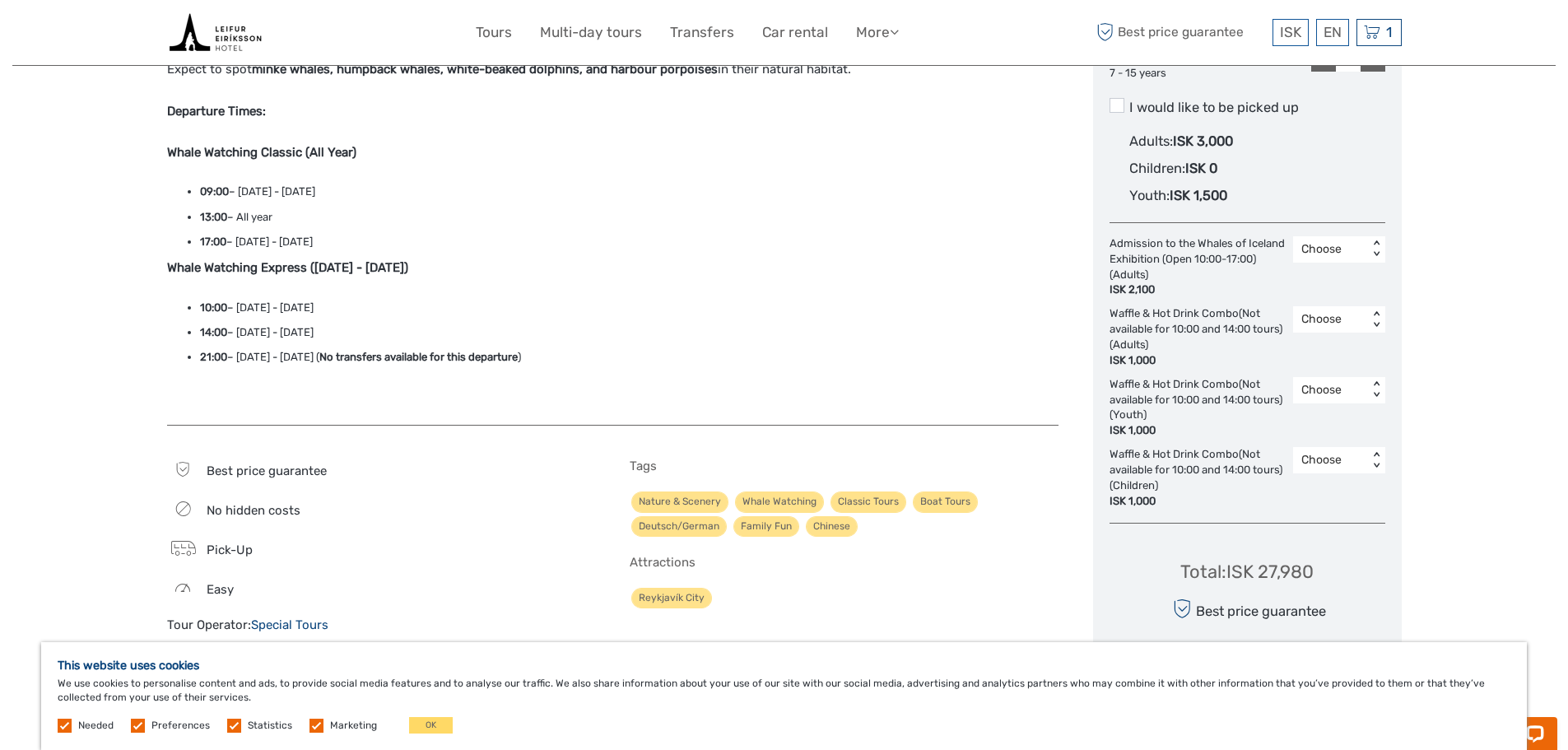
scroll to position [988, 0]
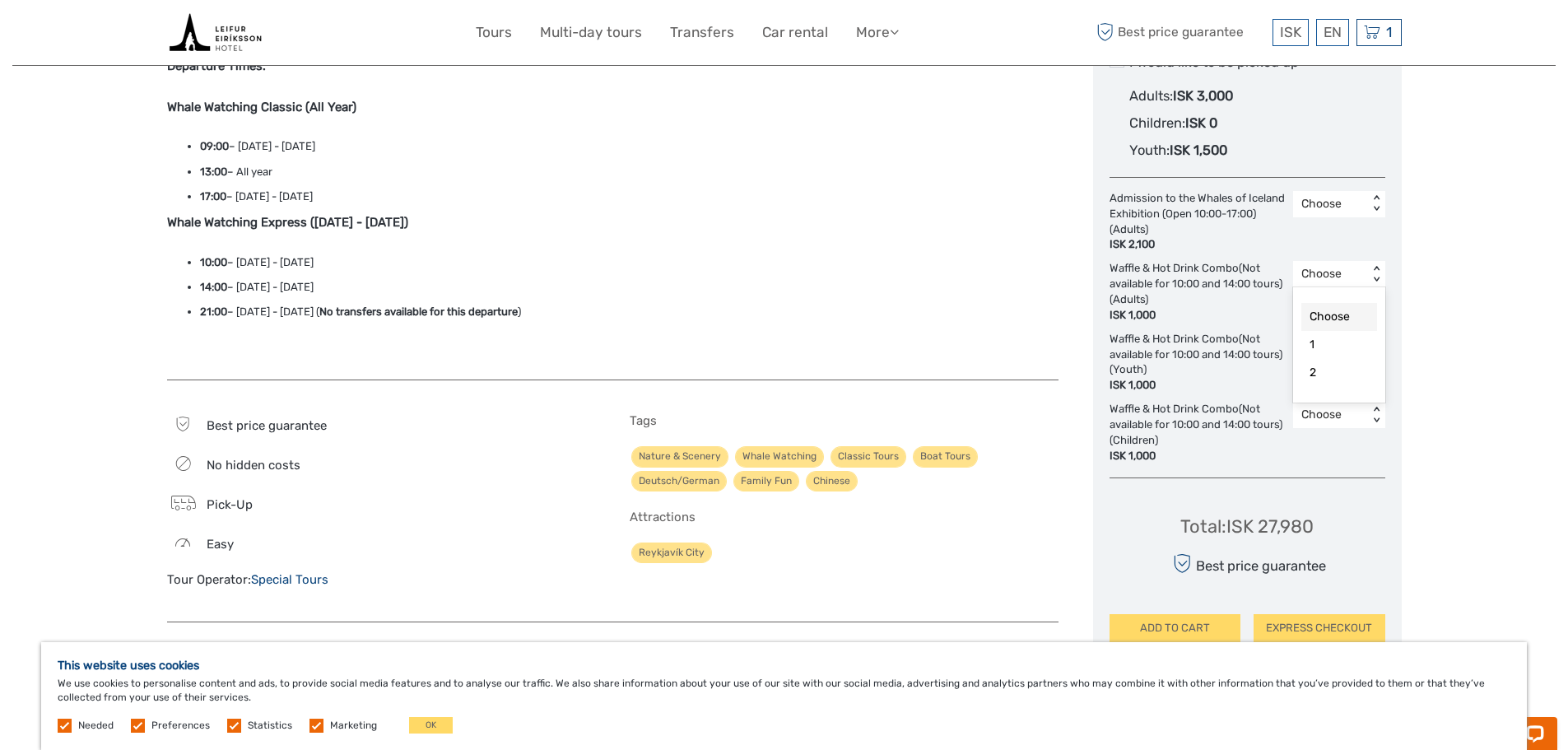
click at [1376, 269] on div "< >" at bounding box center [1376, 274] width 14 height 17
click at [1315, 373] on div "2" at bounding box center [1339, 373] width 76 height 28
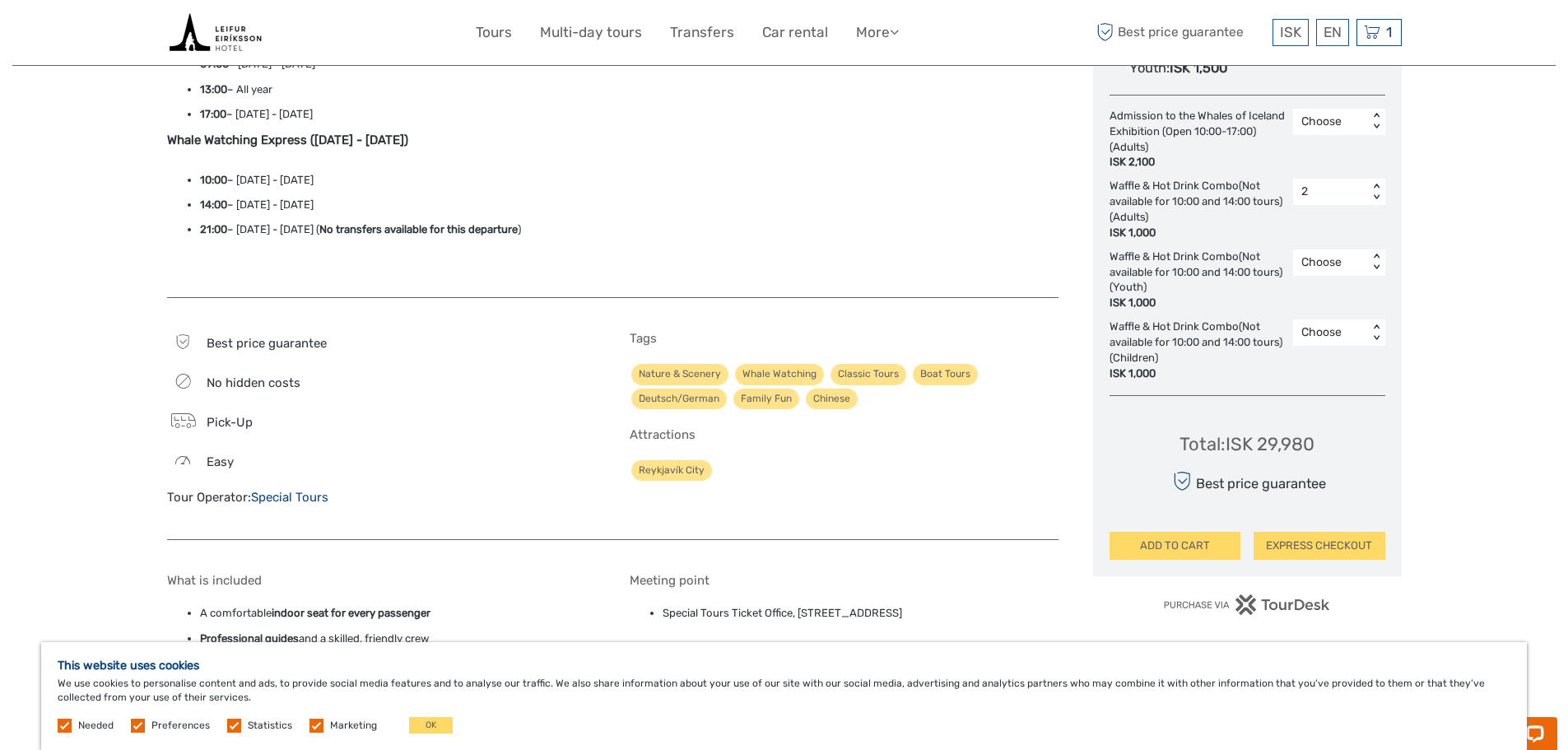
scroll to position [1152, 0]
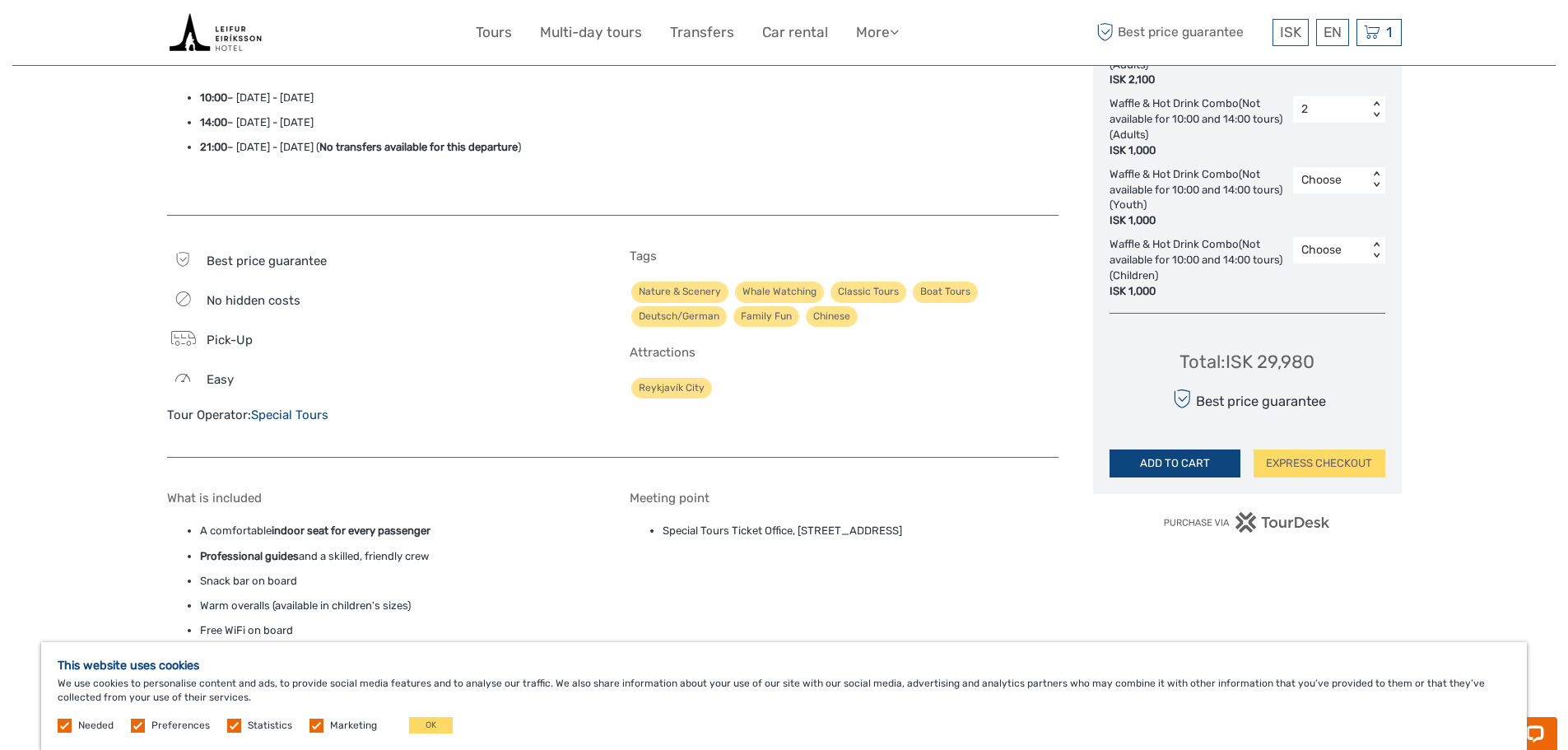
click at [1154, 464] on button "ADD TO CART" at bounding box center [1174, 463] width 131 height 28
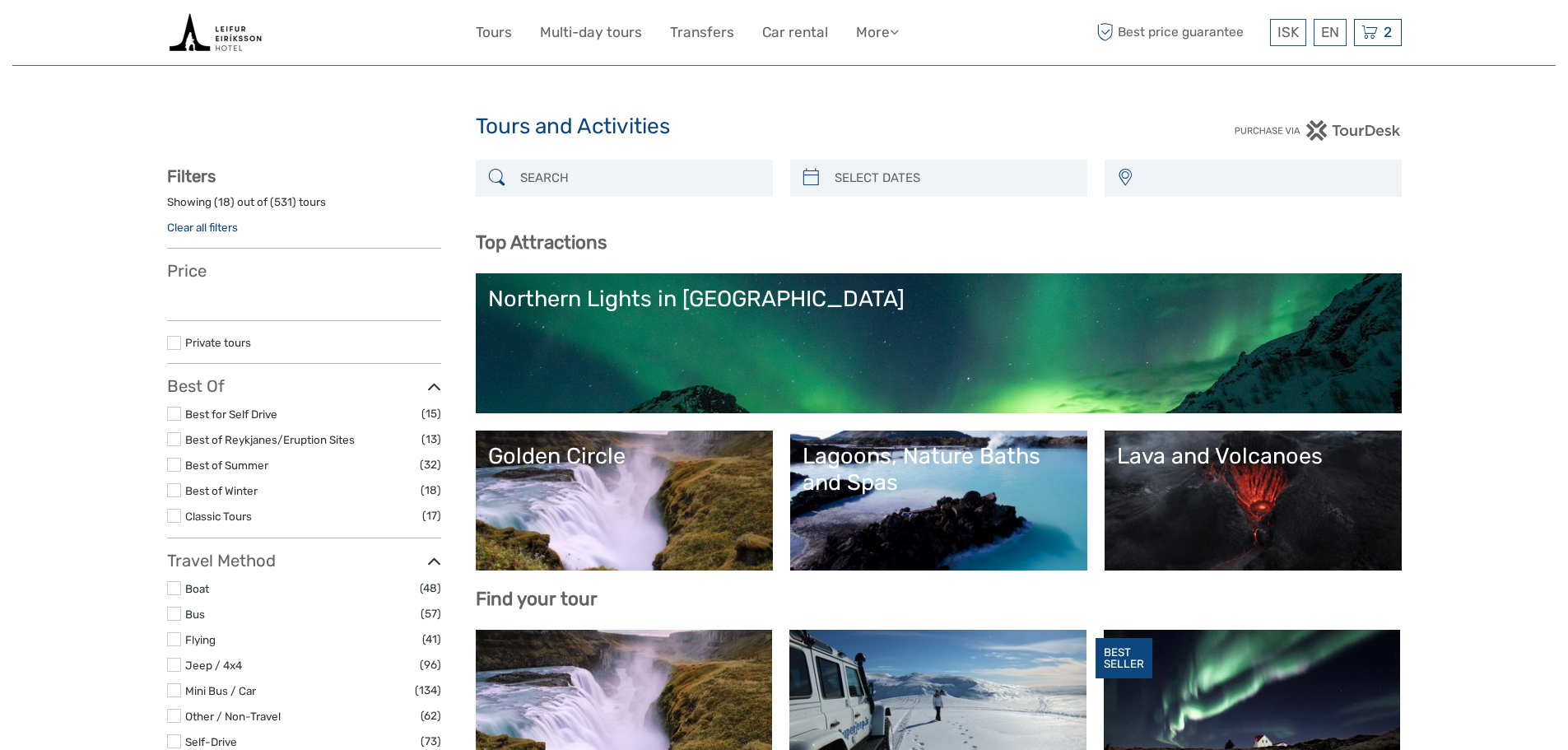
select select
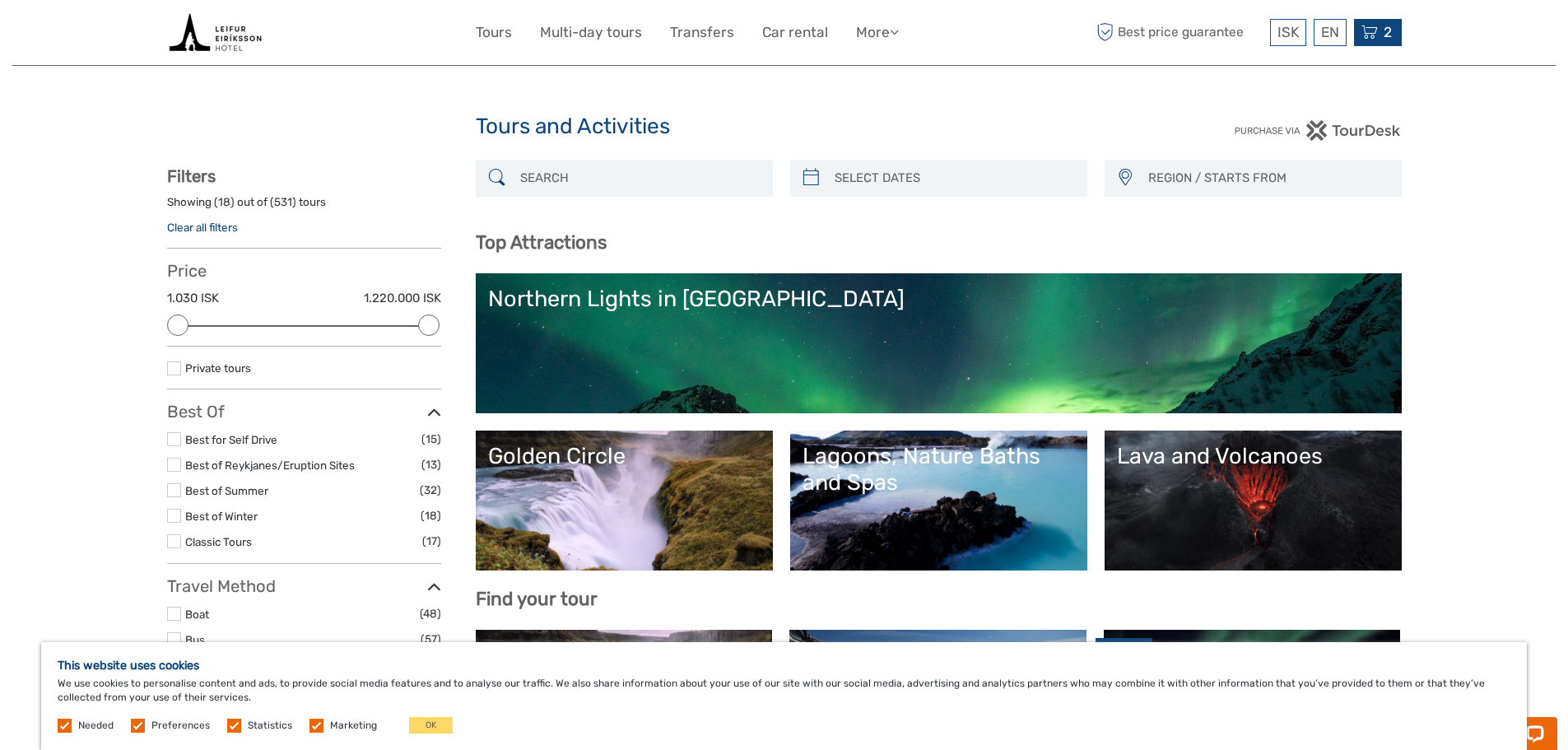
click at [1377, 35] on icon at bounding box center [1369, 33] width 16 height 21
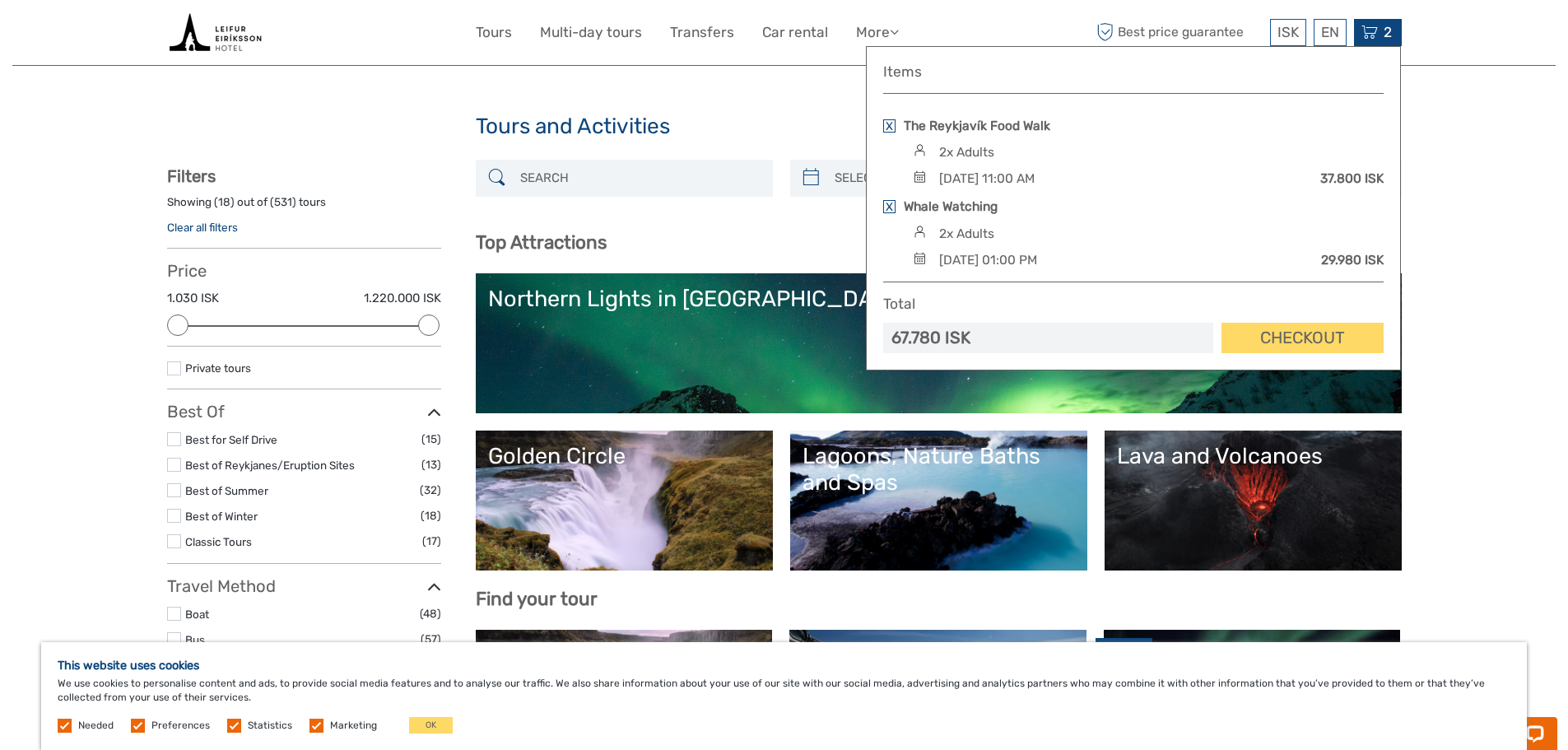
click at [1323, 34] on div "EN English Español Deutsch" at bounding box center [1330, 33] width 33 height 27
click at [1327, 34] on div "EN English Español Deutsch" at bounding box center [1330, 33] width 33 height 27
click at [1283, 35] on span "ISK" at bounding box center [1288, 32] width 21 height 16
click at [1313, 337] on link "Checkout" at bounding box center [1303, 338] width 162 height 30
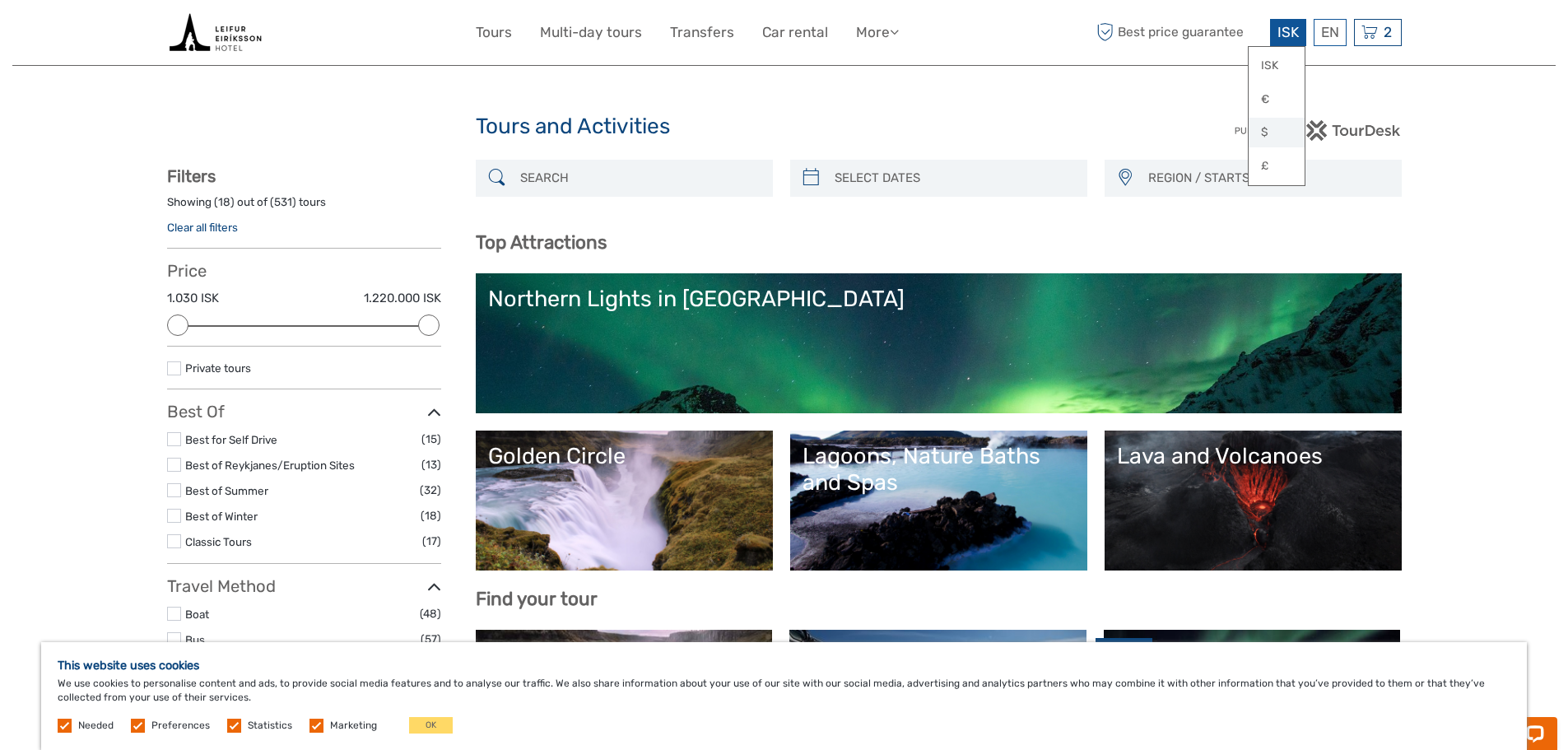
click at [1263, 131] on link "$" at bounding box center [1276, 132] width 56 height 29
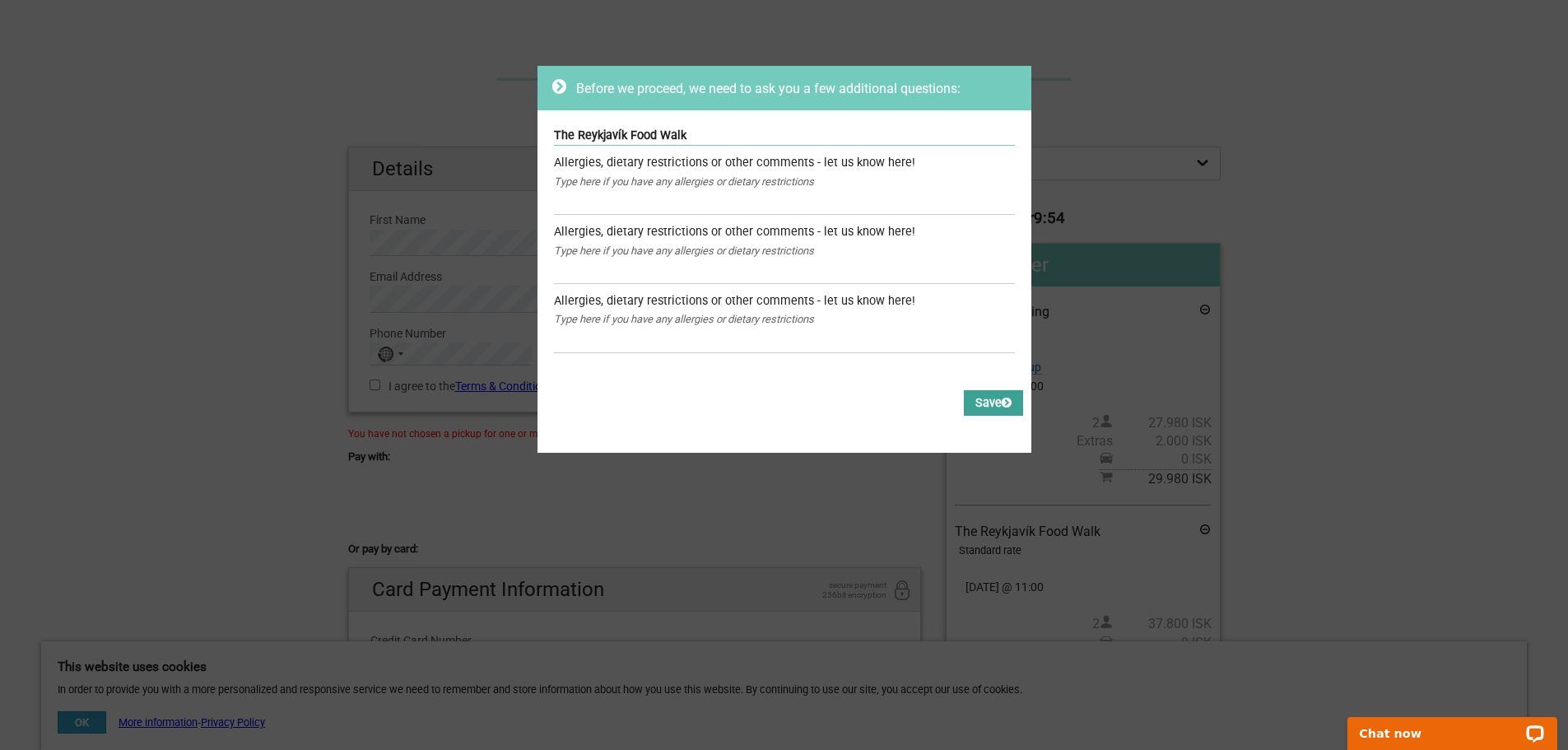
click at [969, 403] on button "Save" at bounding box center [993, 403] width 59 height 26
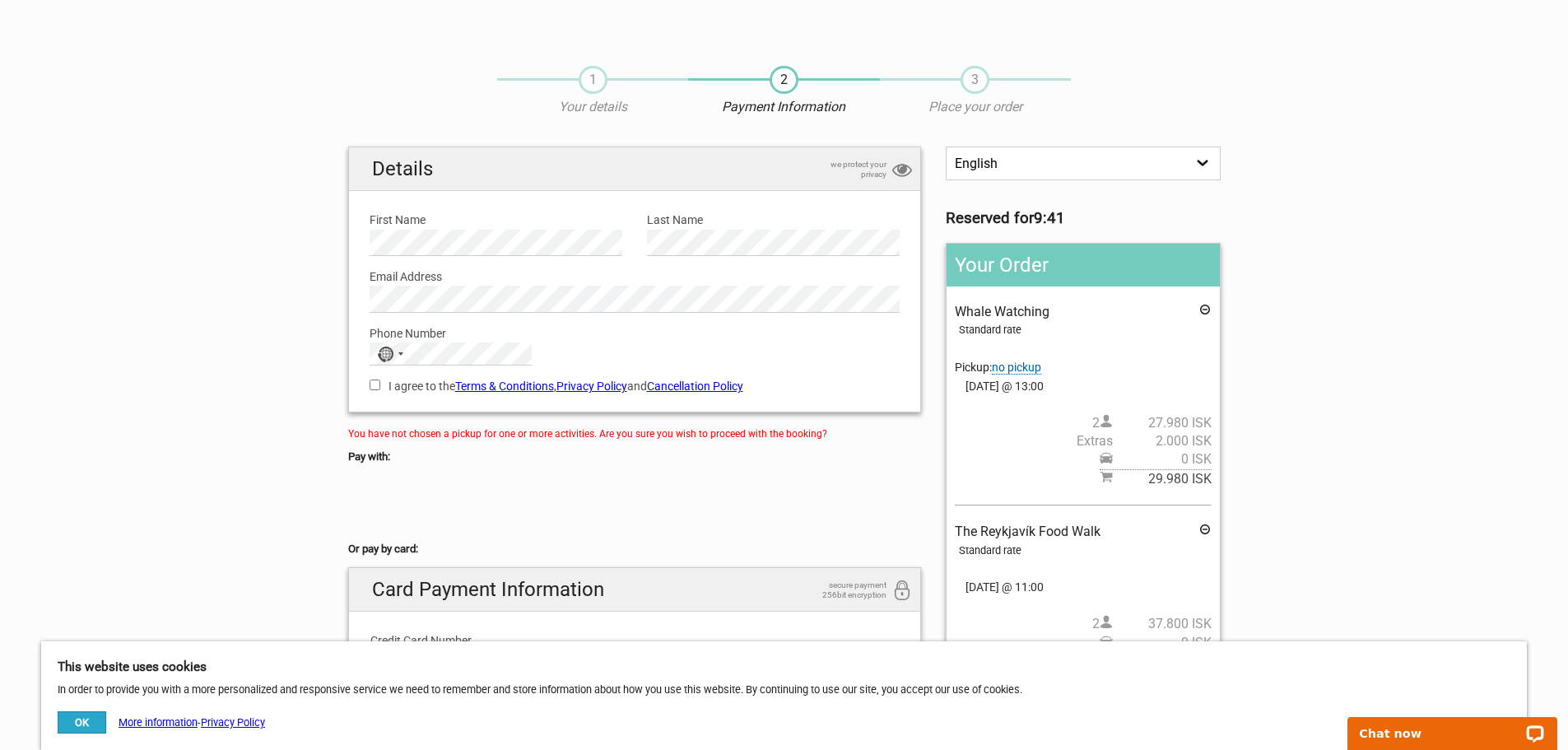
click at [1017, 366] on span "no pickup" at bounding box center [1016, 368] width 49 height 14
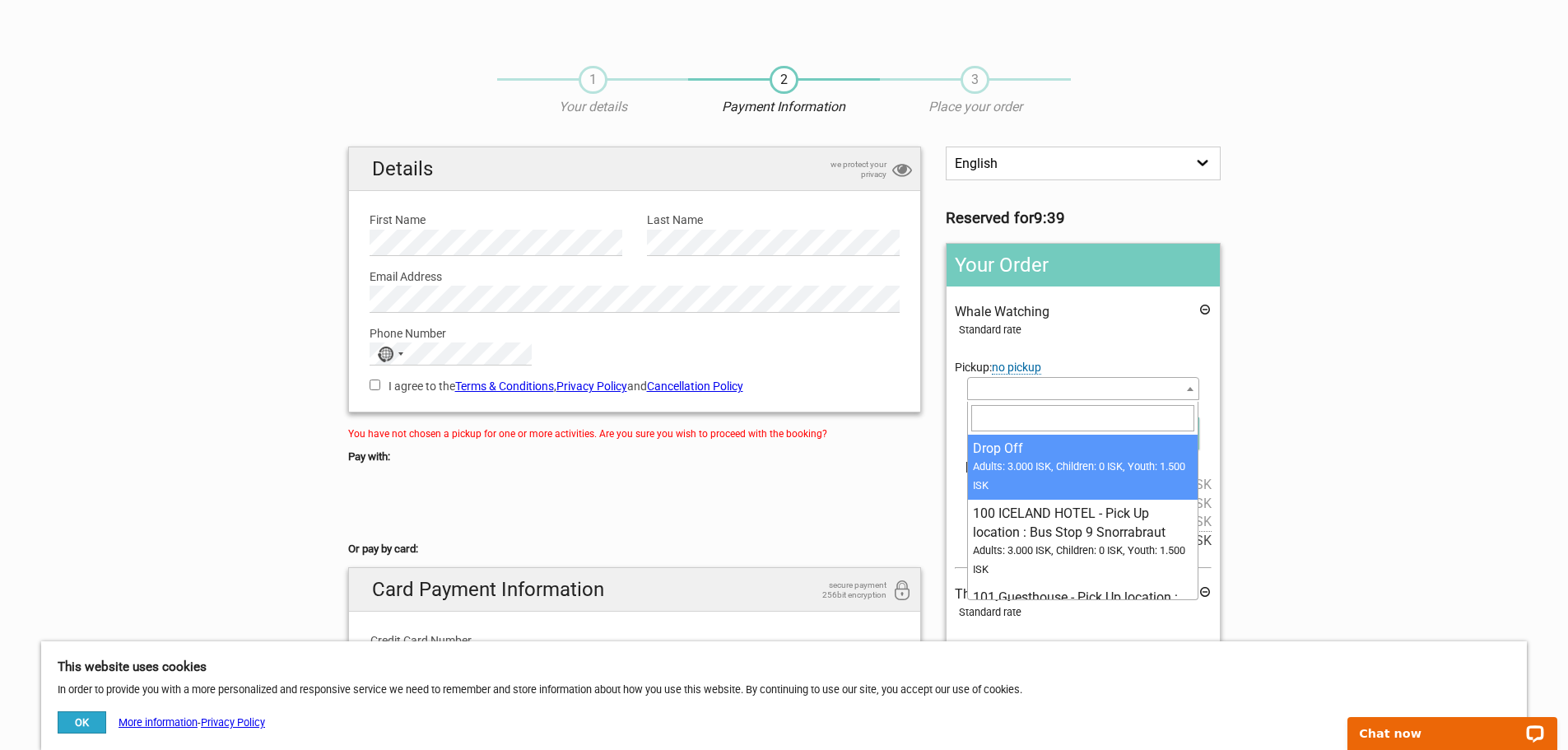
click at [1191, 391] on b at bounding box center [1190, 388] width 7 height 4
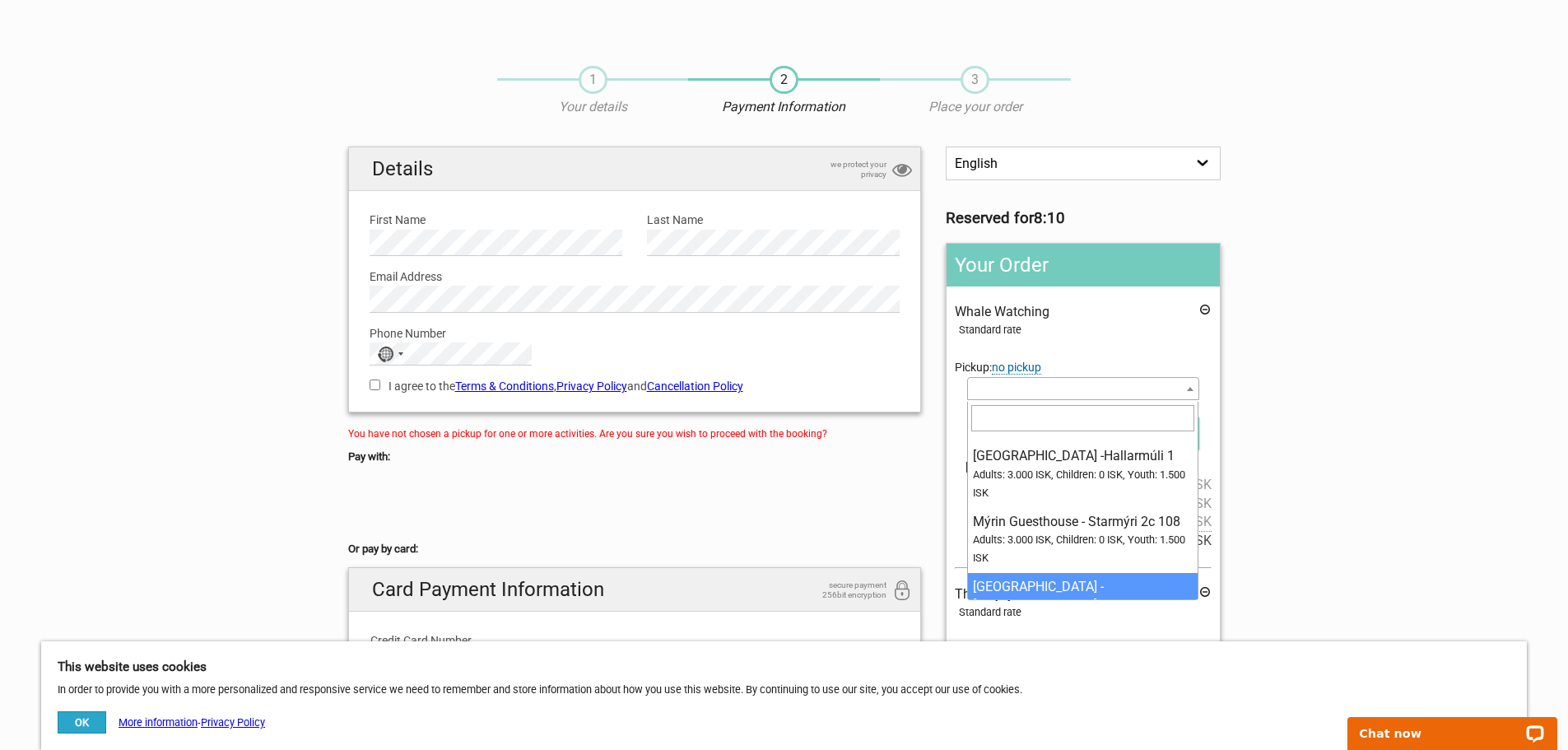
scroll to position [8971, 0]
click at [1016, 369] on span "no pickup" at bounding box center [1016, 368] width 49 height 14
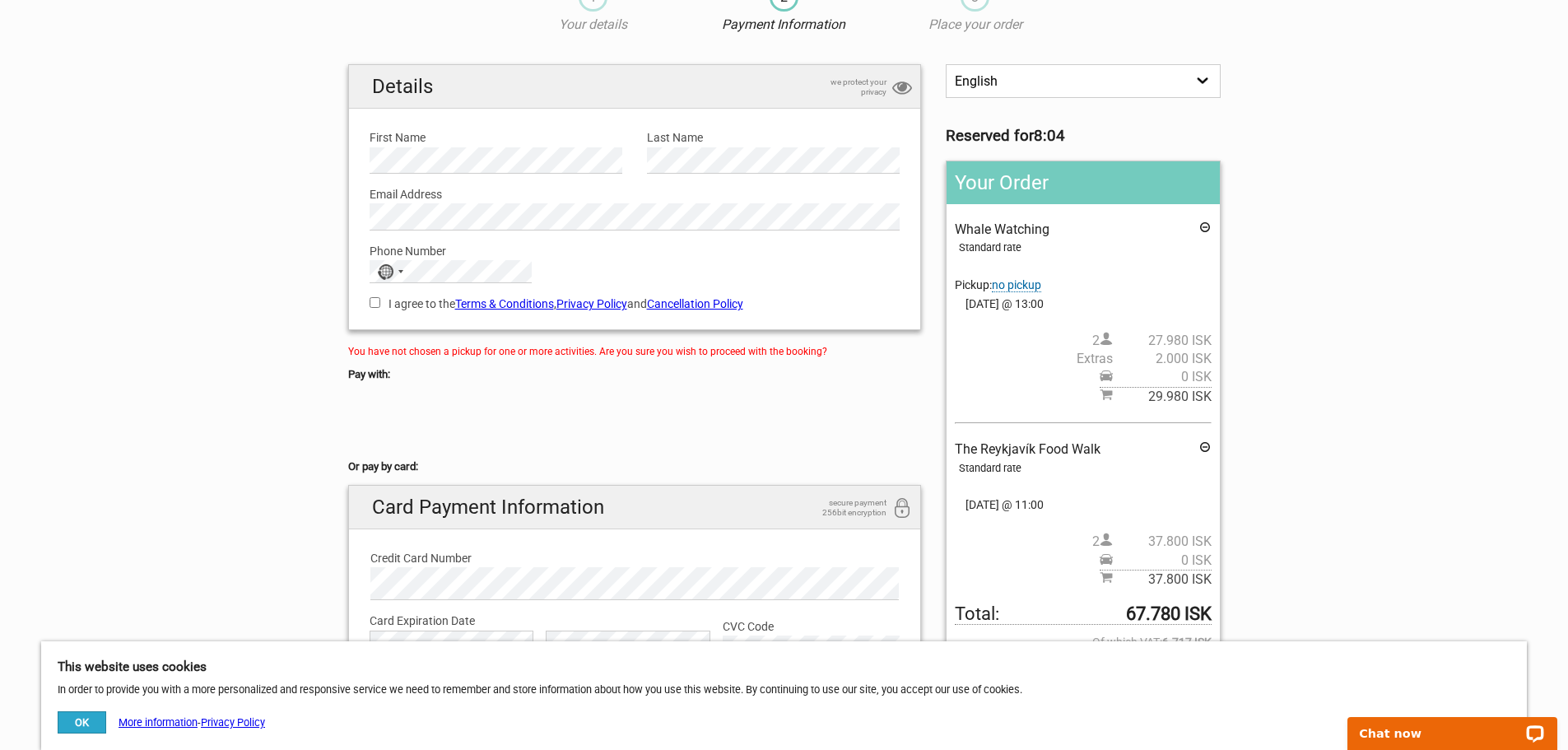
scroll to position [165, 0]
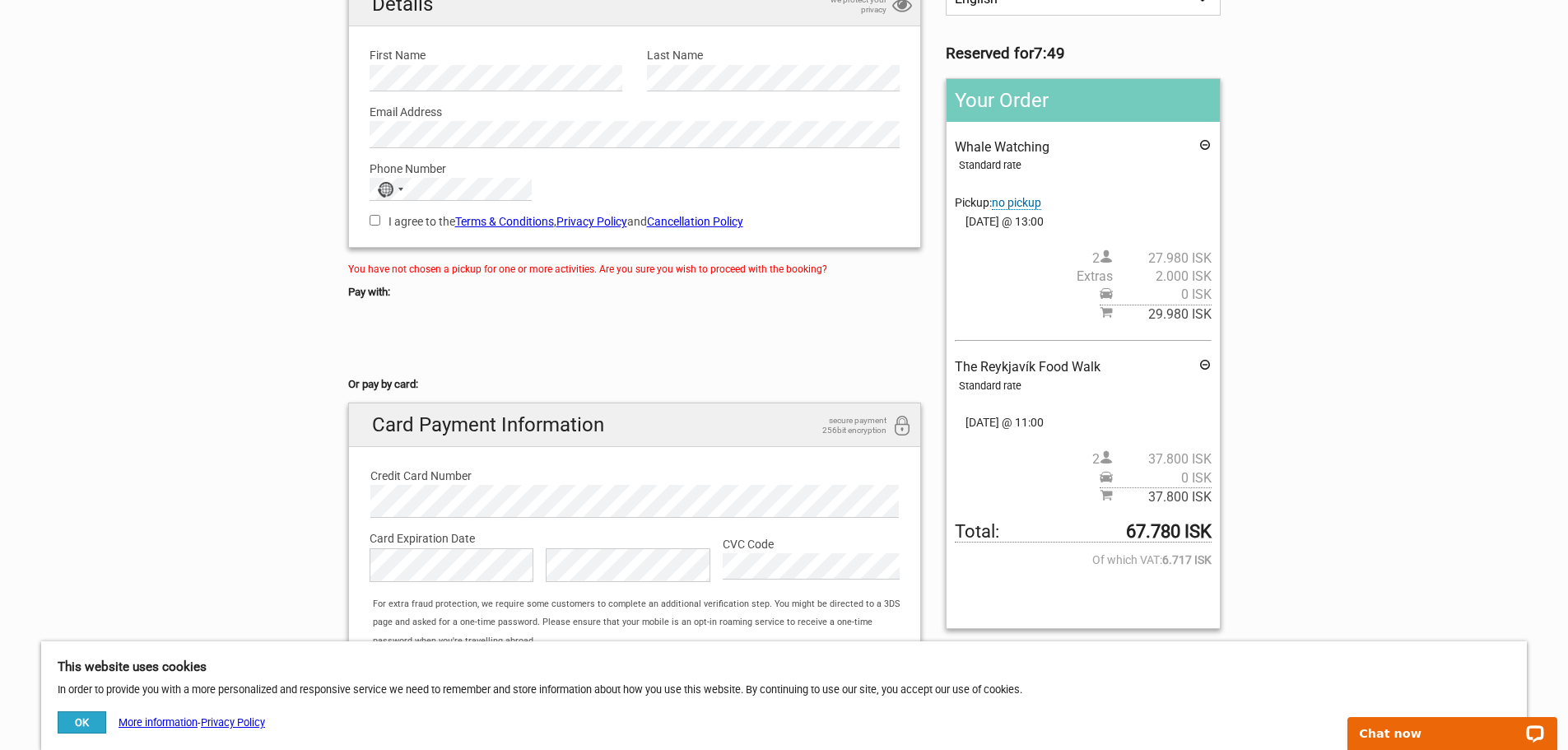
click at [371, 223] on input "I agree to the Terms & Conditions , Privacy Policy and Cancellation Policy" at bounding box center [375, 220] width 10 height 10
checkbox input "true"
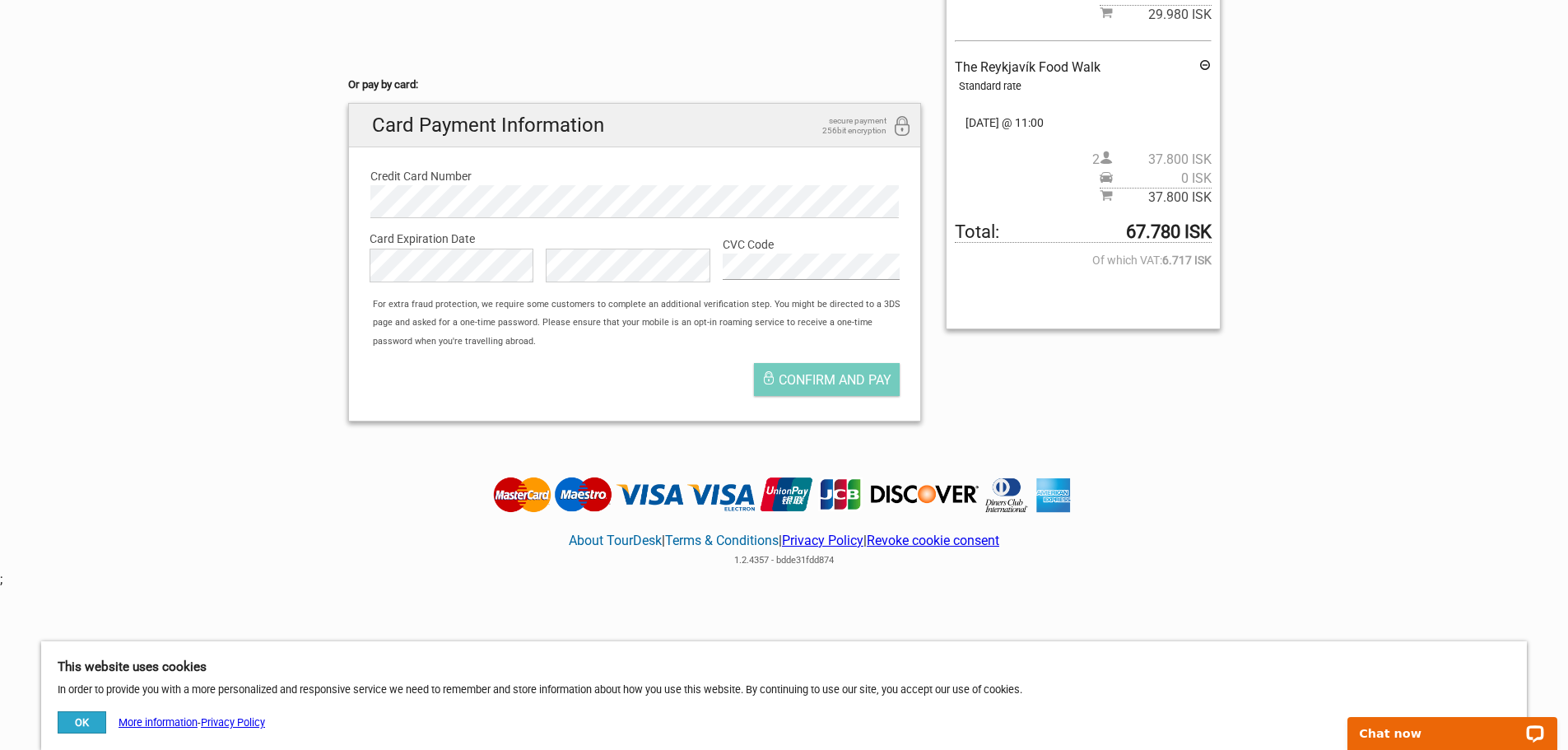
scroll to position [466, 0]
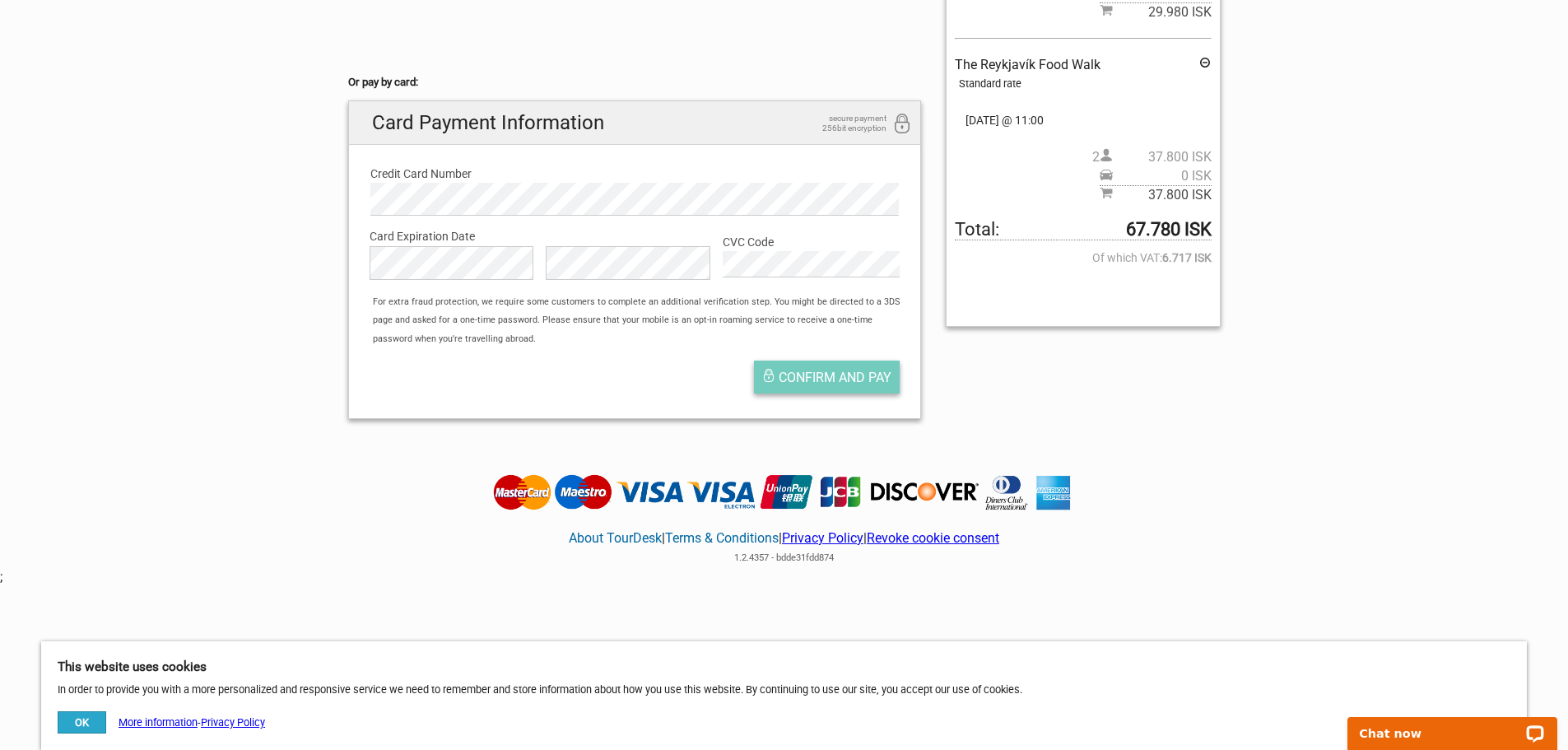
click at [812, 377] on span "Confirm and pay" at bounding box center [834, 377] width 113 height 15
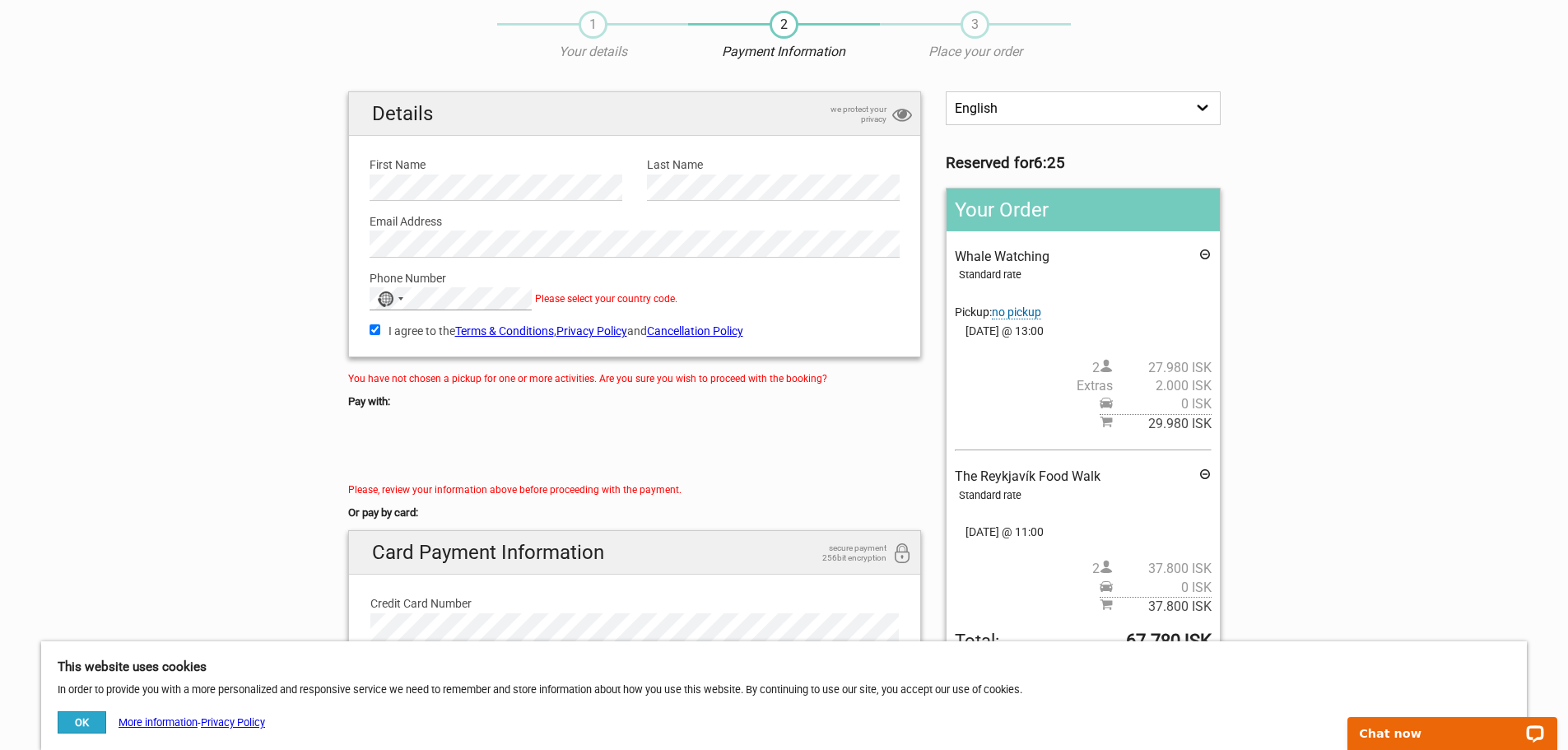
scroll to position [137, 0]
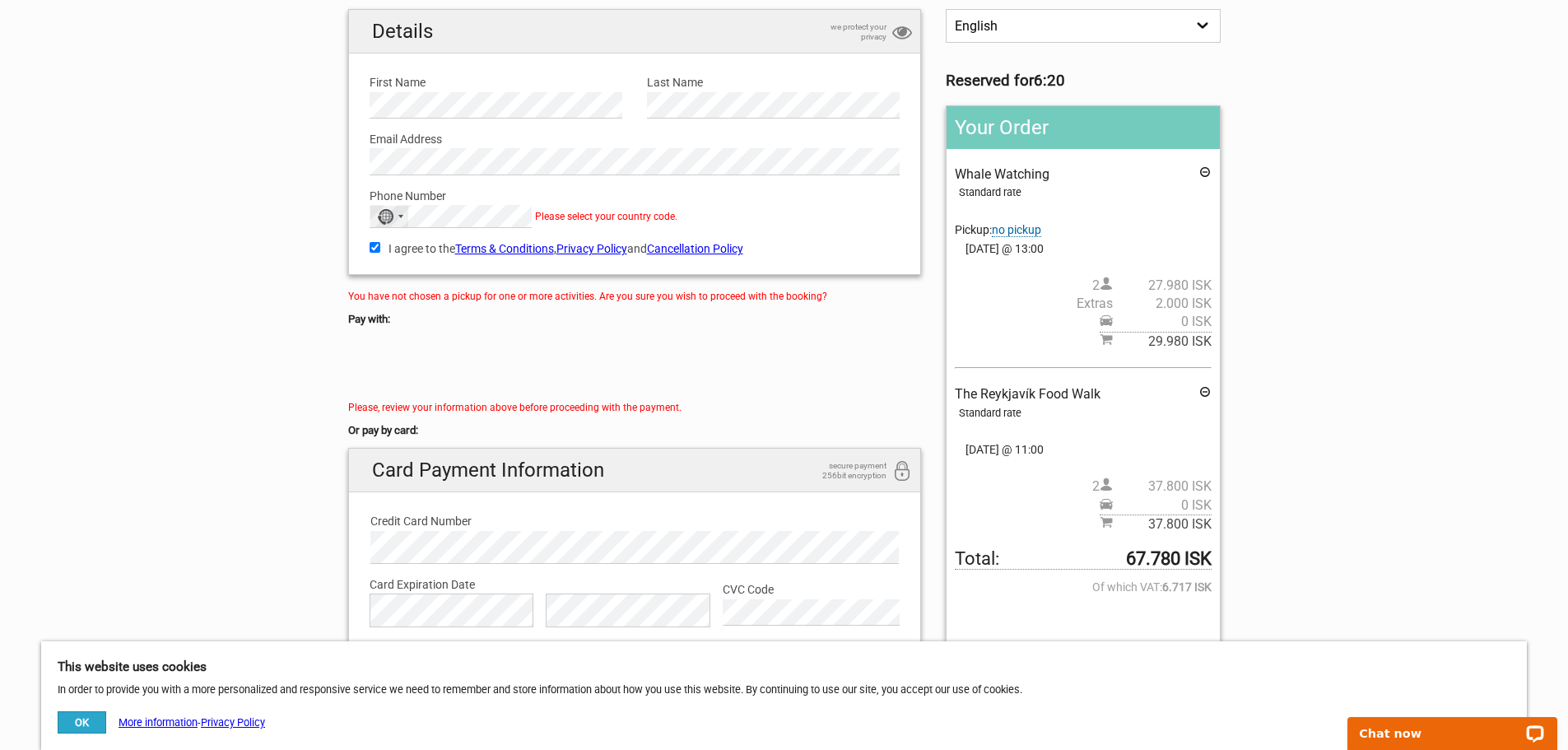
click at [399, 216] on div "Selected country" at bounding box center [401, 216] width 5 height 3
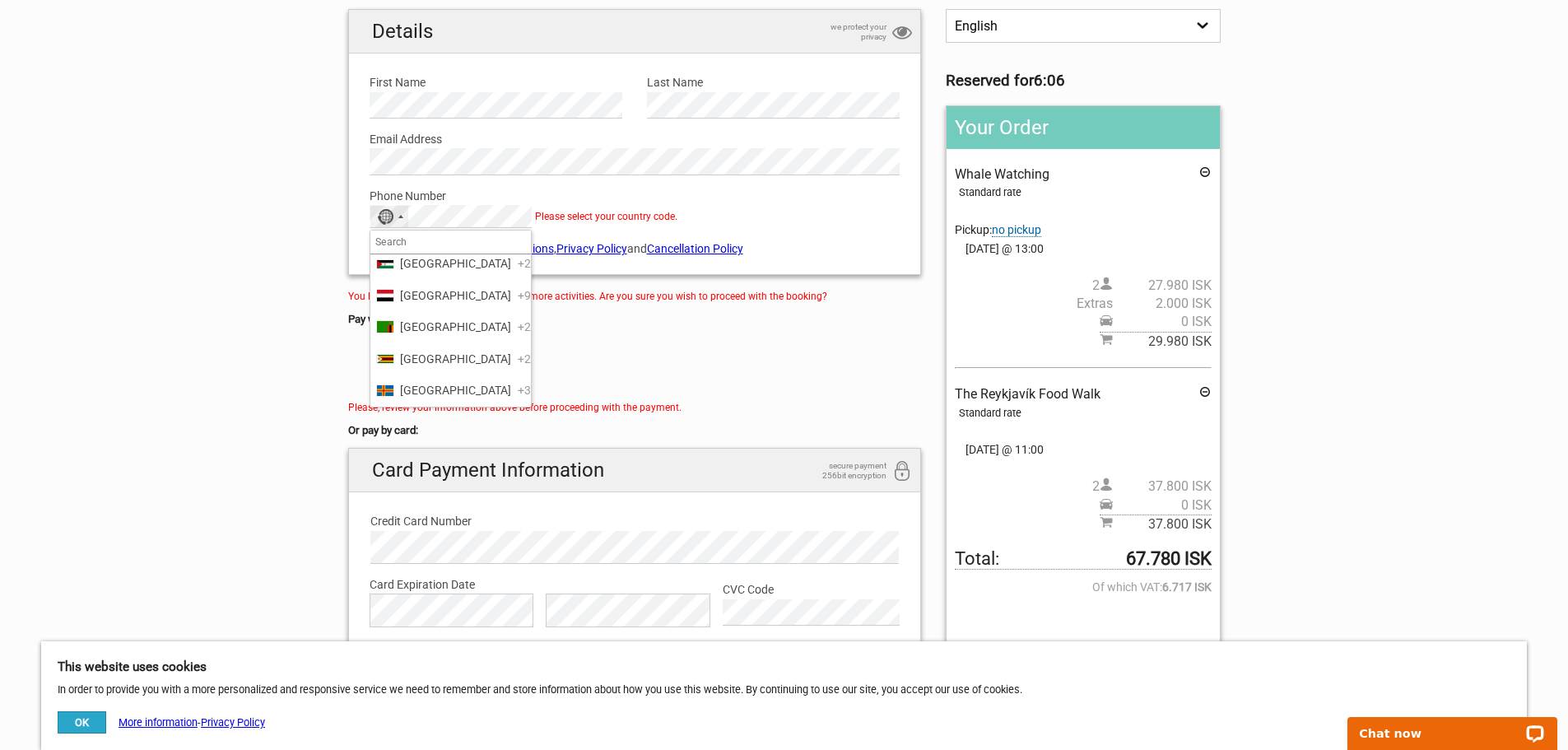
scroll to position [7819, 0]
click at [449, 20] on span "[GEOGRAPHIC_DATA]" at bounding box center [455, 10] width 111 height 18
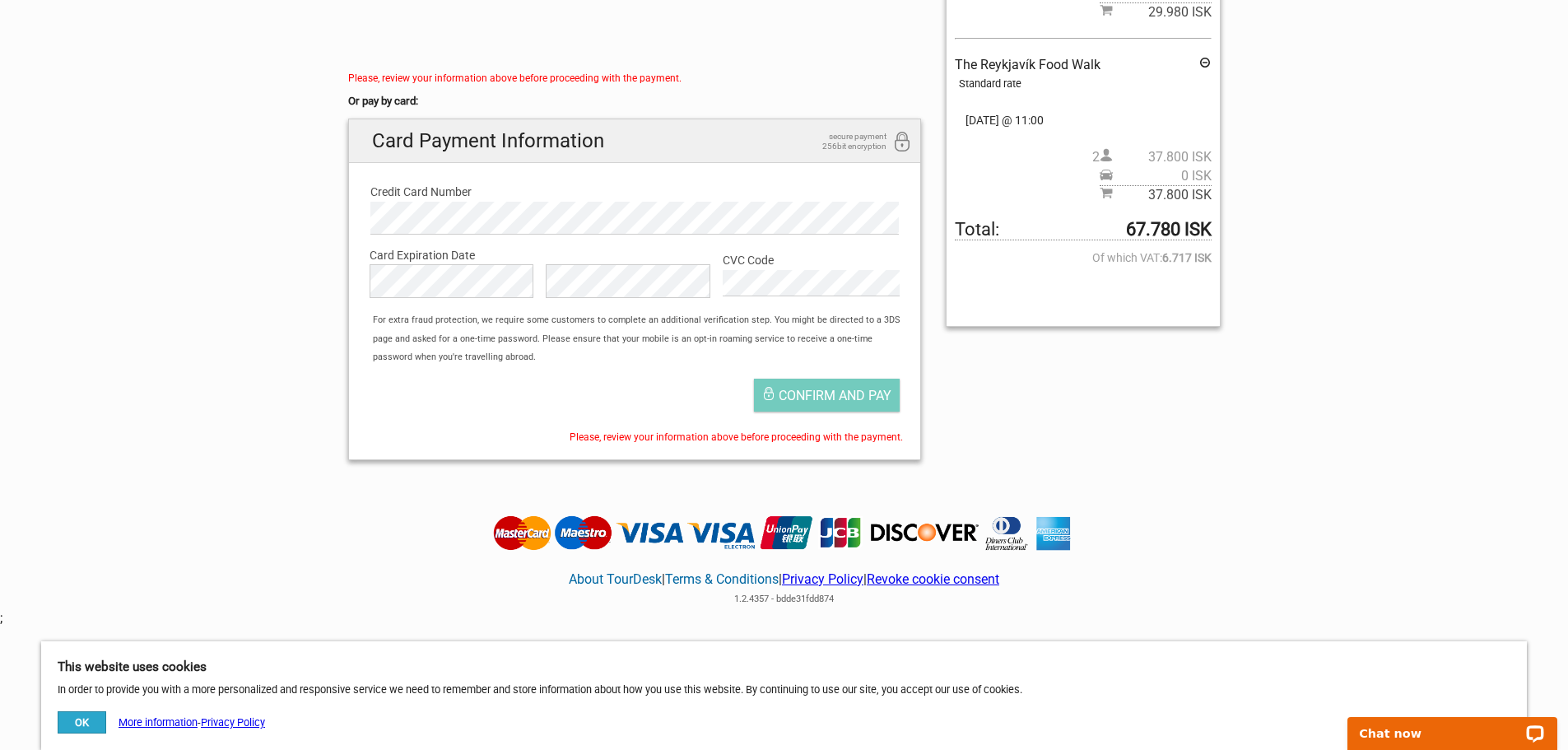
scroll to position [508, 0]
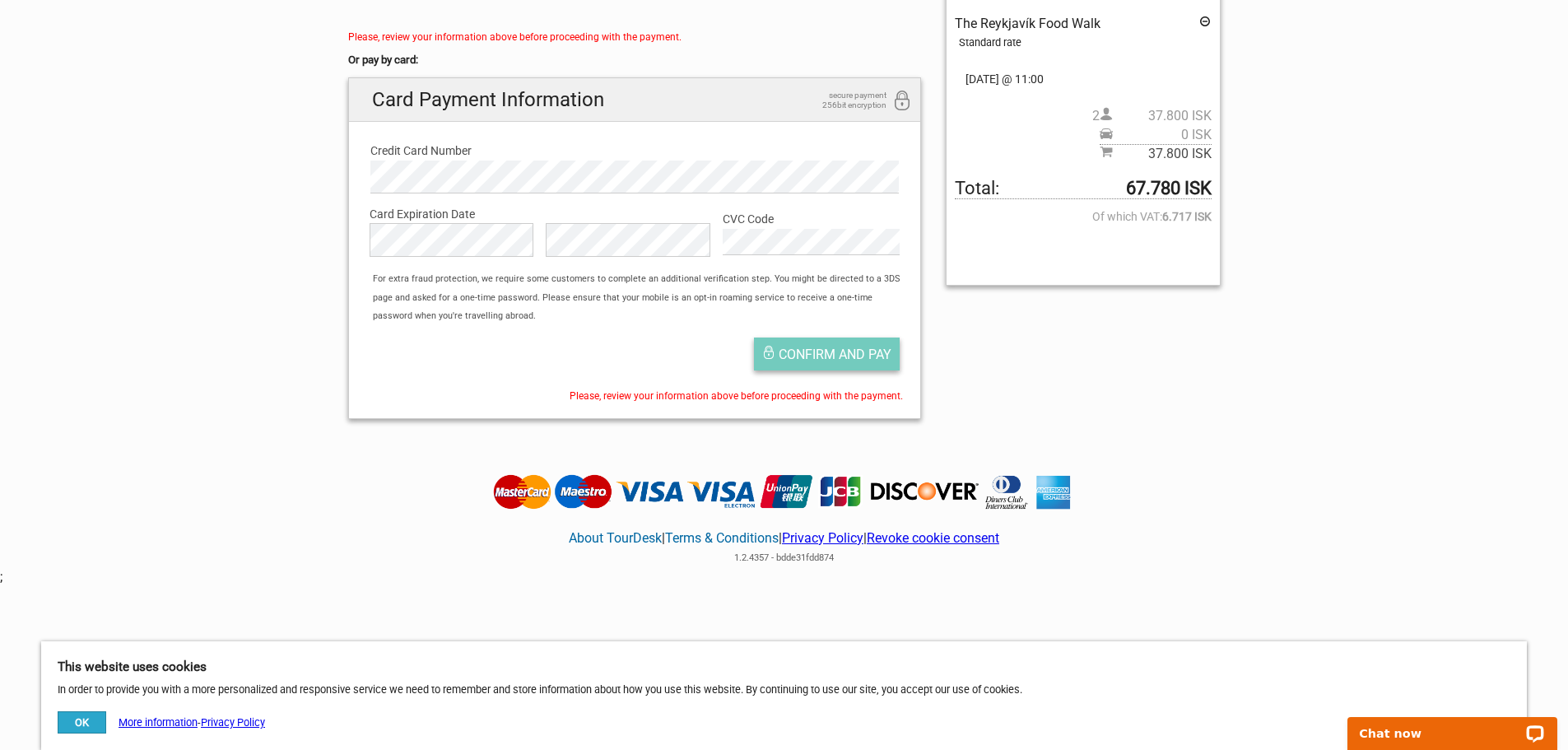
click at [849, 351] on span "Confirm and pay" at bounding box center [834, 354] width 113 height 15
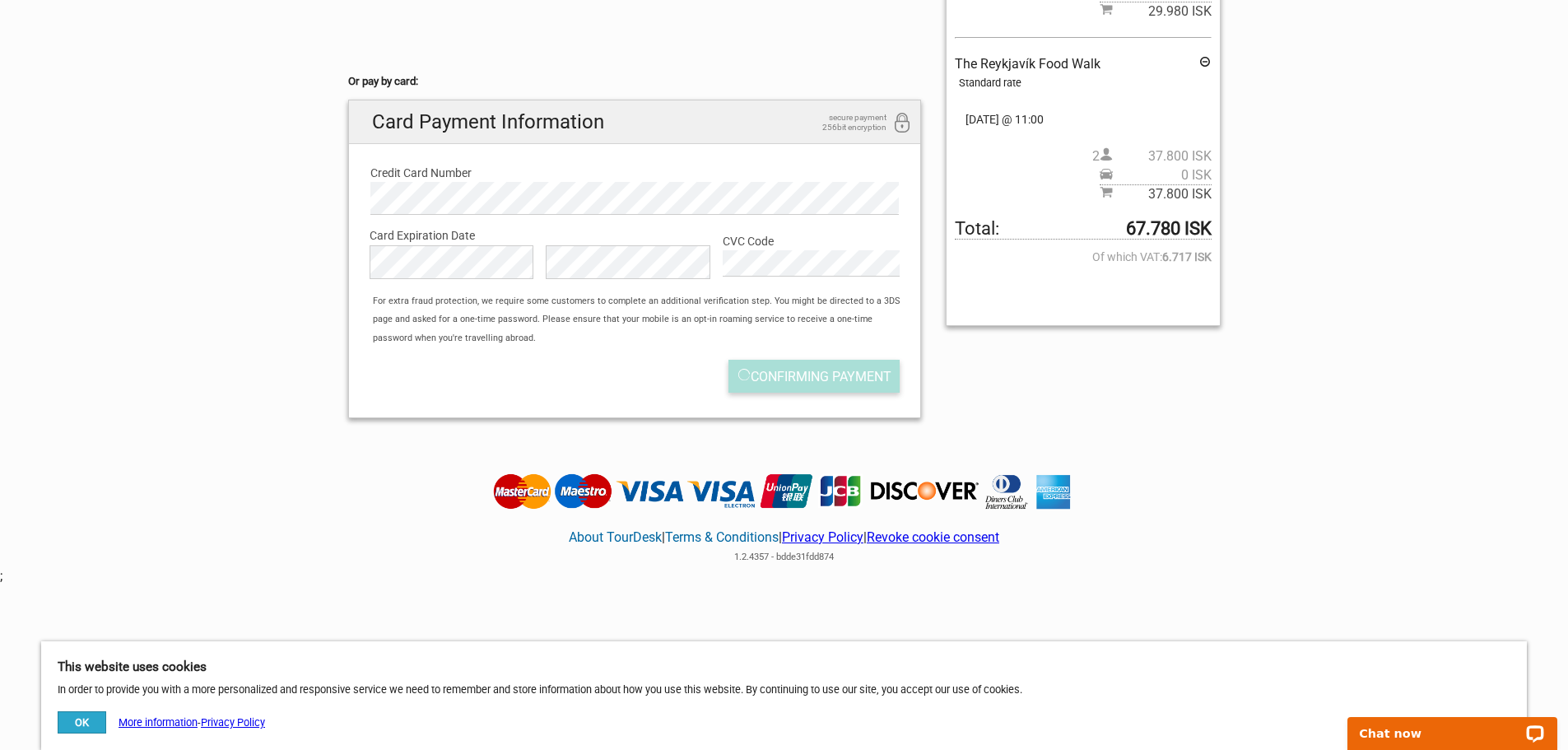
scroll to position [466, 0]
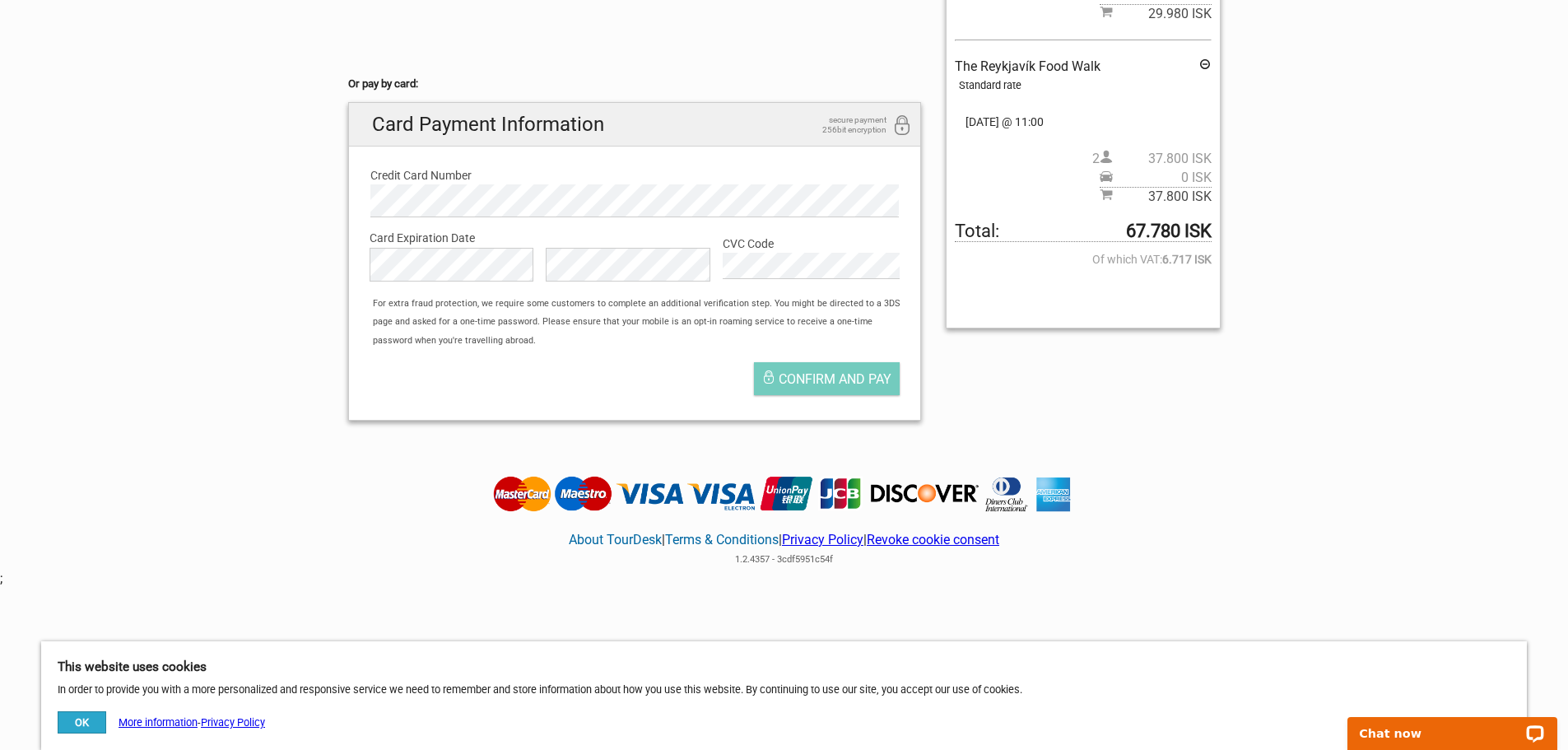
scroll to position [466, 0]
click at [70, 728] on button "OK" at bounding box center [82, 723] width 49 height 22
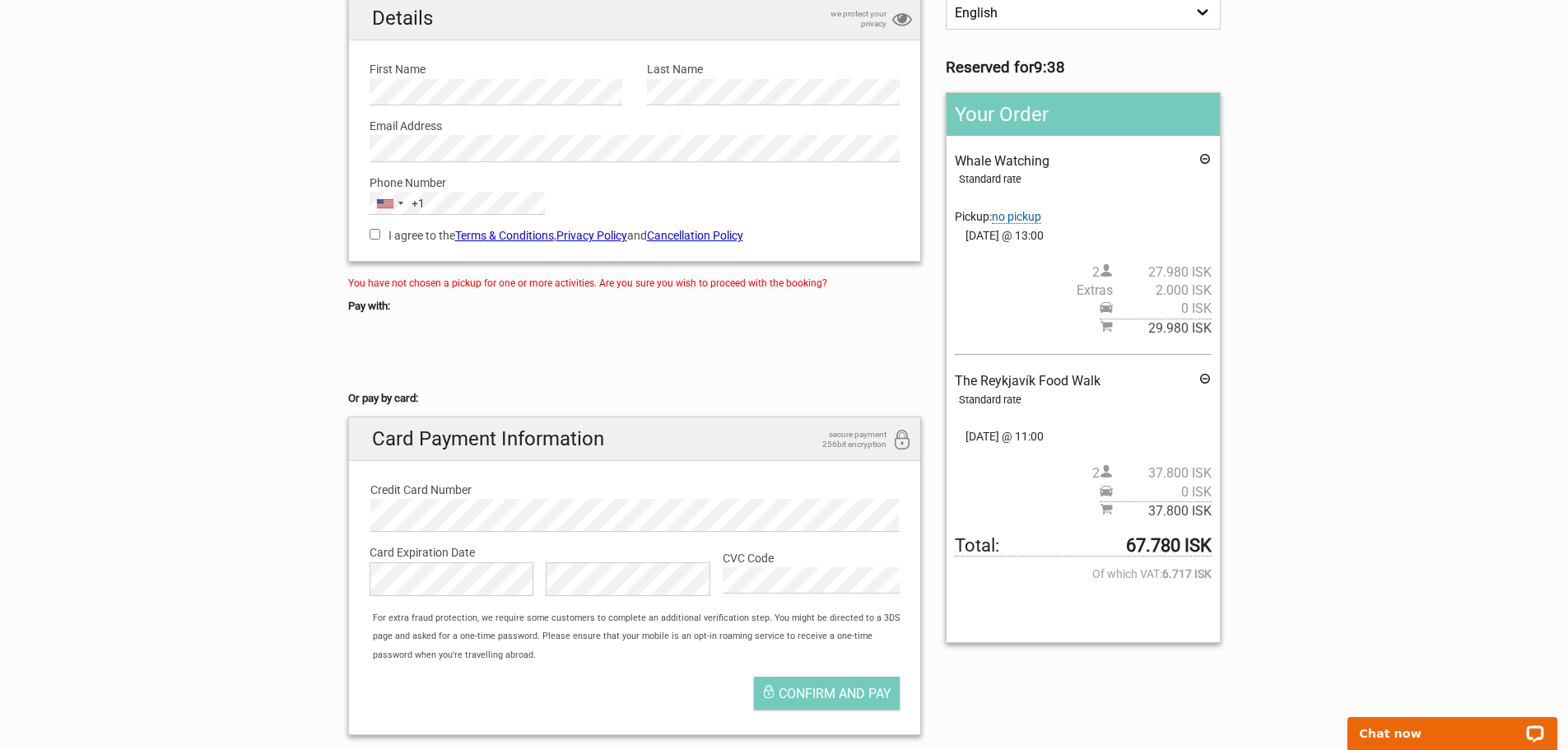
scroll to position [165, 0]
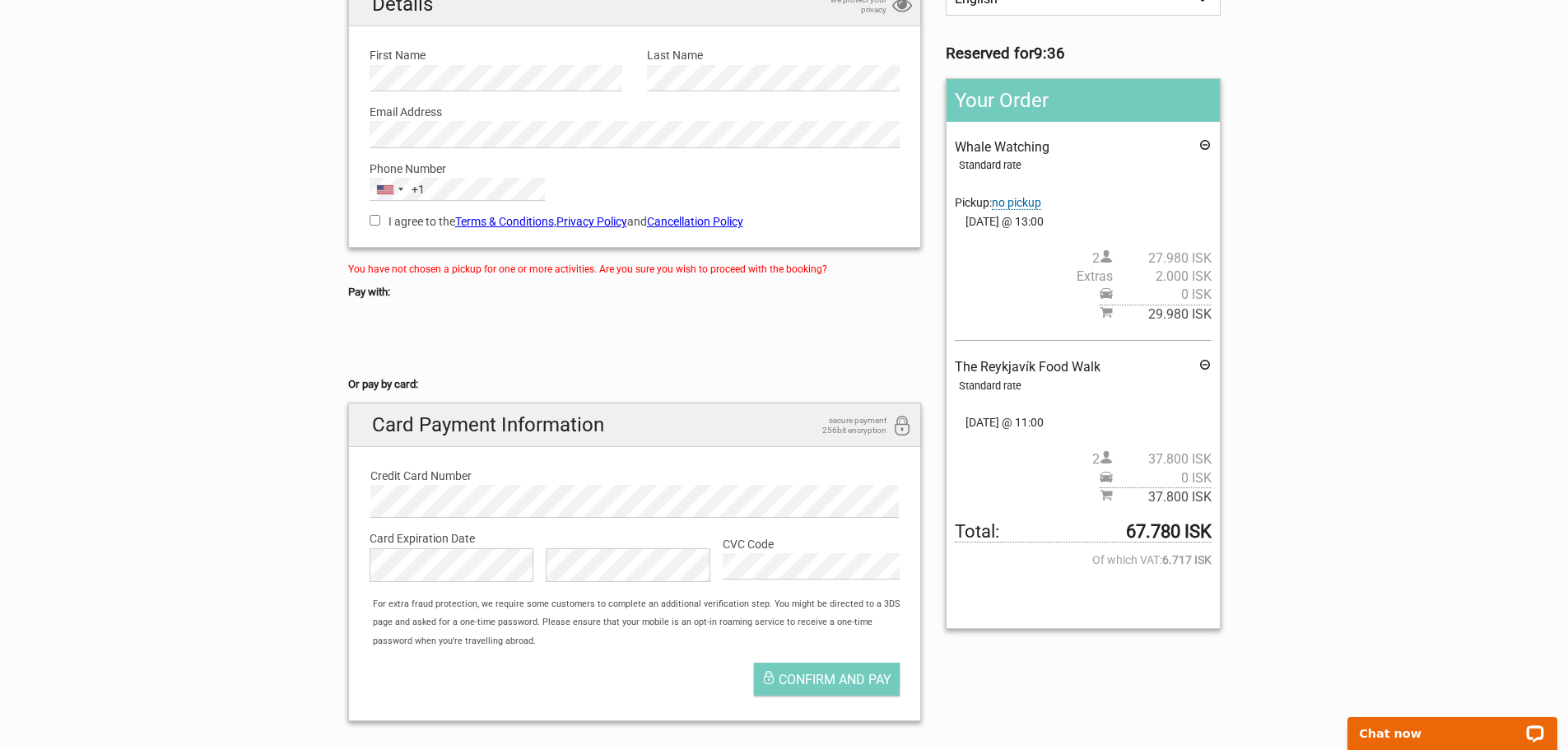
click at [1024, 204] on span "no pickup" at bounding box center [1016, 203] width 49 height 14
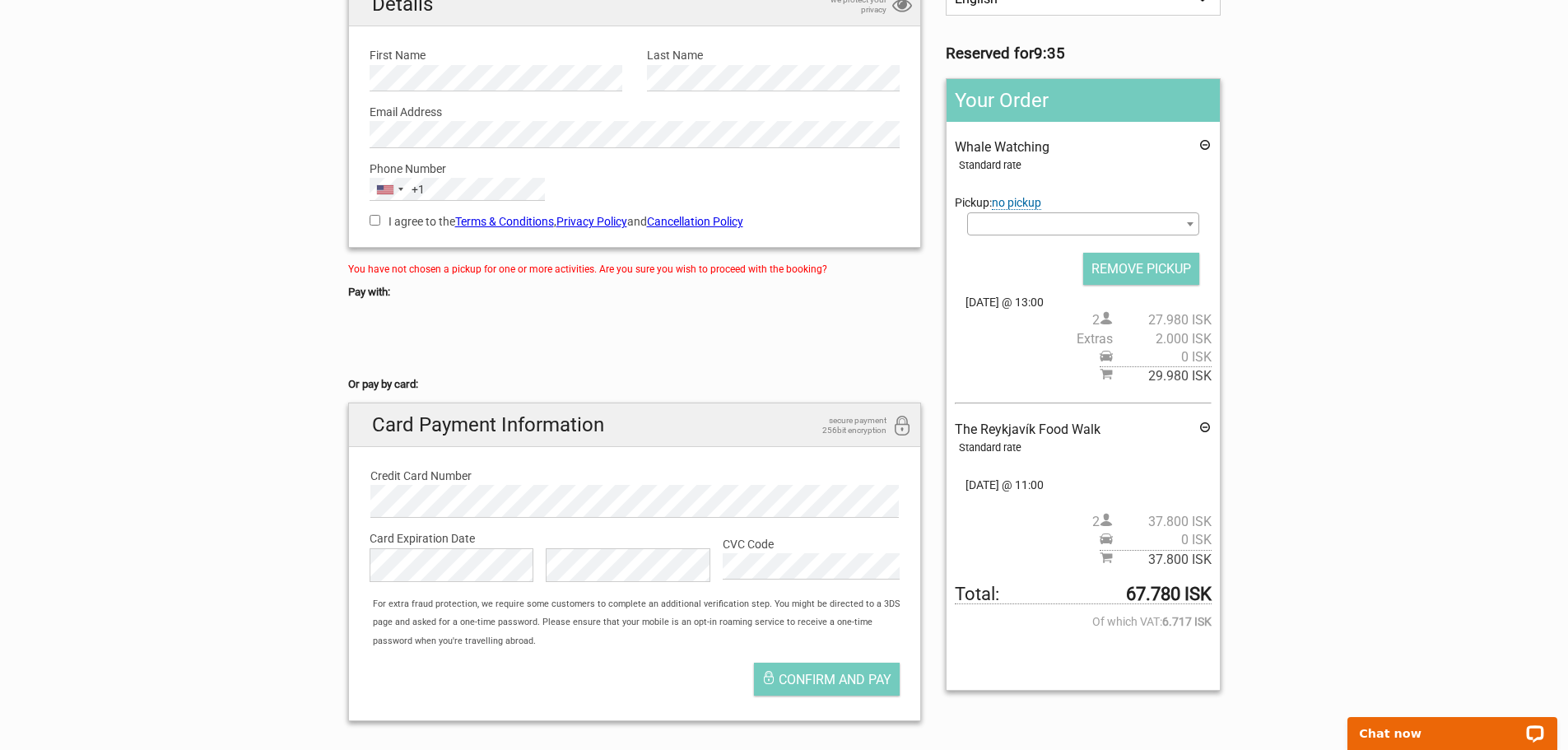
click at [1024, 204] on span "no pickup" at bounding box center [1016, 203] width 49 height 14
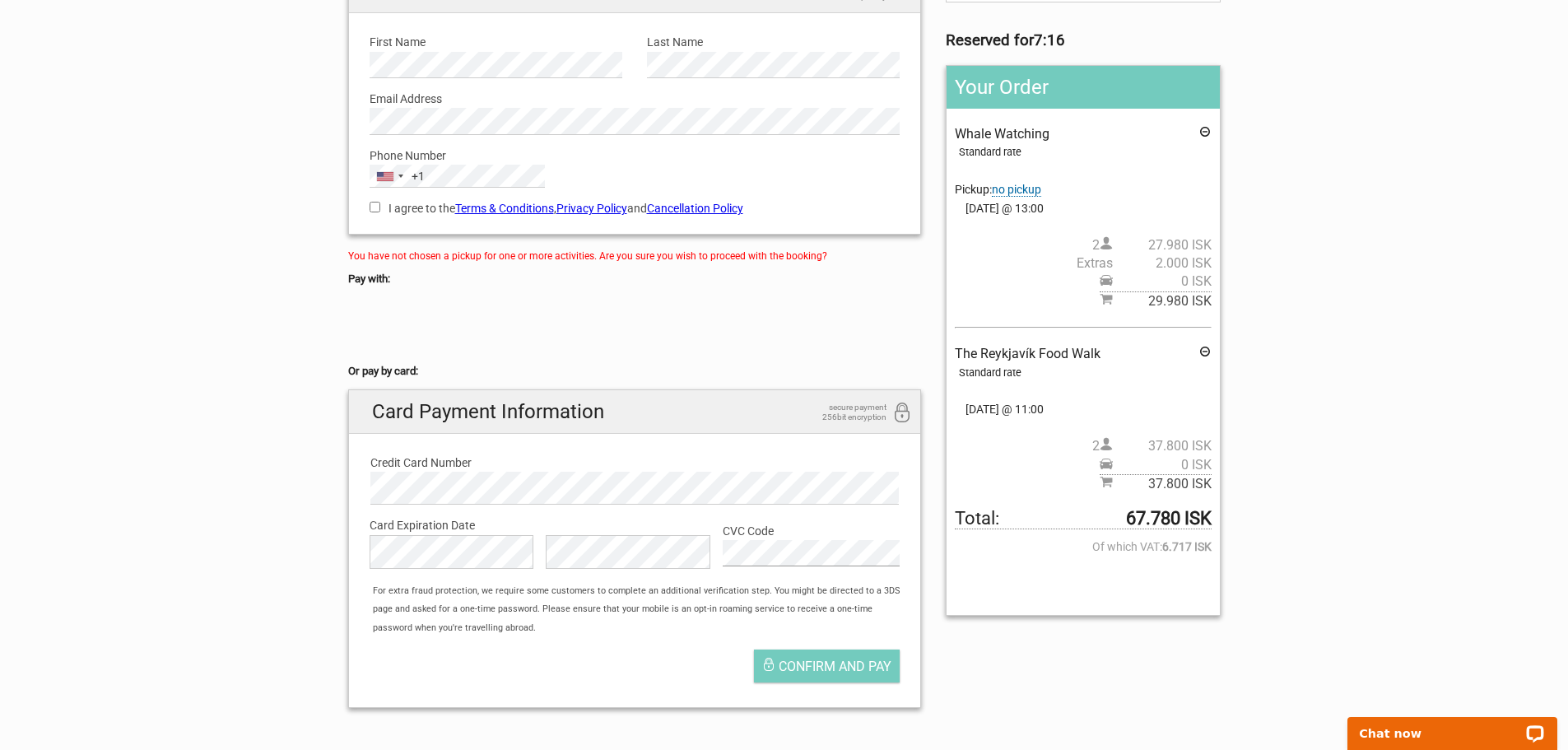
scroll to position [0, 0]
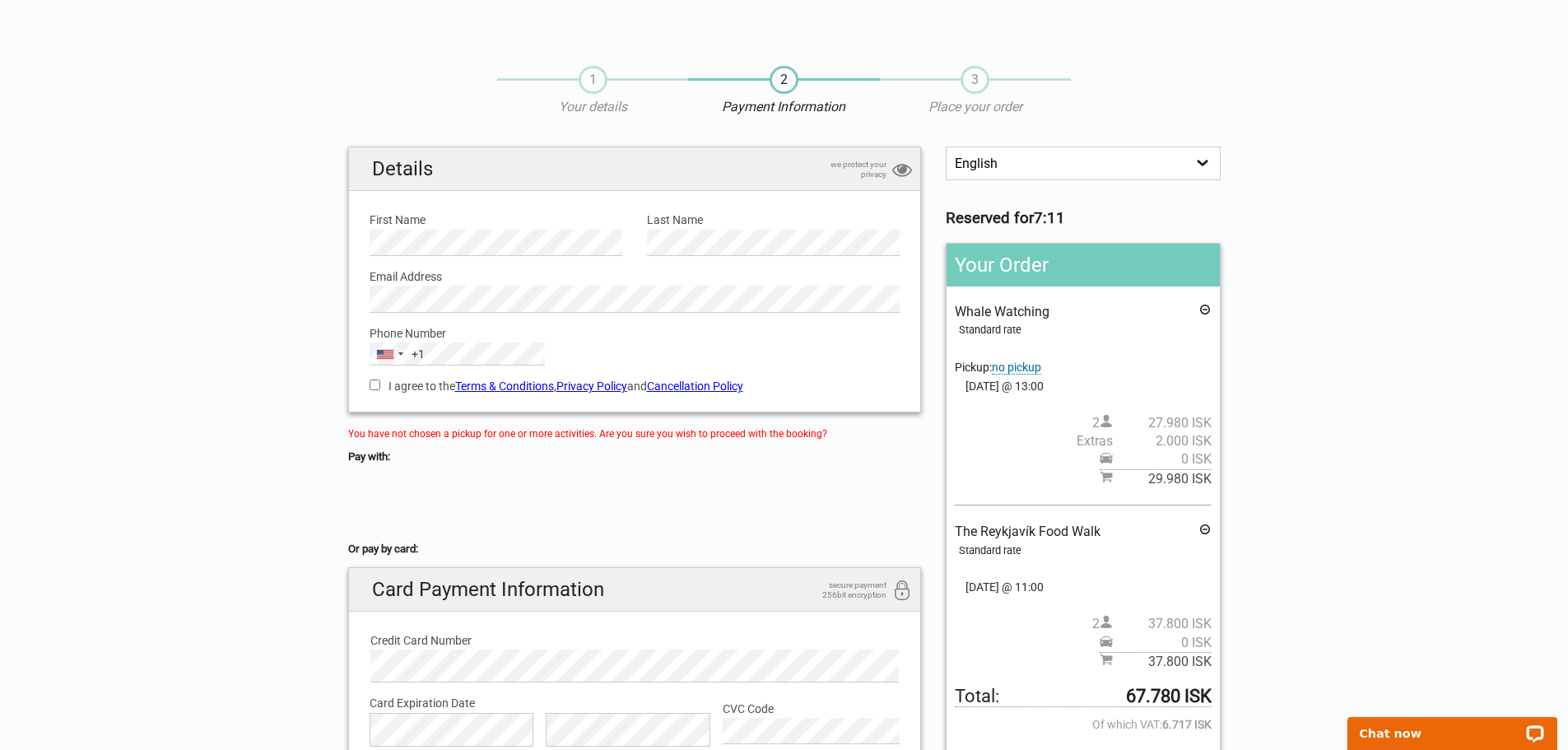
click at [375, 387] on input "I agree to the Terms & Conditions , Privacy Policy and Cancellation Policy" at bounding box center [375, 385] width 10 height 10
checkbox input "true"
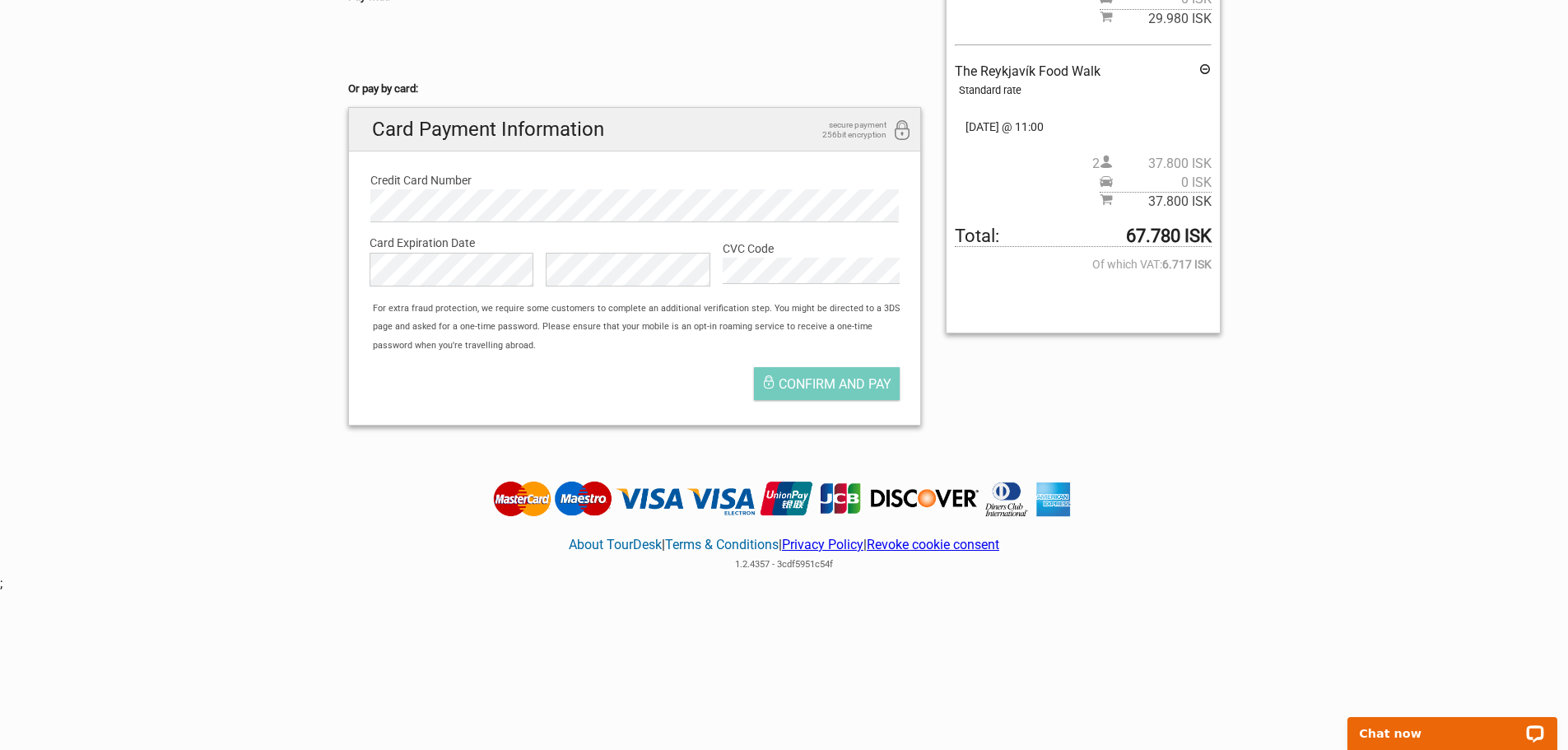
scroll to position [466, 0]
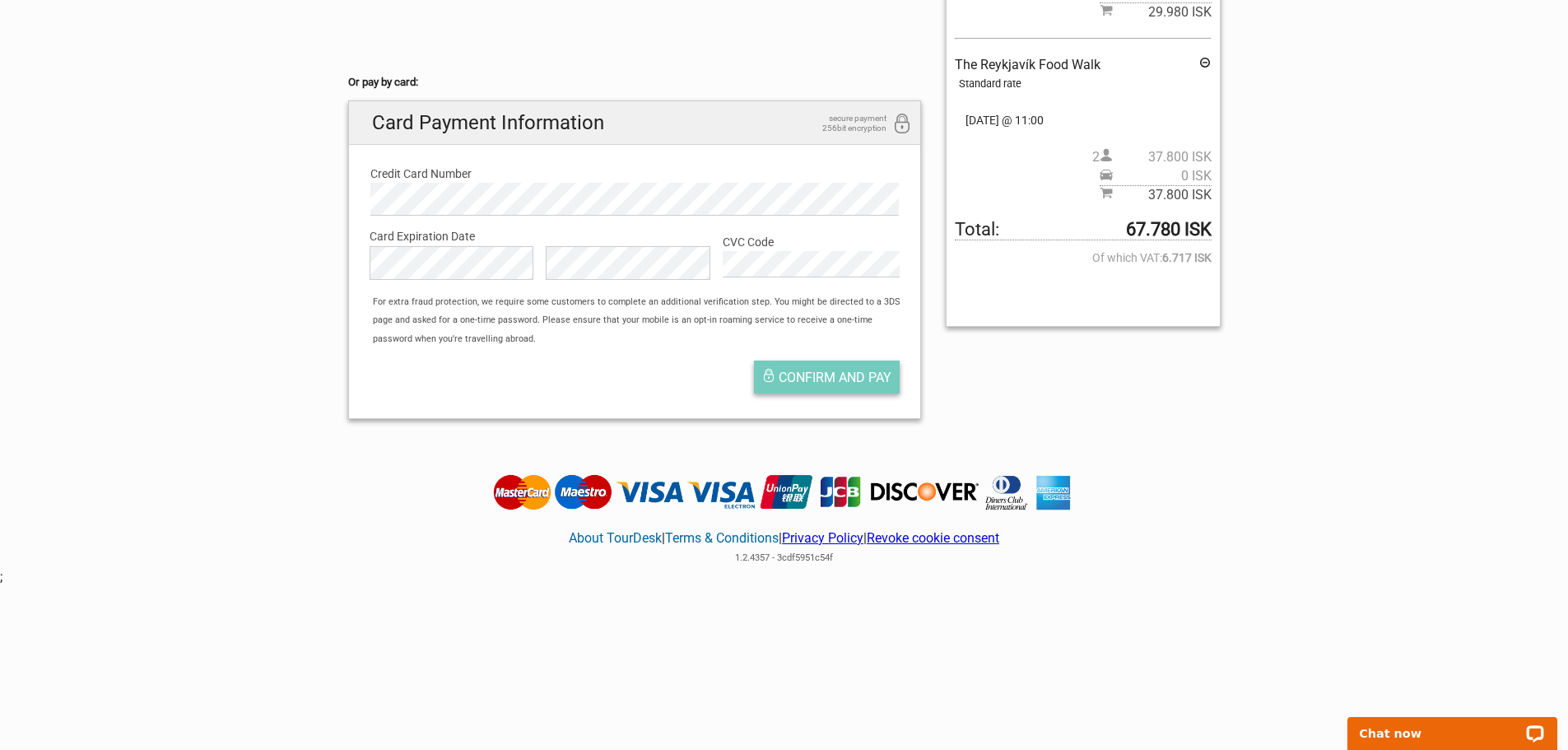
click at [813, 375] on span "Confirm and pay" at bounding box center [834, 377] width 113 height 15
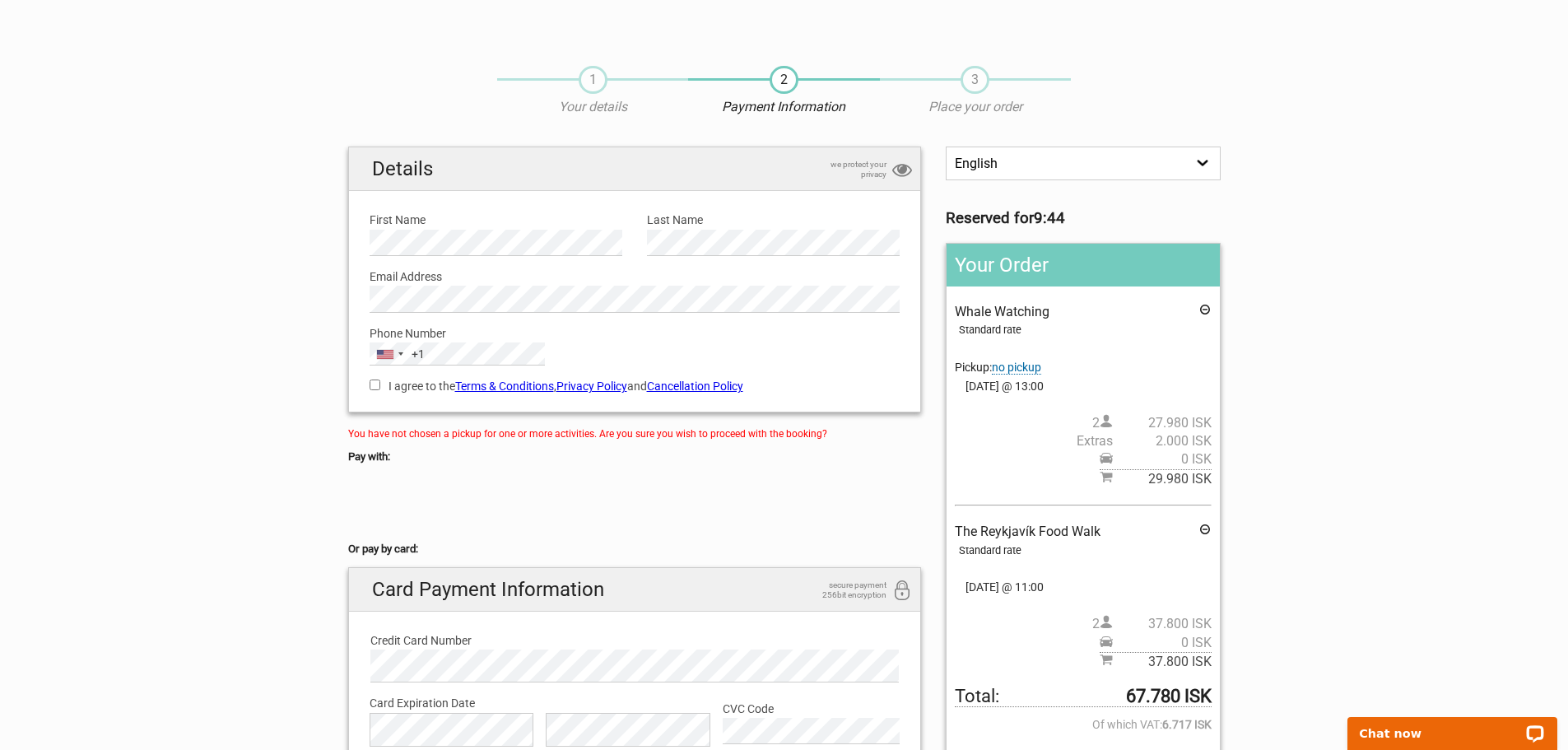
click at [975, 80] on span "3" at bounding box center [975, 80] width 29 height 28
click at [1394, 735] on p "Chat now" at bounding box center [1442, 733] width 163 height 13
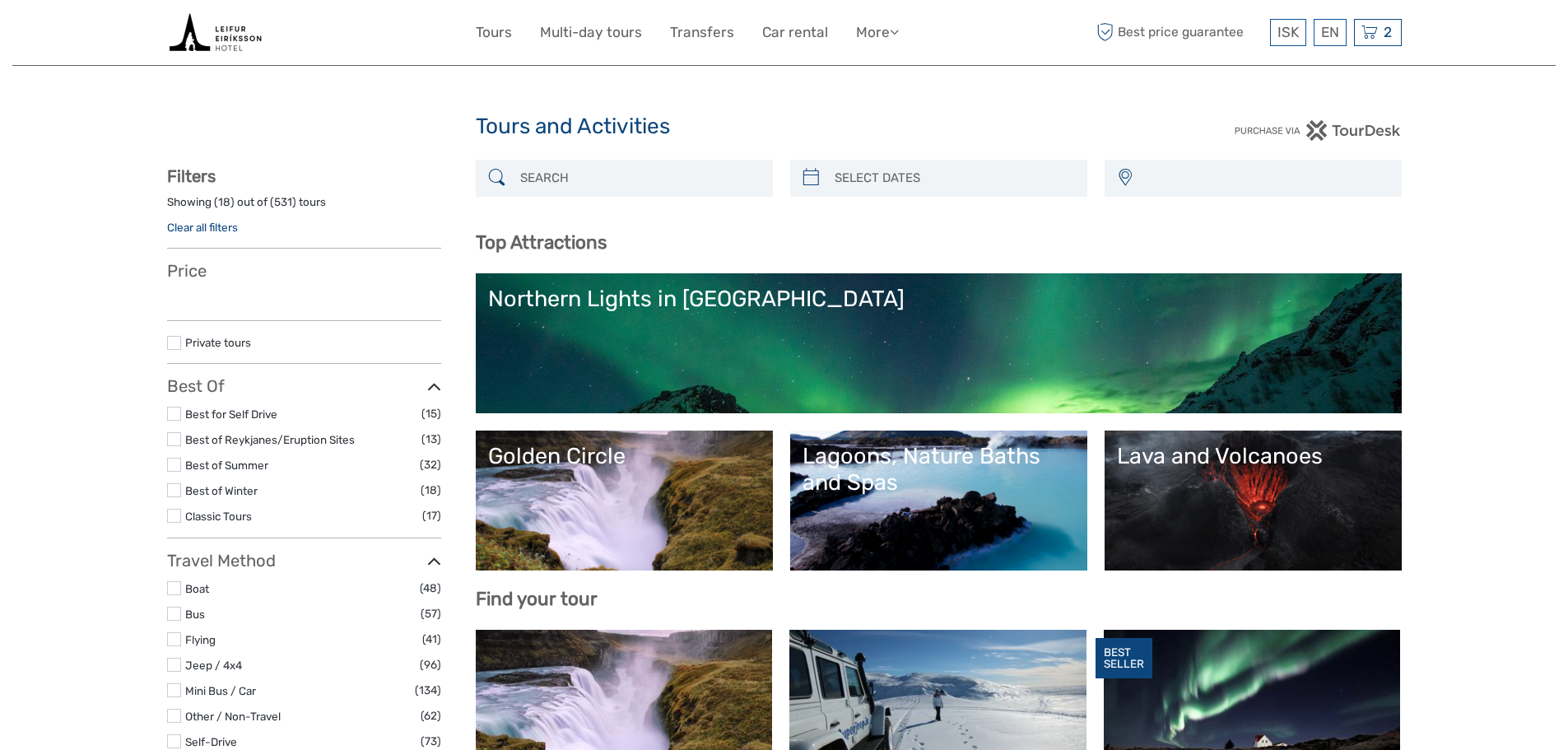
select select
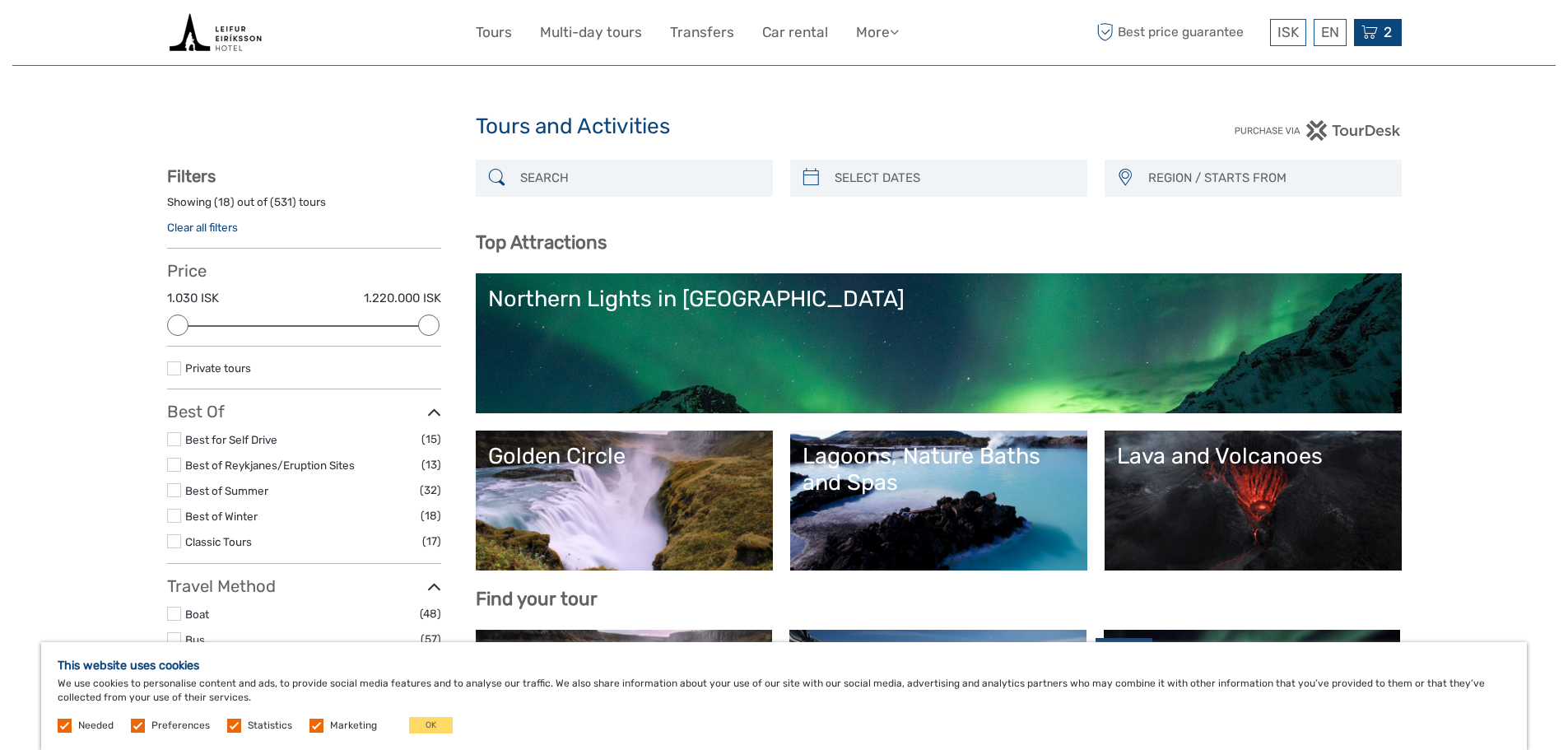
click at [1376, 33] on icon at bounding box center [1369, 33] width 16 height 21
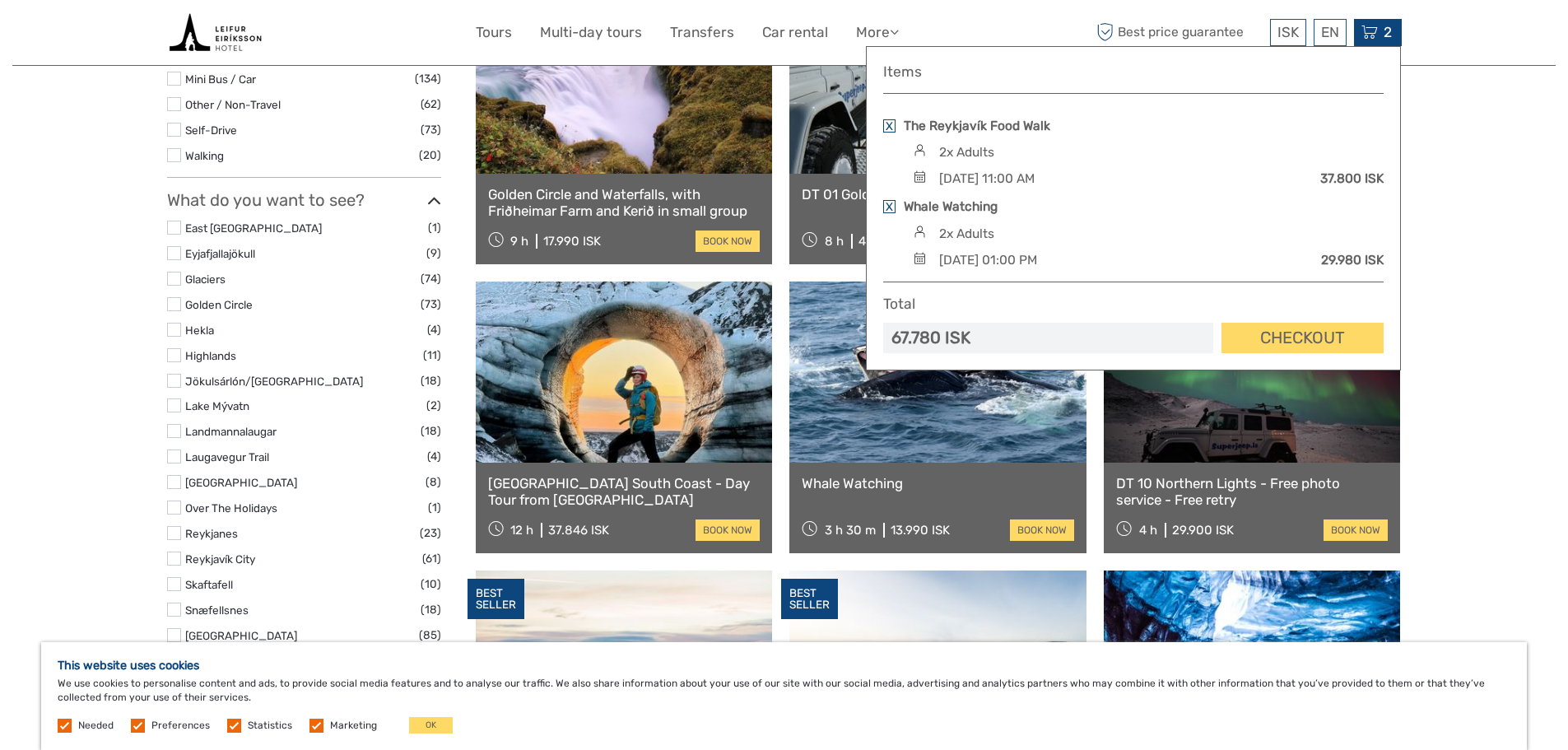
scroll to position [494, 0]
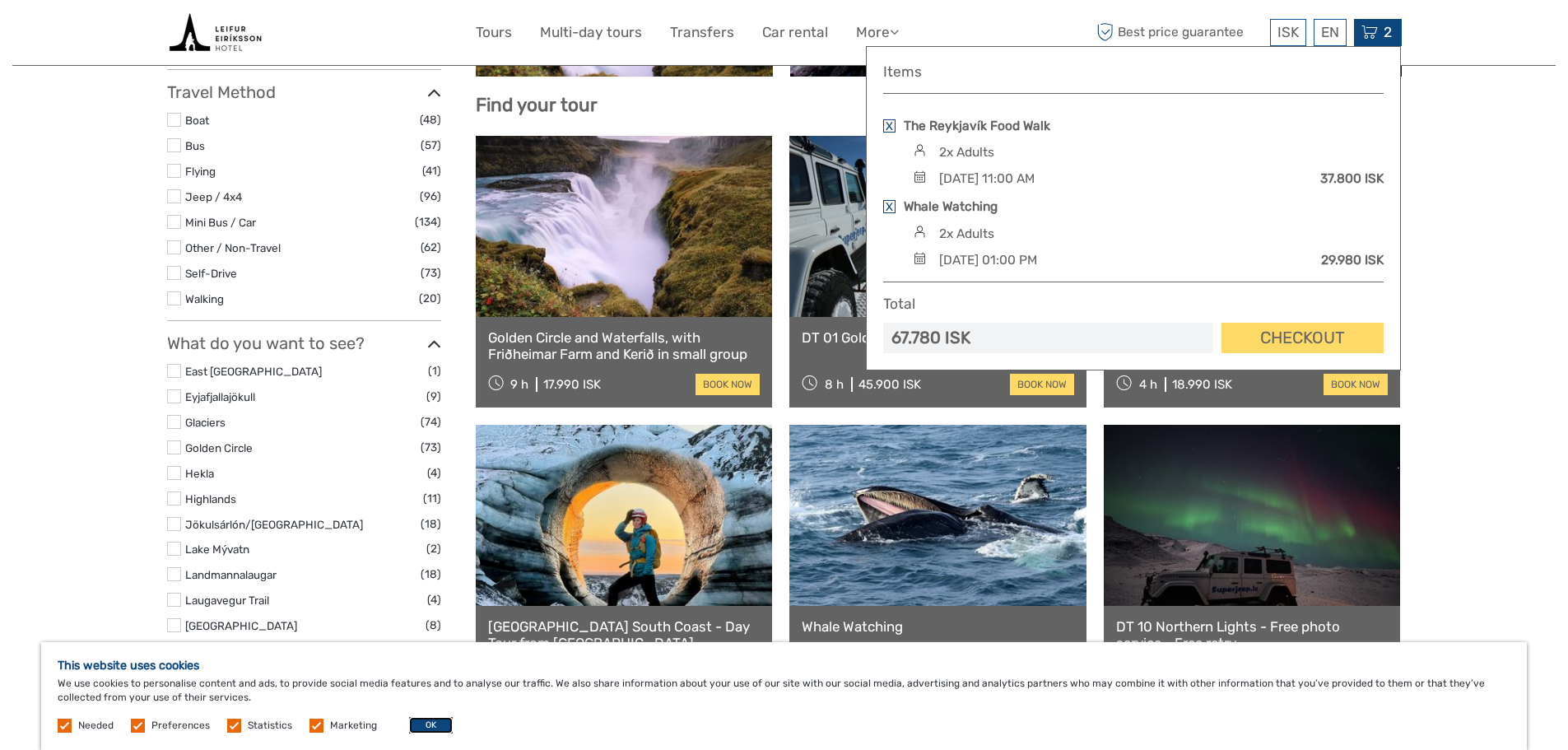
click at [421, 726] on button "OK" at bounding box center [430, 724] width 44 height 16
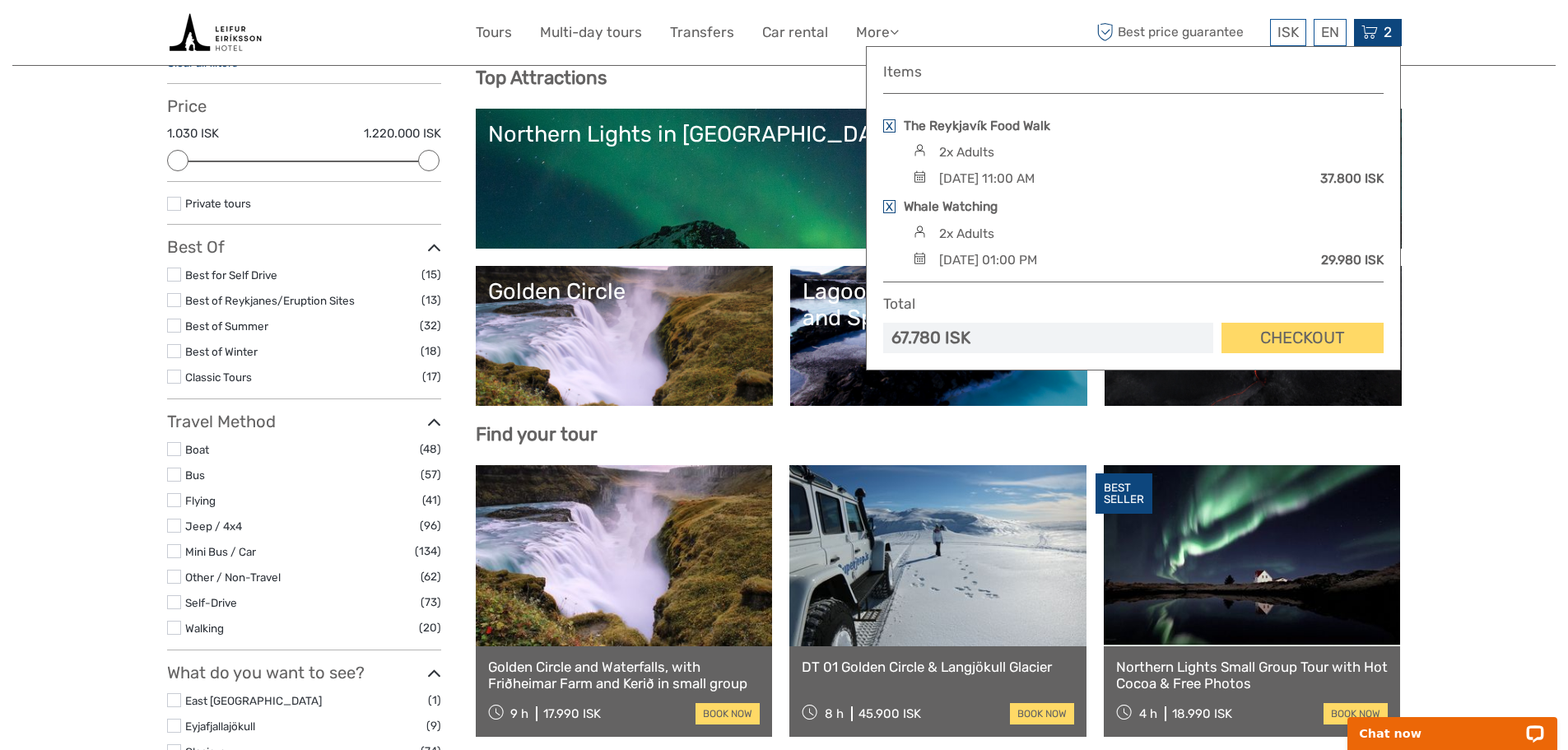
scroll to position [0, 0]
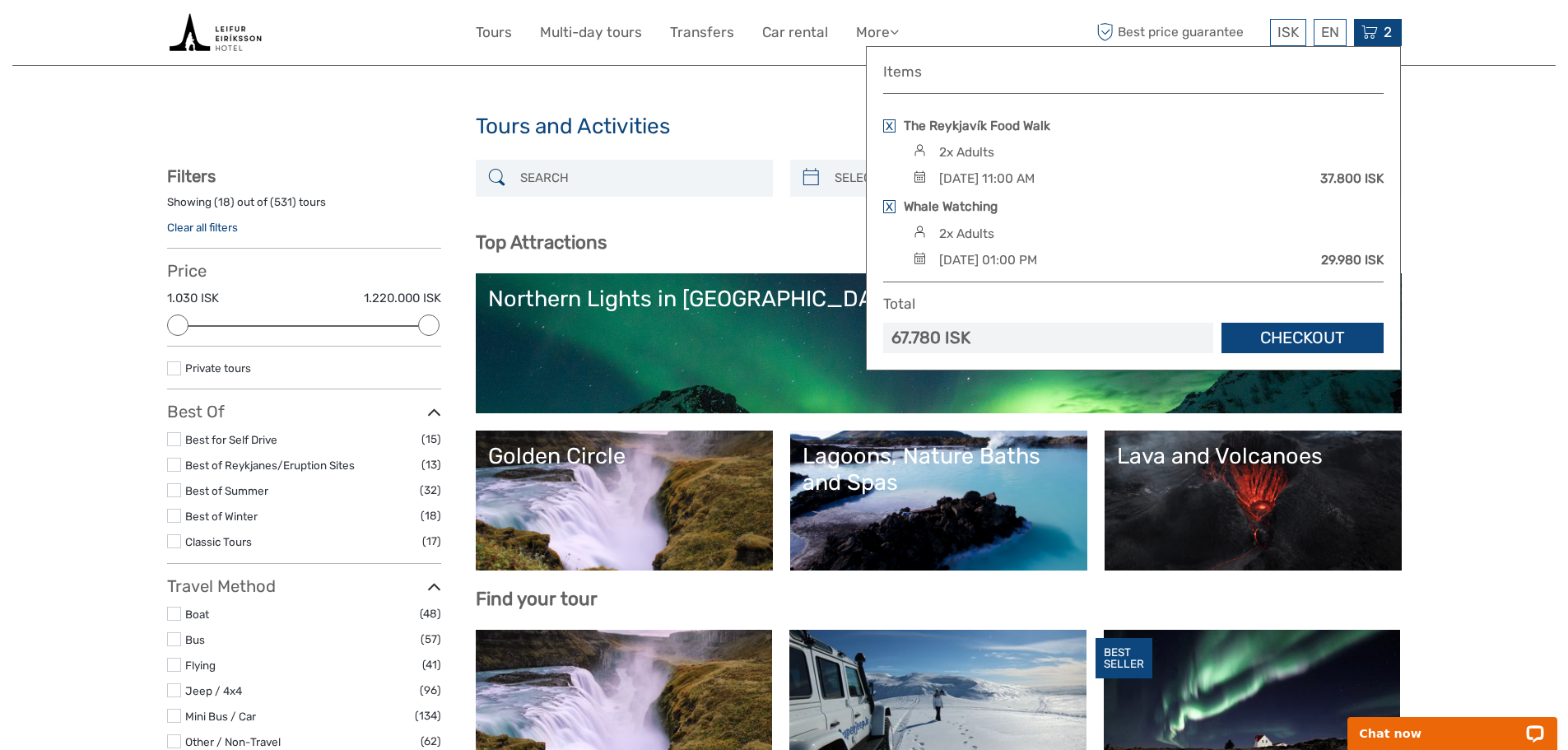
click at [1322, 340] on link "Checkout" at bounding box center [1303, 338] width 162 height 30
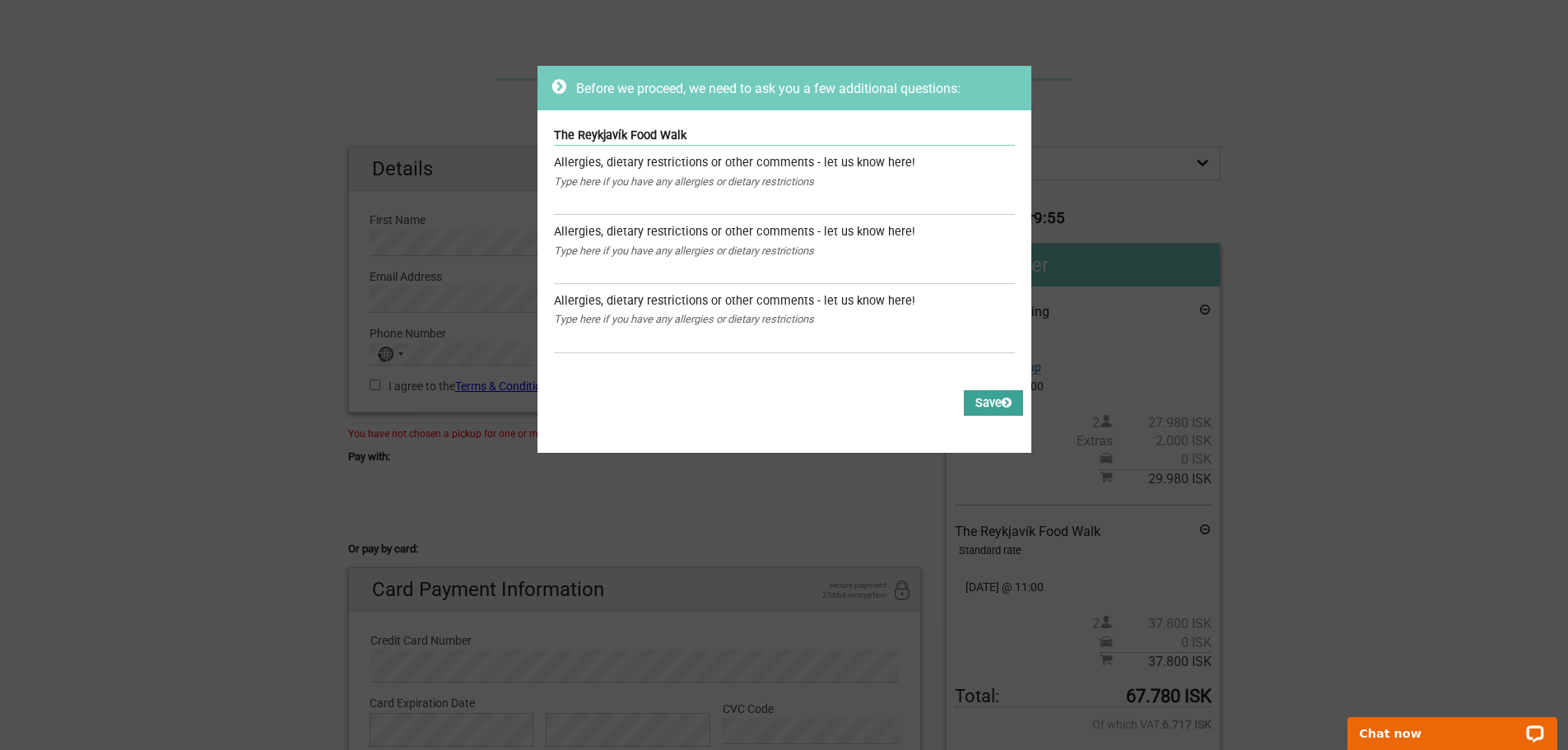
click at [973, 405] on button "Save" at bounding box center [993, 403] width 59 height 26
